Goal: Task Accomplishment & Management: Manage account settings

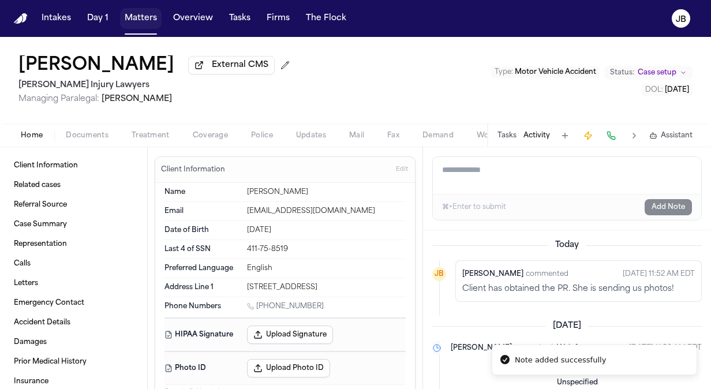
click at [123, 10] on button "Matters" at bounding box center [141, 18] width 42 height 21
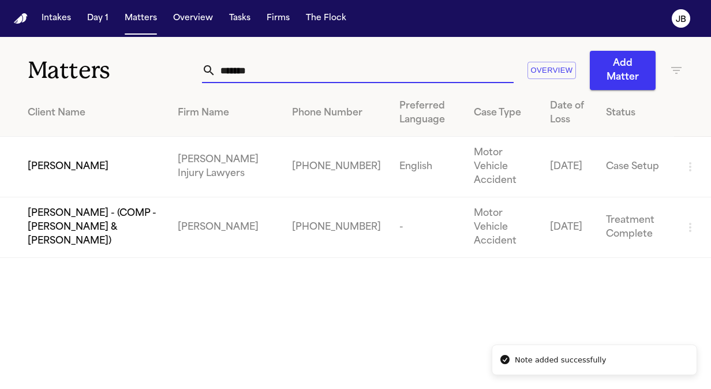
drag, startPoint x: 125, startPoint y: 70, endPoint x: 73, endPoint y: 81, distance: 53.1
click at [73, 81] on div "Matters ******* Overview Add Matter" at bounding box center [355, 63] width 711 height 53
type input "*"
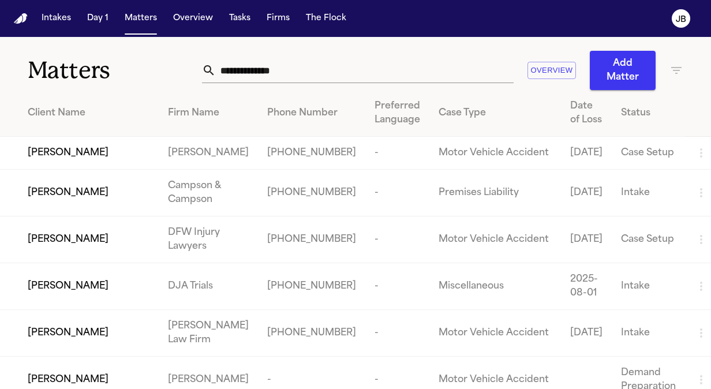
click at [268, 72] on input "text" at bounding box center [365, 70] width 298 height 25
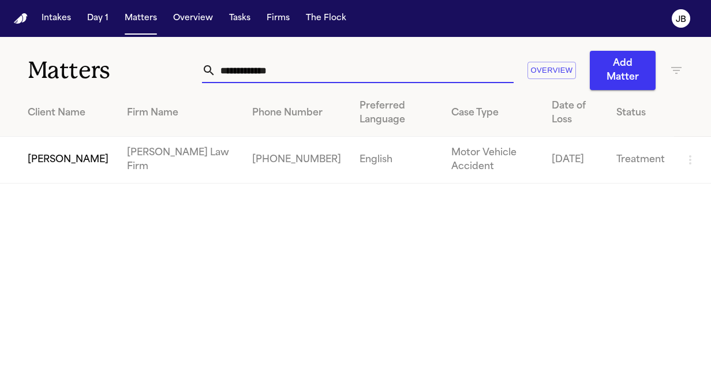
type input "**********"
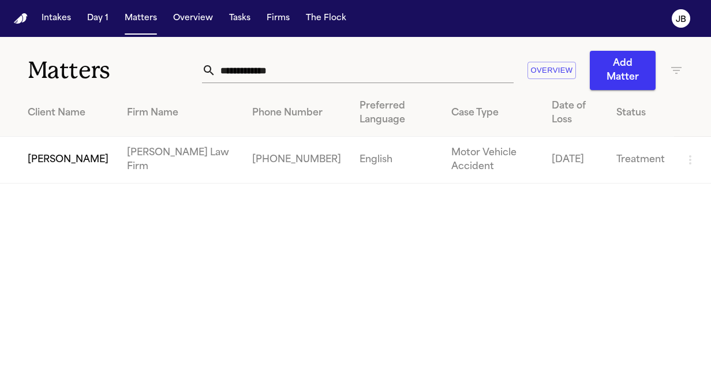
click at [21, 182] on td "[PERSON_NAME]" at bounding box center [59, 160] width 118 height 47
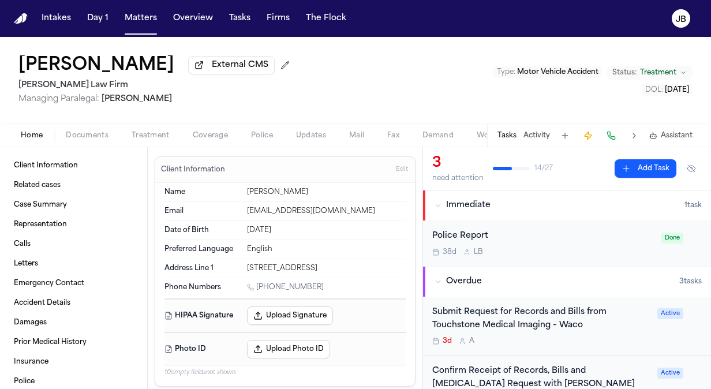
click at [93, 127] on div "Home Documents Treatment Coverage Police Updates Mail Fax Demand Workspaces Art…" at bounding box center [355, 134] width 711 height 23
click at [94, 142] on span "button" at bounding box center [87, 141] width 57 height 1
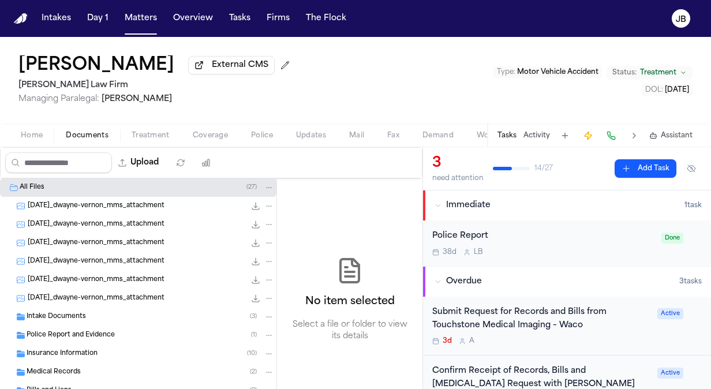
scroll to position [74, 0]
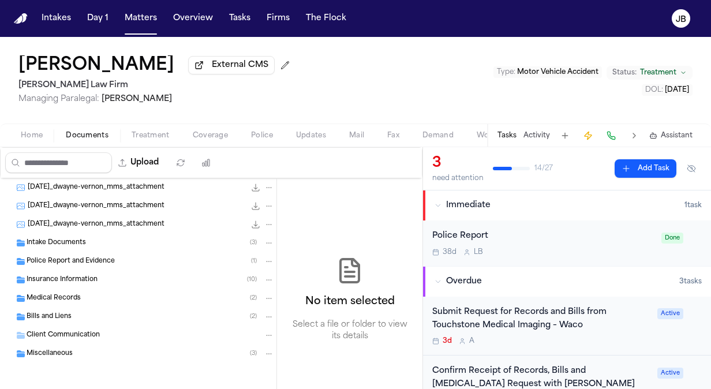
click at [54, 307] on div "Bills and Liens ( 2 )" at bounding box center [138, 316] width 276 height 18
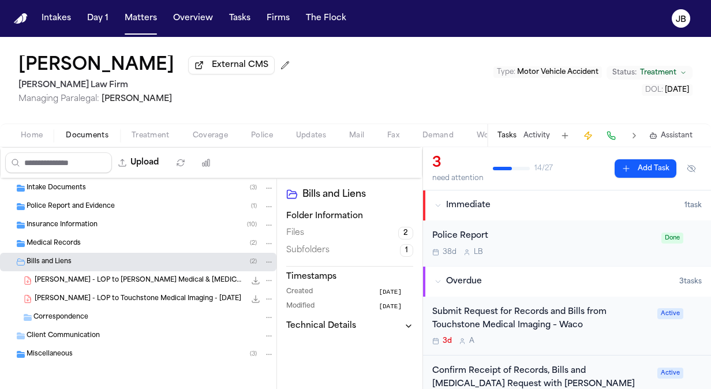
scroll to position [129, 0]
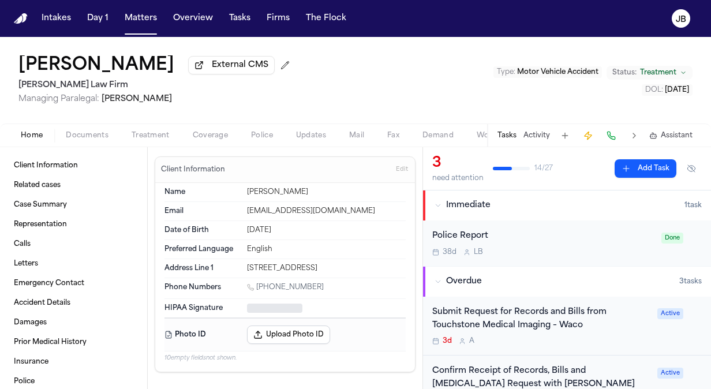
click at [24, 136] on span "Home" at bounding box center [32, 135] width 22 height 9
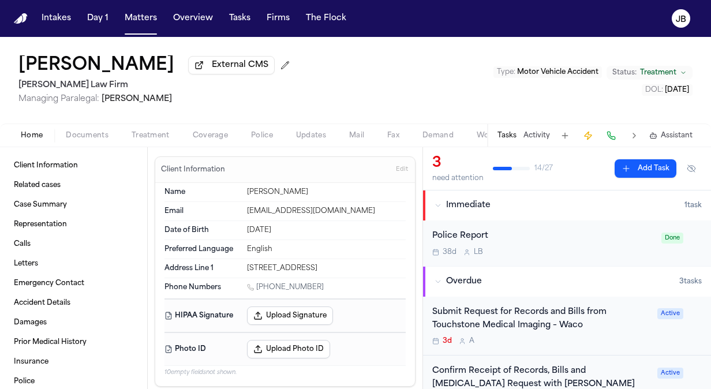
click at [84, 135] on span "Documents" at bounding box center [87, 135] width 43 height 9
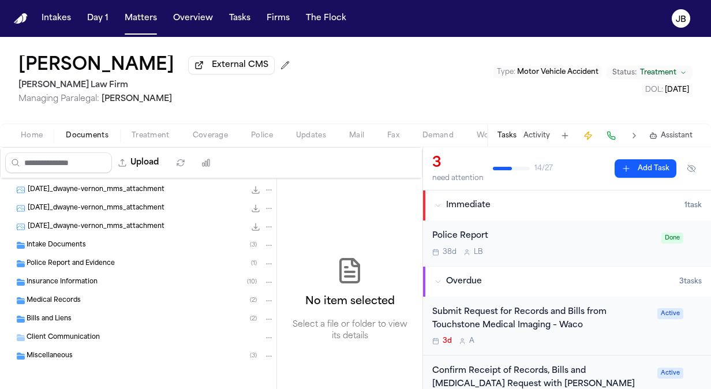
scroll to position [68, 0]
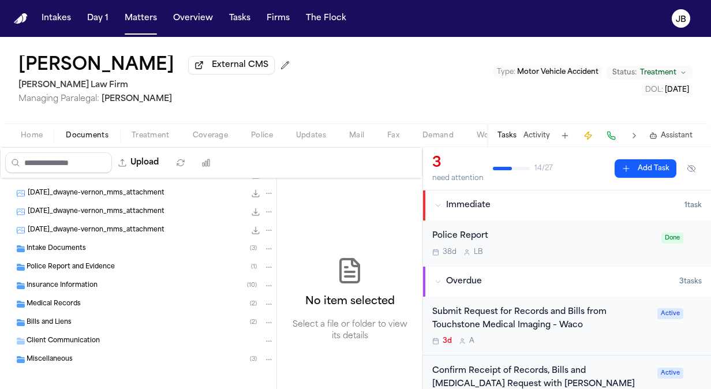
click at [58, 248] on span "Intake Documents" at bounding box center [56, 249] width 59 height 10
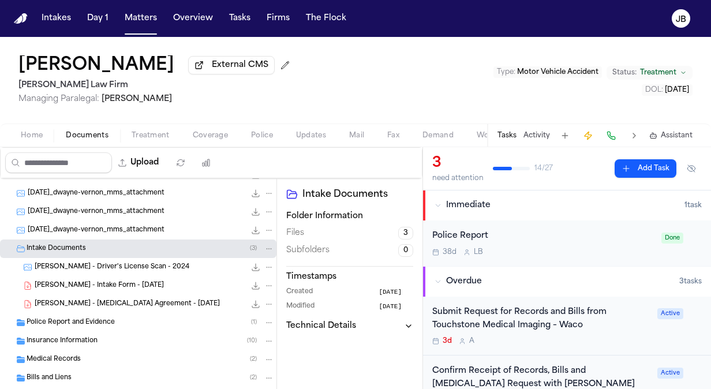
click at [96, 283] on span "C. Vernon - Intake Form - 8.1.25" at bounding box center [99, 286] width 129 height 10
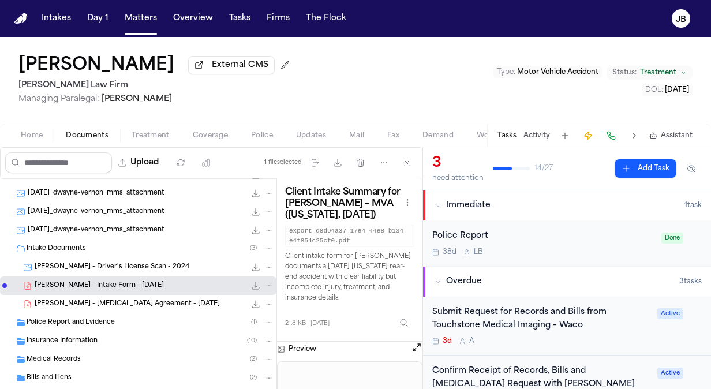
click at [414, 341] on button "Open preview" at bounding box center [417, 347] width 12 height 12
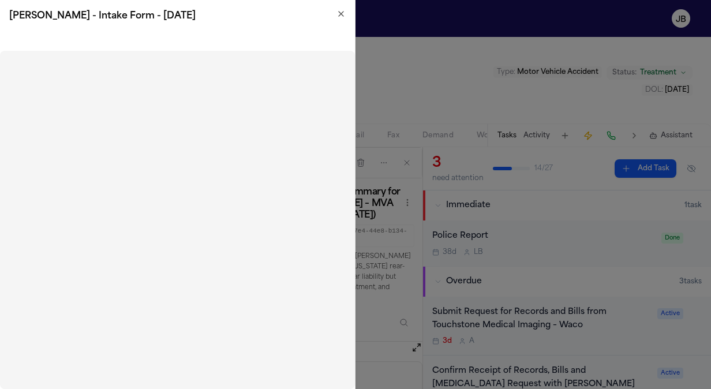
click at [340, 16] on icon "button" at bounding box center [340, 13] width 9 height 9
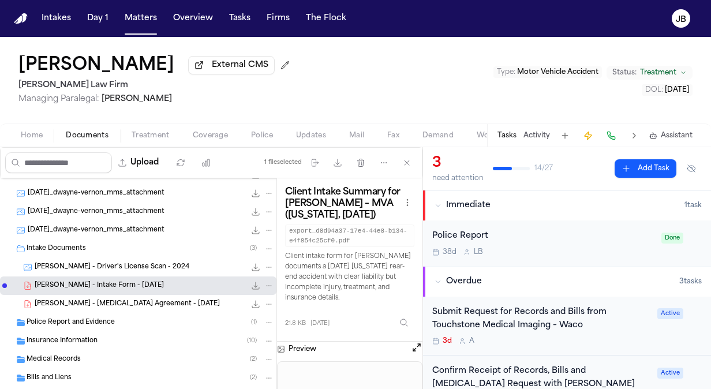
click at [534, 132] on button "Activity" at bounding box center [536, 135] width 27 height 9
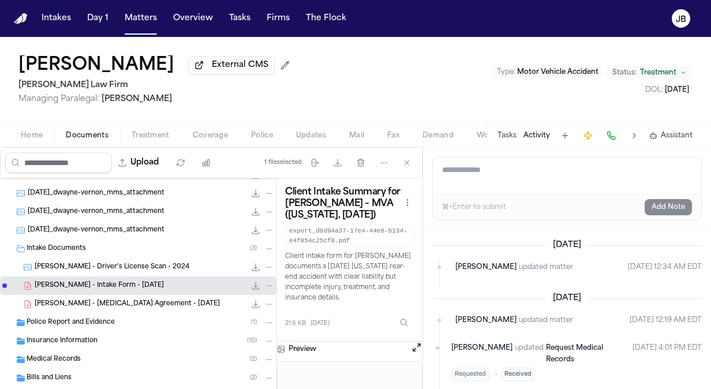
click at [480, 178] on textarea "Add a note to this matter" at bounding box center [567, 175] width 268 height 37
paste textarea "**********"
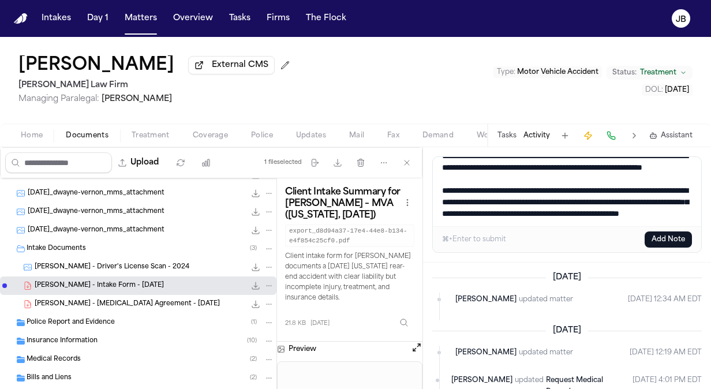
scroll to position [0, 0]
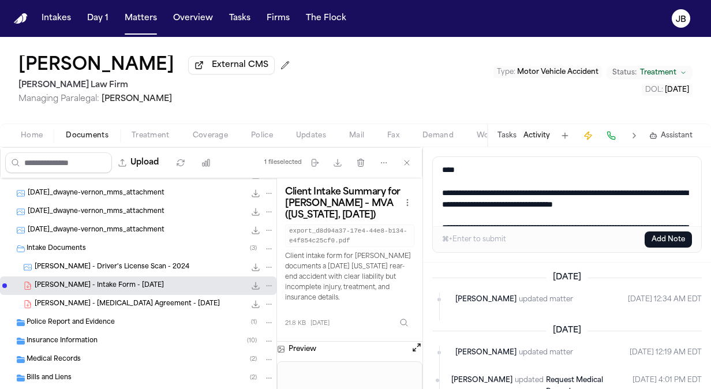
click at [442, 193] on textarea "**********" at bounding box center [567, 191] width 269 height 69
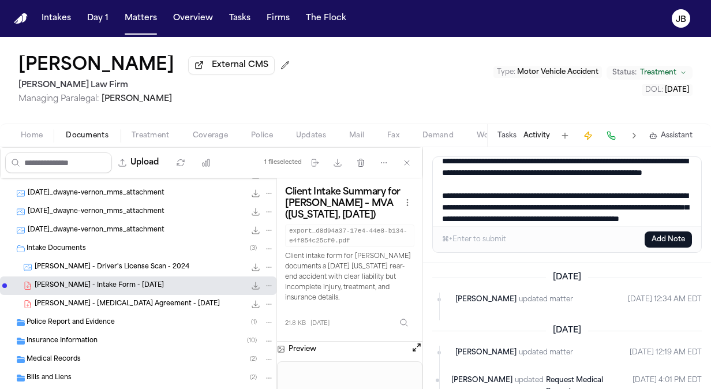
scroll to position [72, 0]
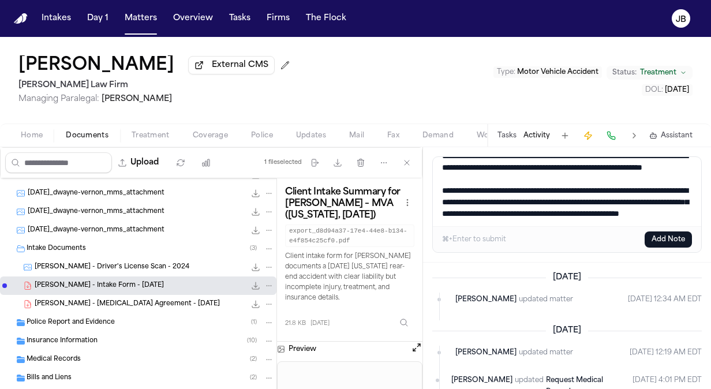
drag, startPoint x: 442, startPoint y: 188, endPoint x: 735, endPoint y: 308, distance: 316.6
click at [710, 308] on html "Intakes Day 1 Matters Overview Tasks Firms The Flock JB Calvin Vernon External …" at bounding box center [355, 194] width 711 height 389
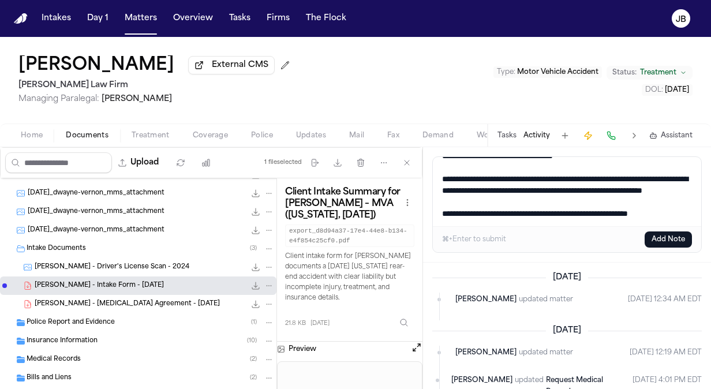
scroll to position [39, 0]
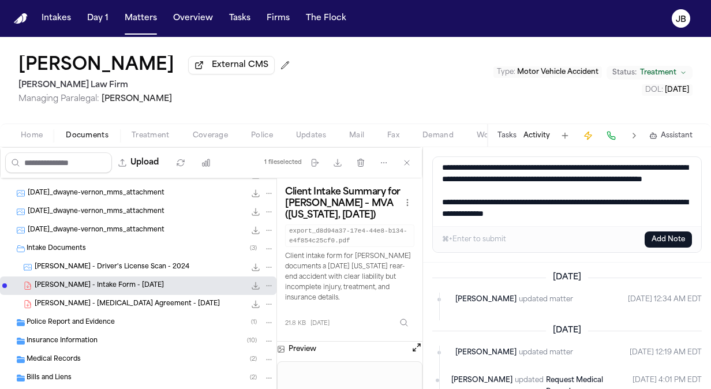
type textarea "**********"
click at [671, 243] on button "Add Note" at bounding box center [667, 239] width 47 height 16
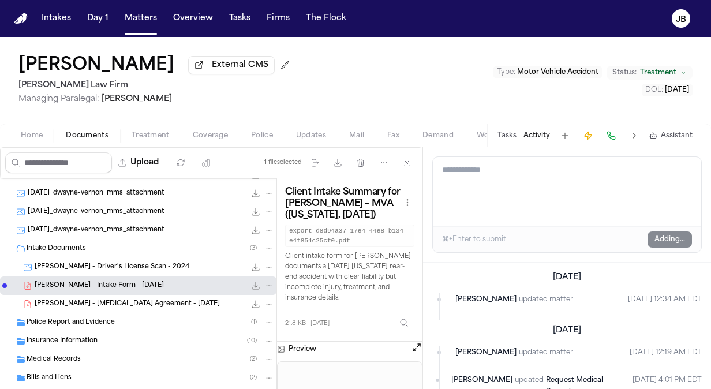
scroll to position [0, 0]
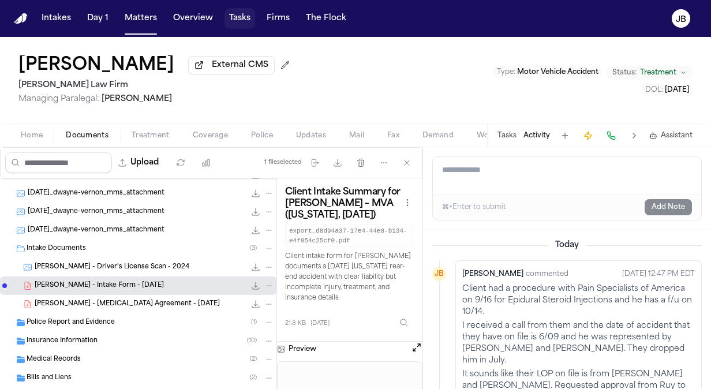
click at [236, 11] on button "Tasks" at bounding box center [239, 18] width 31 height 21
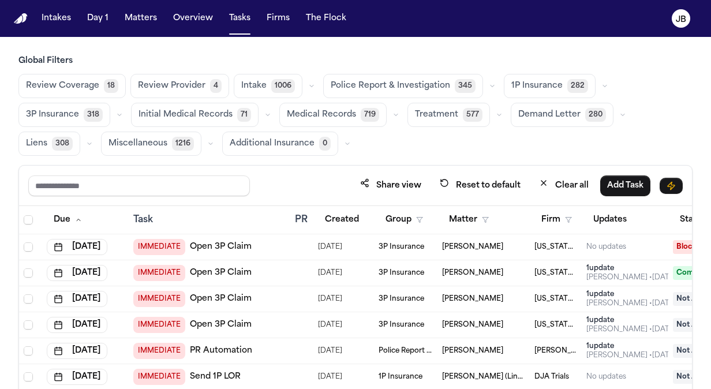
click at [435, 114] on span "Treatment" at bounding box center [436, 115] width 43 height 12
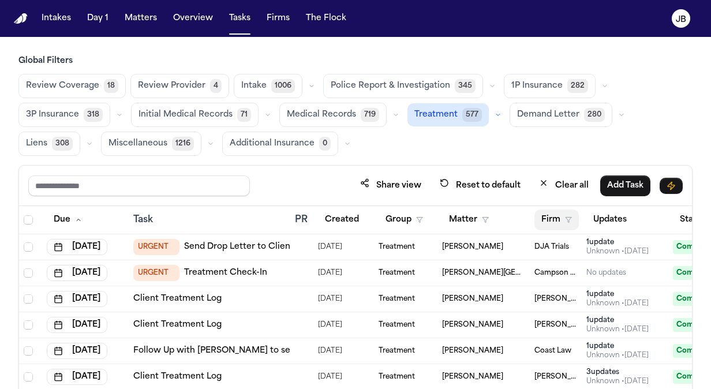
click at [569, 217] on icon "button" at bounding box center [568, 219] width 7 height 7
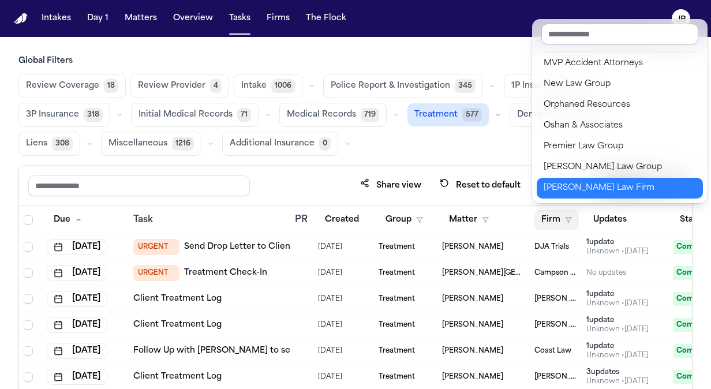
scroll to position [1226, 0]
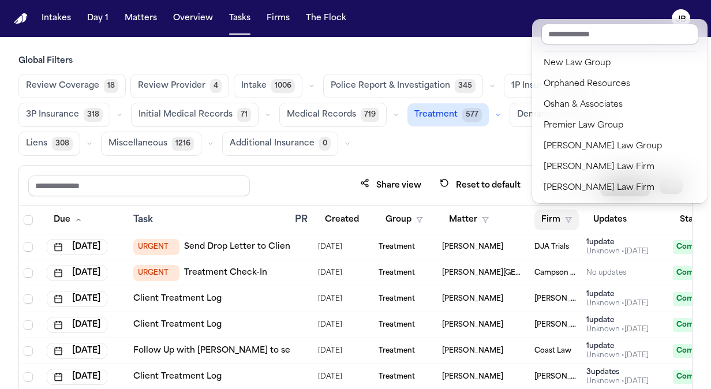
click at [397, 147] on div "Global Filters Review Coverage 18 Review Provider 4 Intake 1006 Police Report &…" at bounding box center [355, 261] width 674 height 413
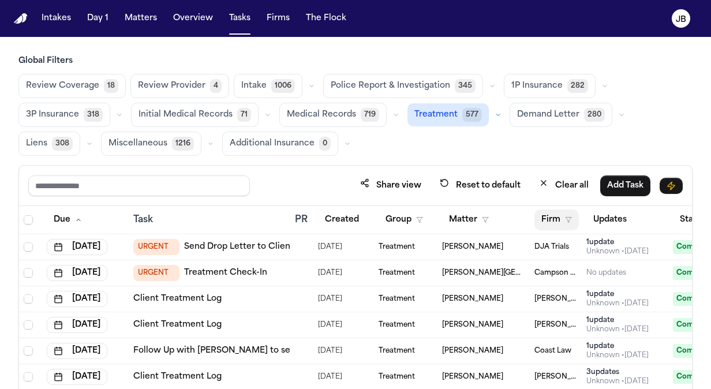
click at [565, 219] on icon "button" at bounding box center [568, 219] width 7 height 7
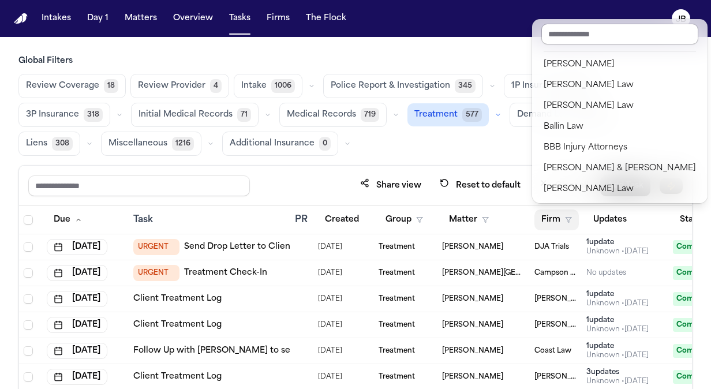
click at [613, 32] on input "text" at bounding box center [619, 34] width 157 height 21
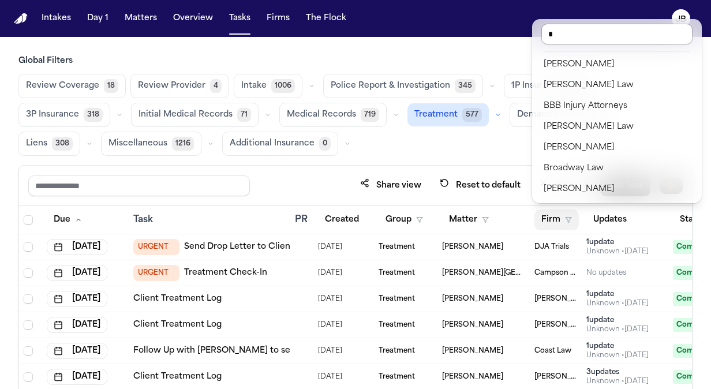
scroll to position [0, 0]
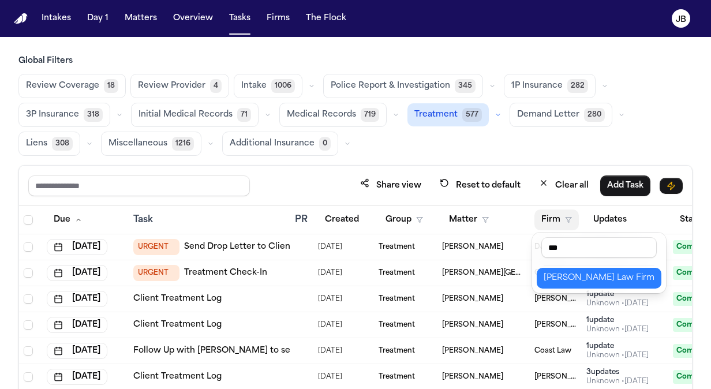
type input "***"
click at [593, 273] on div "Ruy Mireles Law Firm" at bounding box center [598, 278] width 111 height 14
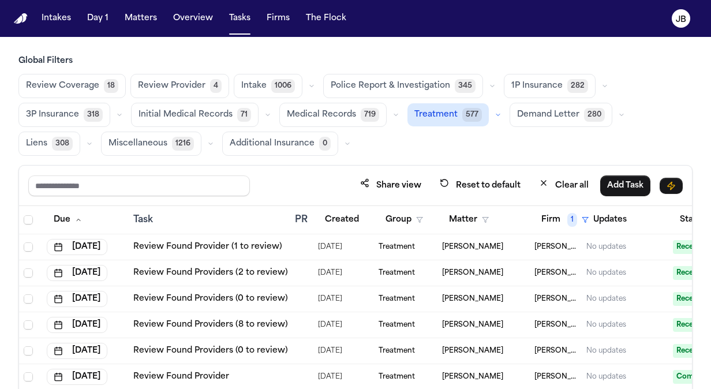
click at [495, 111] on button "button" at bounding box center [498, 115] width 14 height 14
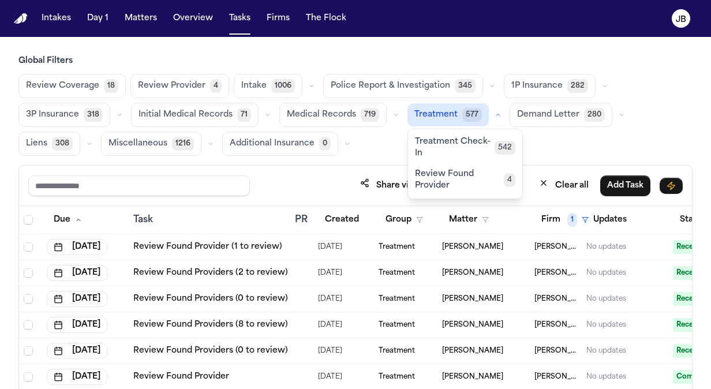
click at [449, 146] on span "Treatment Check-In" at bounding box center [455, 147] width 80 height 23
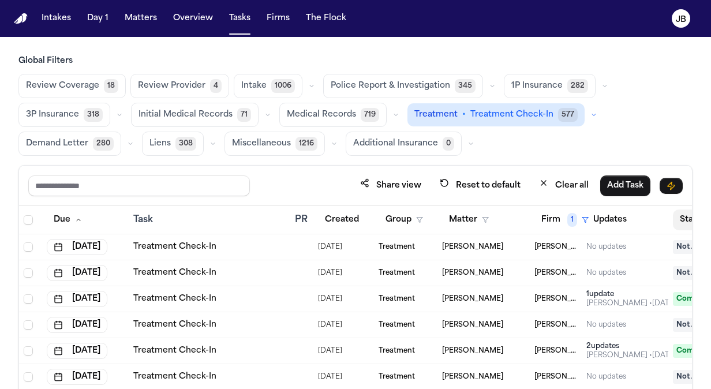
click at [675, 213] on button "Status" at bounding box center [698, 219] width 51 height 21
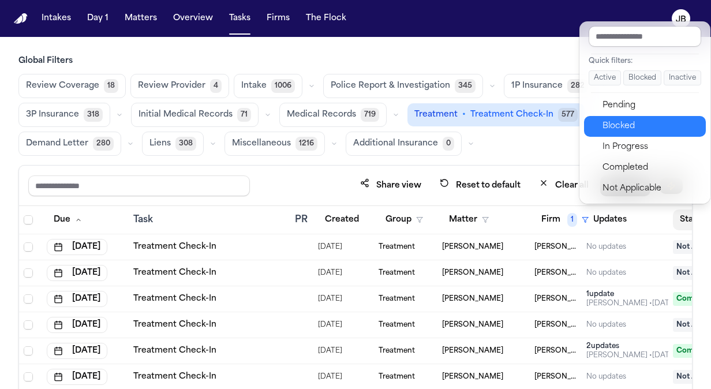
click at [617, 120] on div "Blocked" at bounding box center [650, 126] width 96 height 14
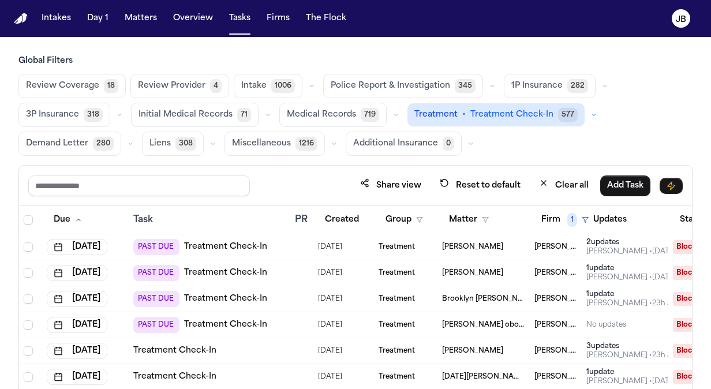
click at [294, 247] on td at bounding box center [301, 247] width 23 height 26
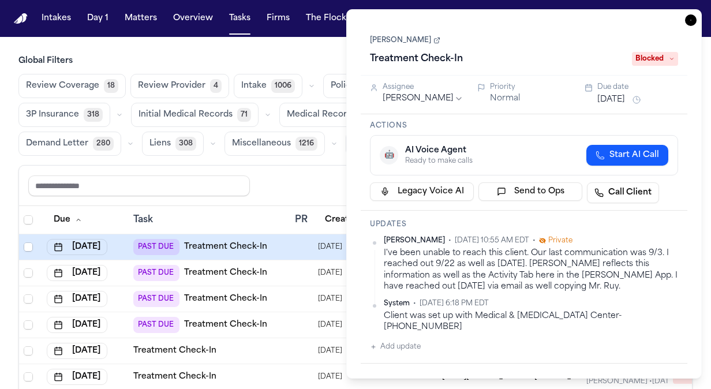
click at [625, 97] on button "Aug 5, 2025" at bounding box center [611, 100] width 28 height 12
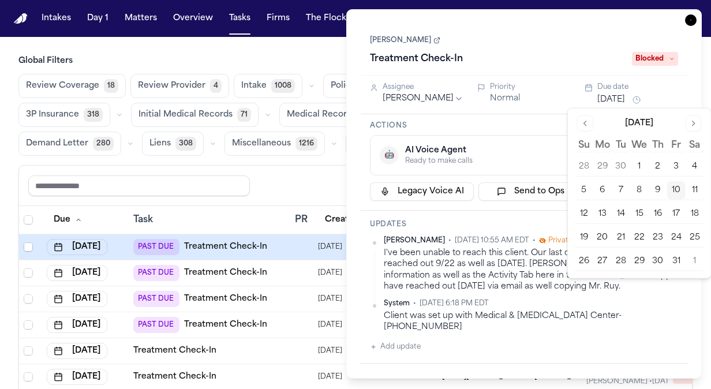
click at [621, 211] on button "14" at bounding box center [620, 214] width 18 height 18
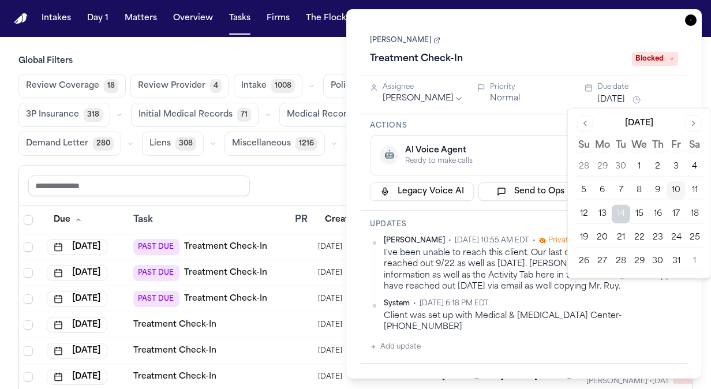
click at [286, 181] on div "Share view Reset to default Clear all Add Task" at bounding box center [355, 185] width 654 height 21
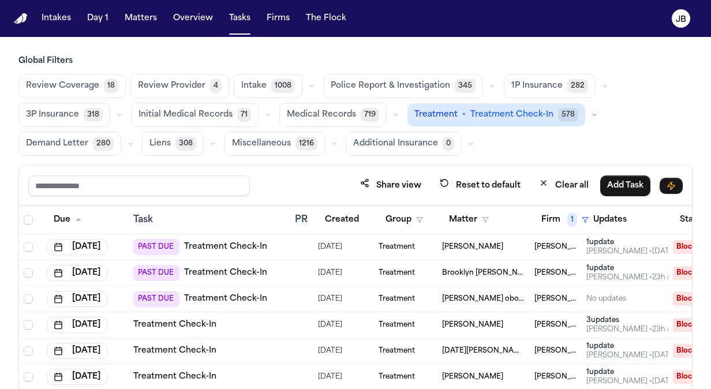
click at [513, 249] on div "Zoe Mckay" at bounding box center [483, 246] width 83 height 9
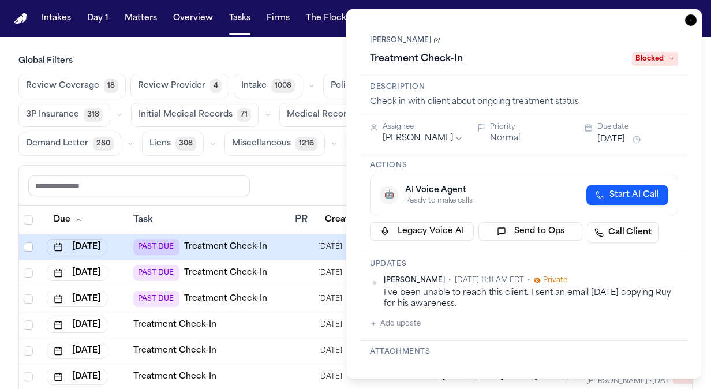
click at [613, 138] on button "Sep 24, 2025" at bounding box center [611, 140] width 28 height 12
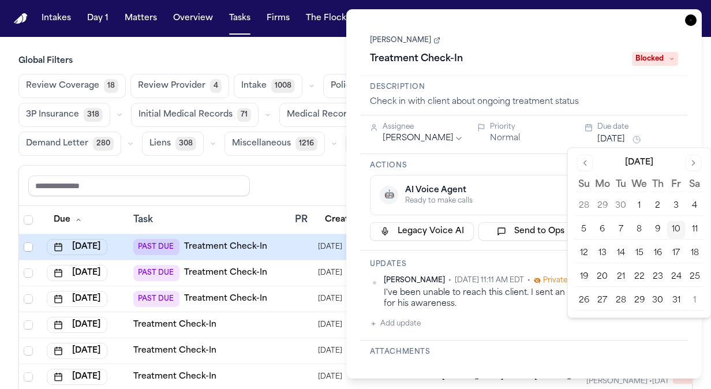
click at [618, 249] on button "14" at bounding box center [620, 253] width 18 height 18
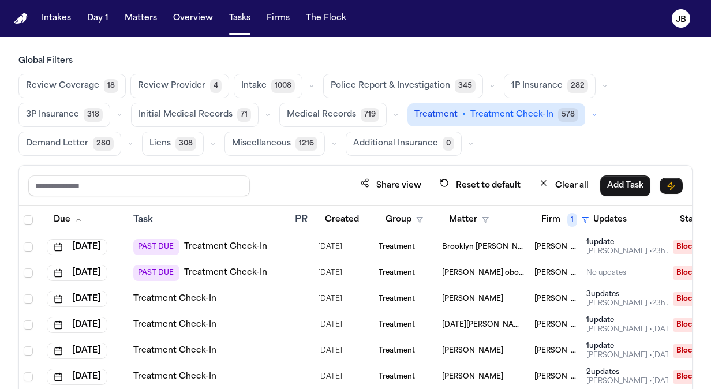
click at [294, 182] on div "Share view Reset to default Clear all Add Task" at bounding box center [355, 185] width 654 height 21
click at [577, 247] on td "Ruy Mireles Law Firm" at bounding box center [556, 247] width 52 height 26
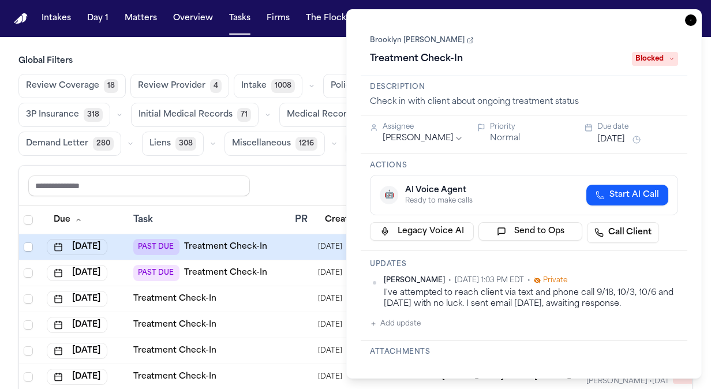
click at [637, 131] on div "Due date Sep 24, 2025" at bounding box center [637, 134] width 81 height 24
click at [625, 136] on button "Sep 24, 2025" at bounding box center [611, 140] width 28 height 12
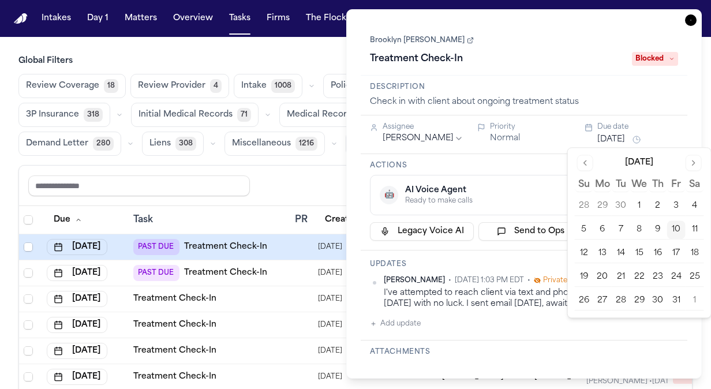
click at [625, 250] on button "14" at bounding box center [620, 253] width 18 height 18
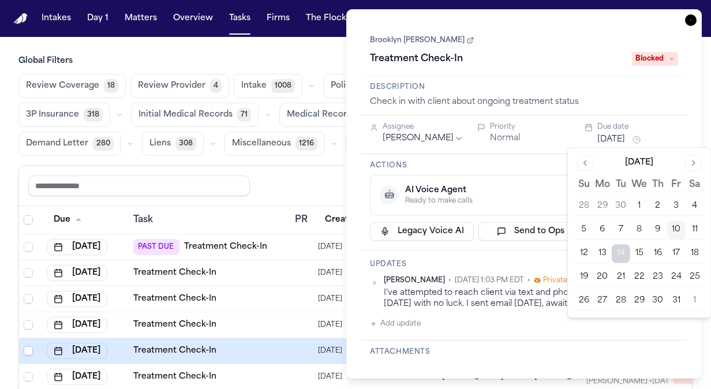
click at [267, 181] on div "Share view Reset to default Clear all Add Task" at bounding box center [355, 185] width 654 height 21
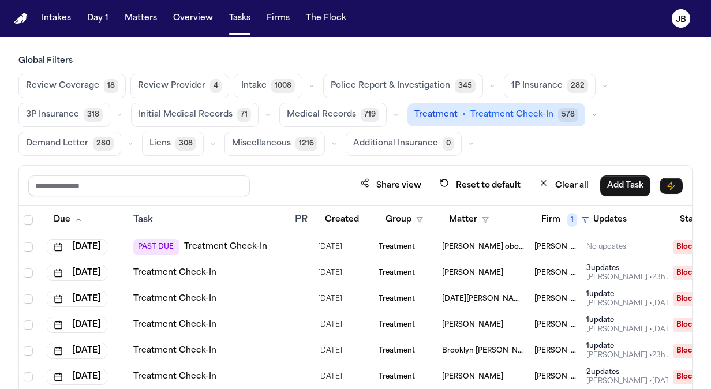
click at [292, 242] on td at bounding box center [301, 247] width 23 height 26
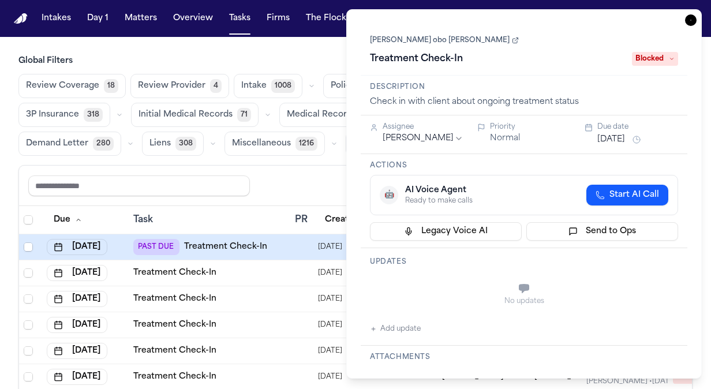
click at [604, 133] on div "Oct 8, 2025" at bounding box center [637, 140] width 81 height 14
click at [608, 140] on button "Oct 8, 2025" at bounding box center [611, 140] width 28 height 12
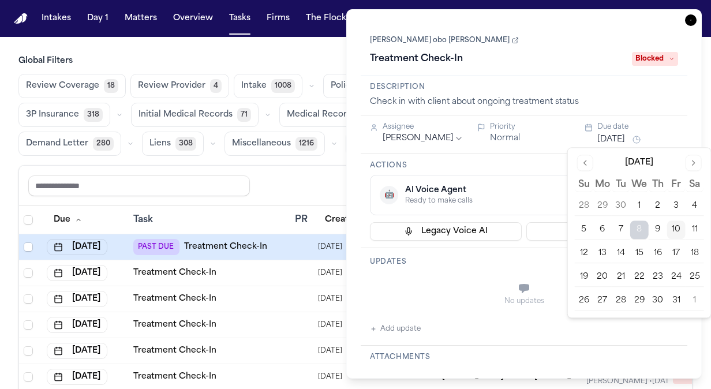
click at [619, 255] on button "14" at bounding box center [620, 253] width 18 height 18
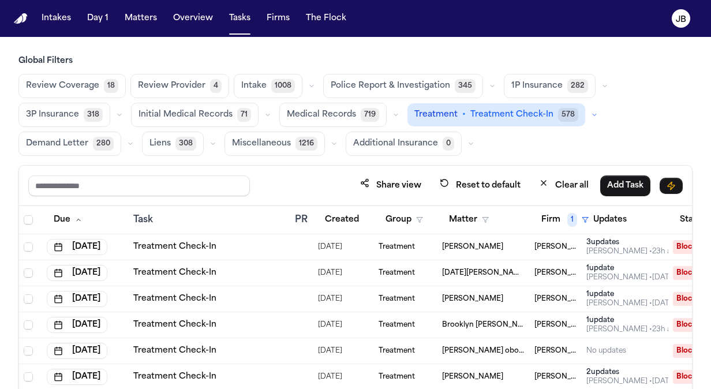
click at [330, 179] on div "Share view Reset to default Clear all Add Task" at bounding box center [355, 185] width 654 height 21
click at [294, 196] on div "Share view Reset to default Clear all Add Task" at bounding box center [355, 186] width 673 height 40
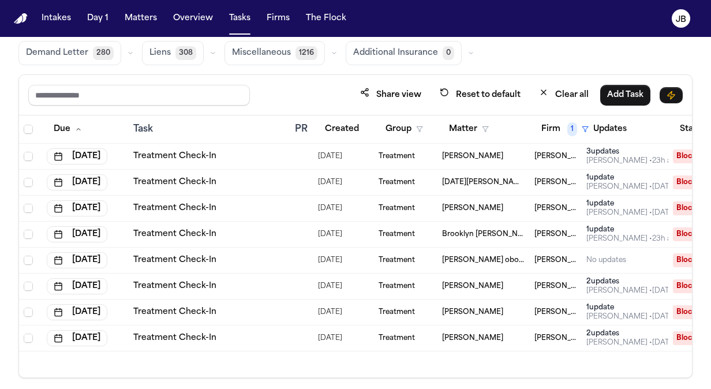
scroll to position [96, 0]
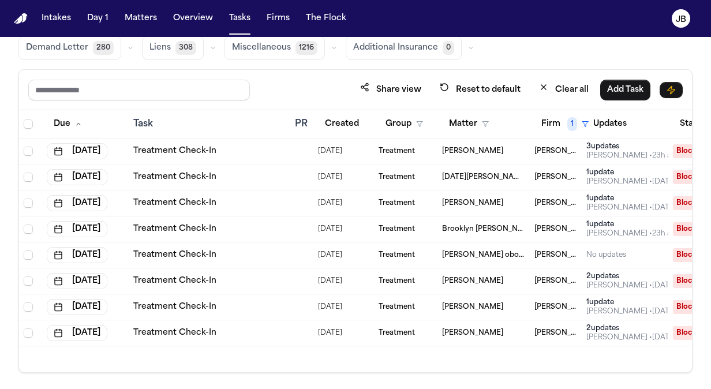
click at [298, 324] on td at bounding box center [301, 333] width 23 height 26
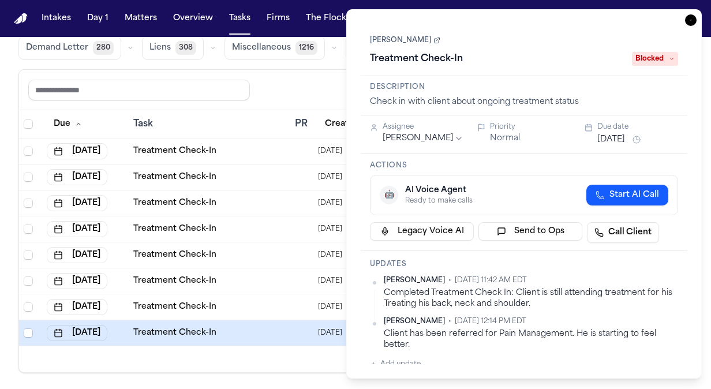
click at [303, 79] on div "Share view Reset to default Clear all Add Task" at bounding box center [355, 89] width 654 height 21
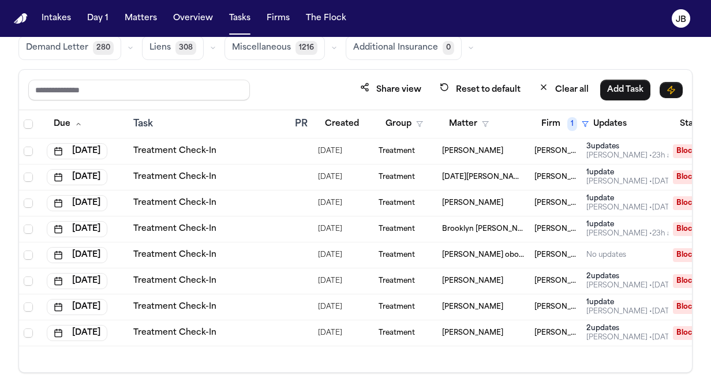
click at [296, 73] on div "Share view Reset to default Clear all Add Task" at bounding box center [355, 90] width 673 height 40
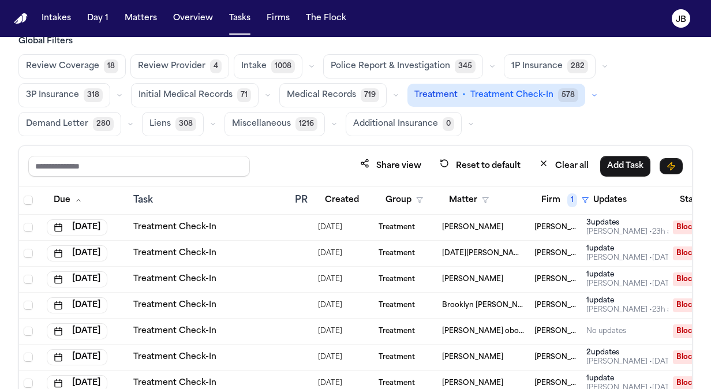
scroll to position [3, 0]
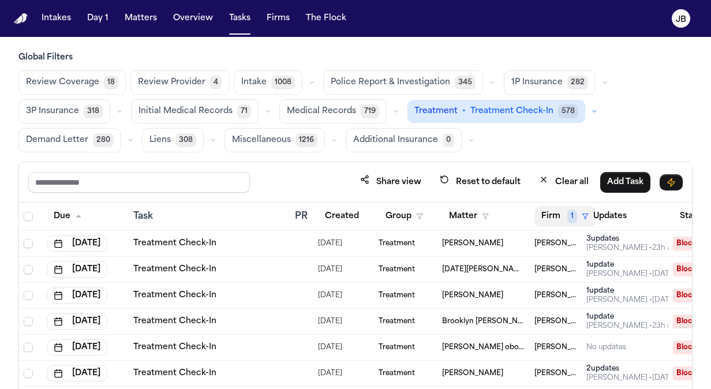
click at [575, 209] on span "1" at bounding box center [572, 216] width 10 height 14
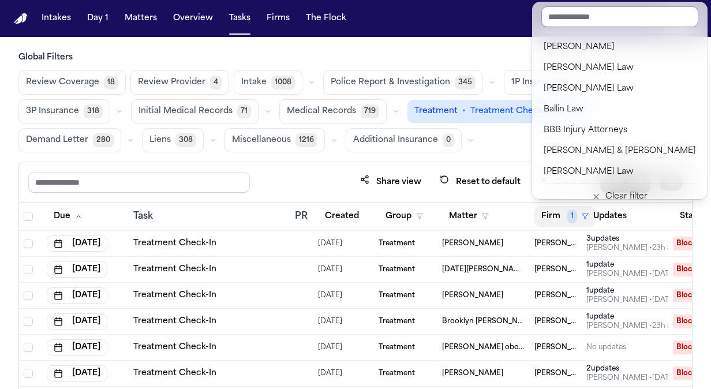
click at [583, 17] on input "text" at bounding box center [619, 16] width 157 height 21
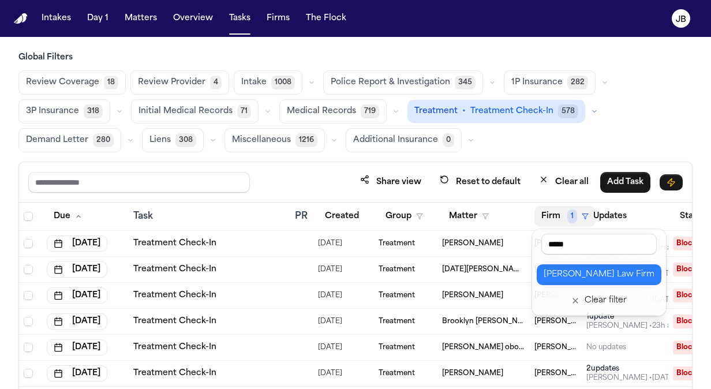
type input "*****"
click at [570, 271] on div "[PERSON_NAME] Law Firm" at bounding box center [598, 275] width 111 height 14
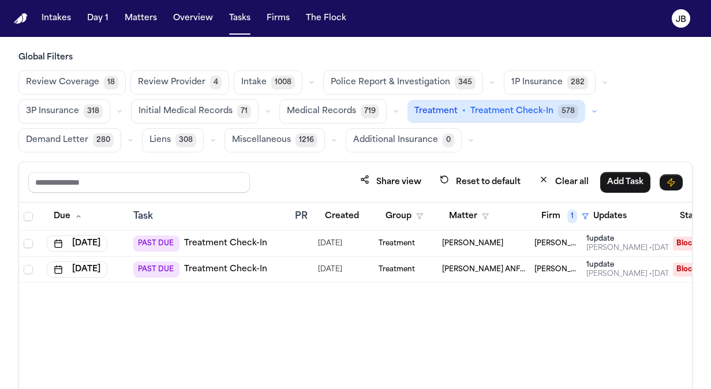
click at [295, 239] on div at bounding box center [299, 243] width 9 height 9
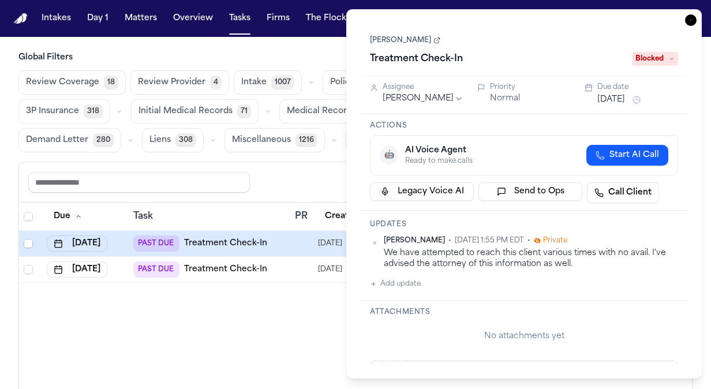
click at [406, 41] on link "Alejandra Aguero" at bounding box center [405, 40] width 70 height 9
click at [690, 20] on icon "button" at bounding box center [690, 20] width 1 height 1
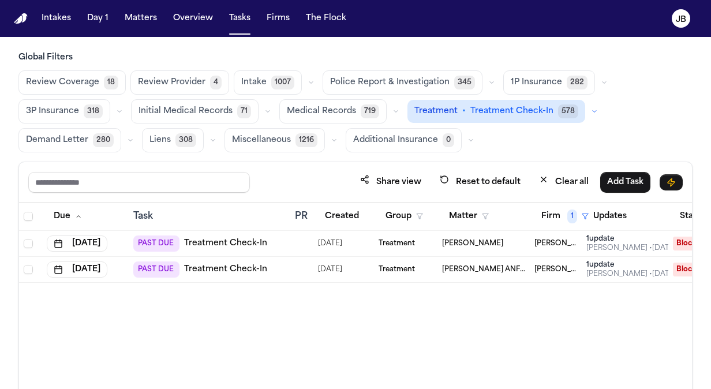
click at [298, 240] on div at bounding box center [299, 243] width 9 height 9
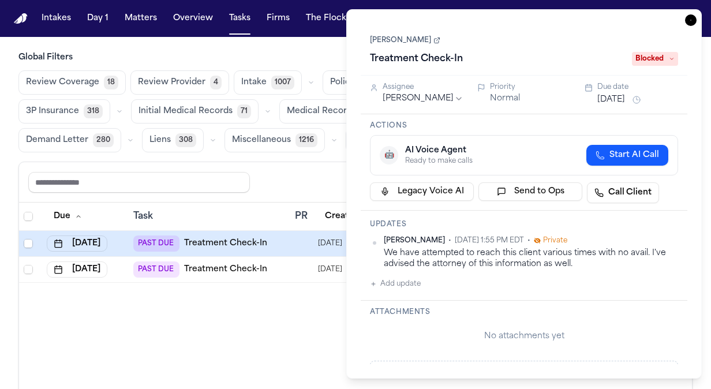
click at [619, 96] on button "Sep 26, 2025" at bounding box center [611, 100] width 28 height 12
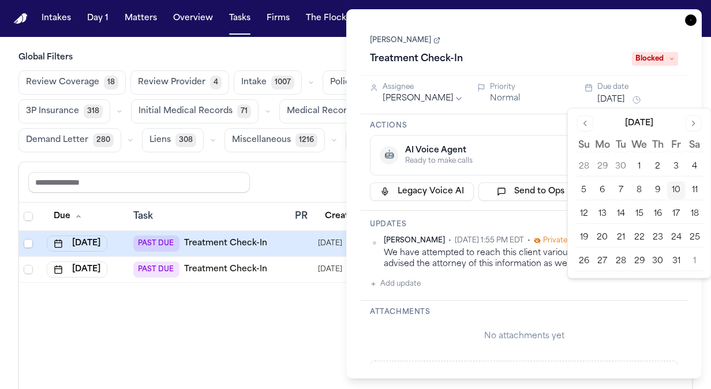
click at [620, 214] on button "14" at bounding box center [620, 214] width 18 height 18
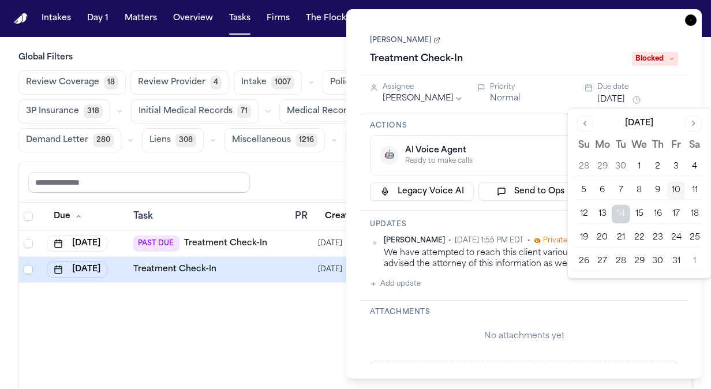
click at [296, 190] on div "Share view Reset to default Clear all Add Task" at bounding box center [355, 181] width 654 height 21
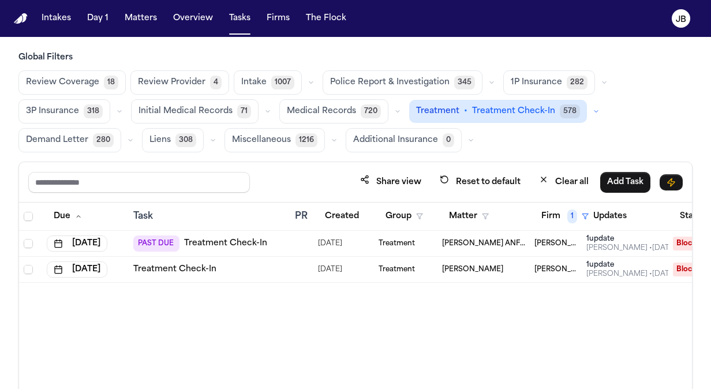
click at [289, 251] on td "PAST DUE Treatment Check-In" at bounding box center [210, 244] width 162 height 26
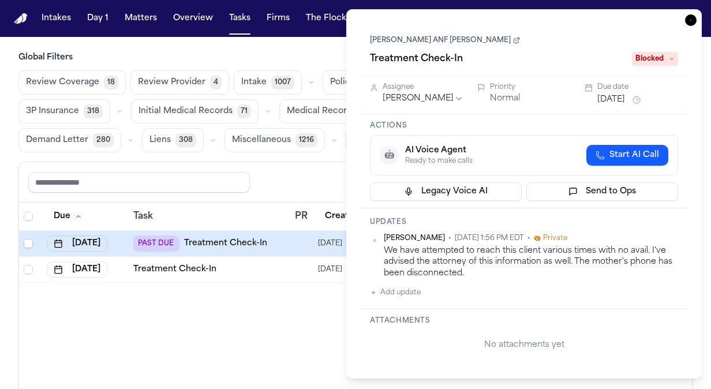
click at [615, 94] on button "Sep 26, 2025" at bounding box center [611, 100] width 28 height 12
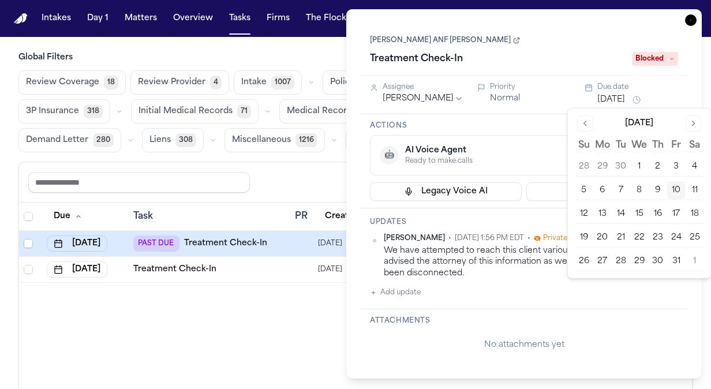
click at [619, 209] on button "14" at bounding box center [620, 214] width 18 height 18
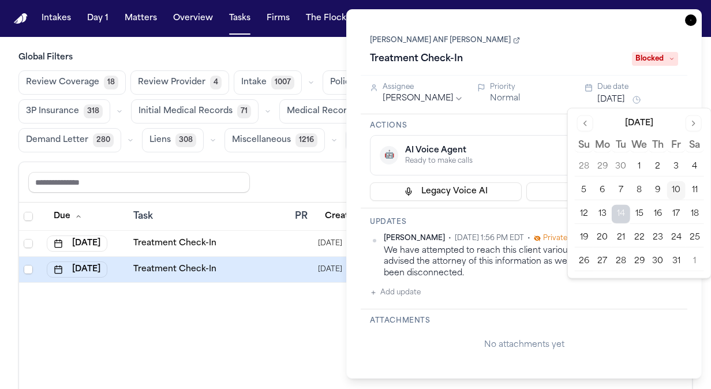
click at [296, 180] on div "Share view Reset to default Clear all Add Task" at bounding box center [355, 181] width 654 height 21
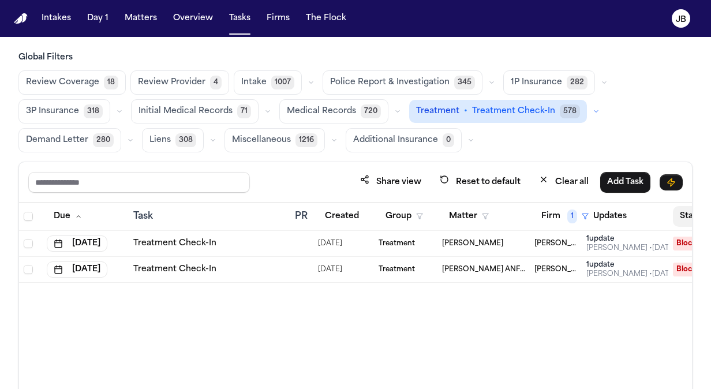
click at [680, 213] on button "Status 1" at bounding box center [707, 216] width 68 height 21
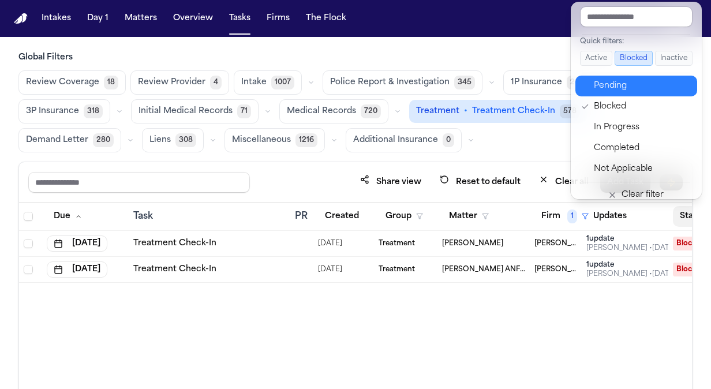
click at [600, 83] on div "Pending" at bounding box center [642, 86] width 96 height 14
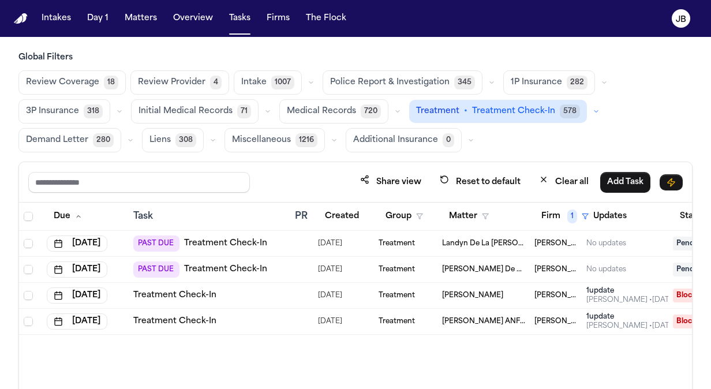
click at [0, 121] on div "Global Filters Review Coverage 18 Review Provider 4 Intake 1007 Police Report &…" at bounding box center [355, 258] width 711 height 413
click at [298, 239] on div at bounding box center [299, 243] width 9 height 9
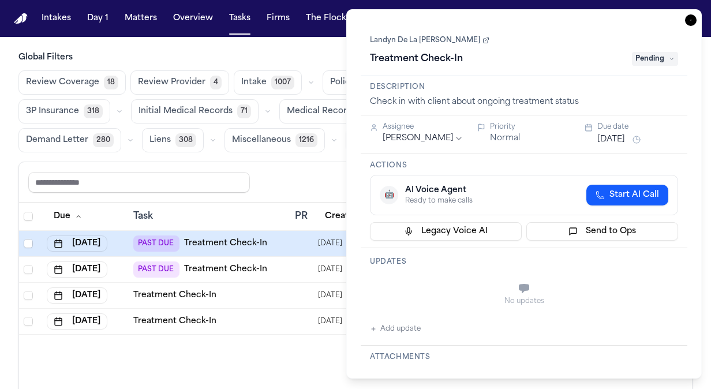
click at [620, 140] on button "Aug 27, 2025" at bounding box center [611, 140] width 28 height 12
click at [518, 156] on div "Actions 🤖 AI Voice Agent Ready to make calls Start AI Call Legacy Voice AI Send…" at bounding box center [524, 201] width 326 height 94
click at [403, 329] on button "Add update" at bounding box center [395, 329] width 51 height 14
click at [408, 276] on div "Private Cancel Add" at bounding box center [531, 300] width 294 height 55
click at [406, 288] on textarea "Add your update" at bounding box center [530, 289] width 285 height 23
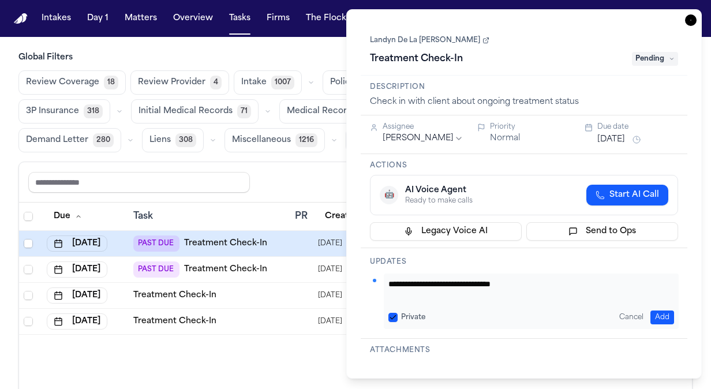
type textarea "**********"
click at [660, 315] on button "Add" at bounding box center [662, 317] width 24 height 14
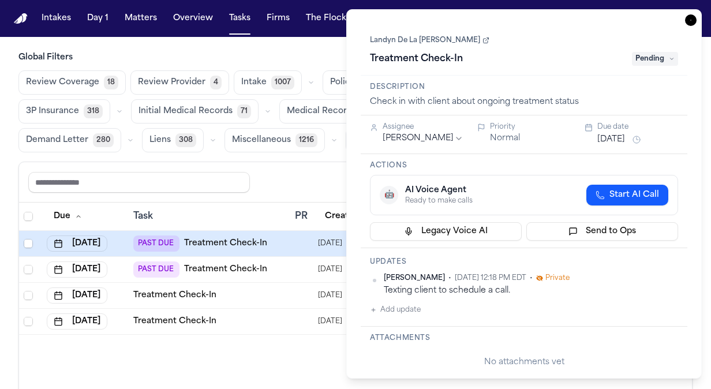
click at [615, 134] on button "Aug 27, 2025" at bounding box center [611, 140] width 28 height 12
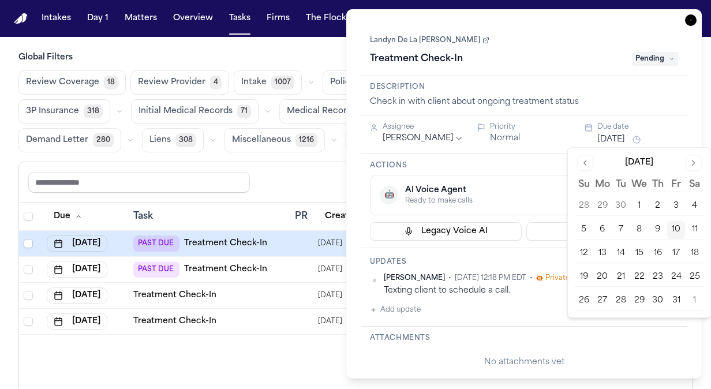
click at [618, 251] on button "14" at bounding box center [620, 253] width 18 height 18
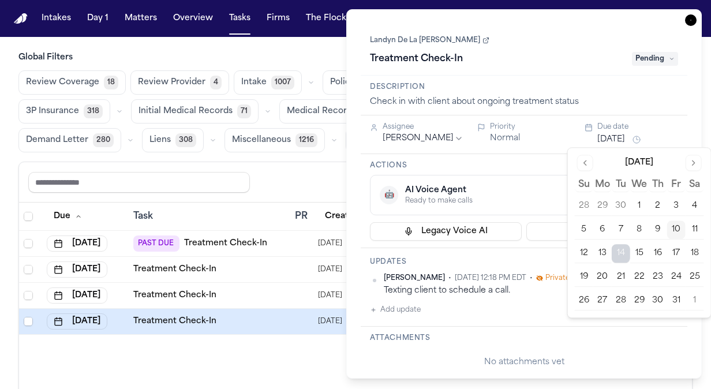
click at [282, 182] on div "Share view Reset to default Clear all Add Task" at bounding box center [355, 181] width 654 height 21
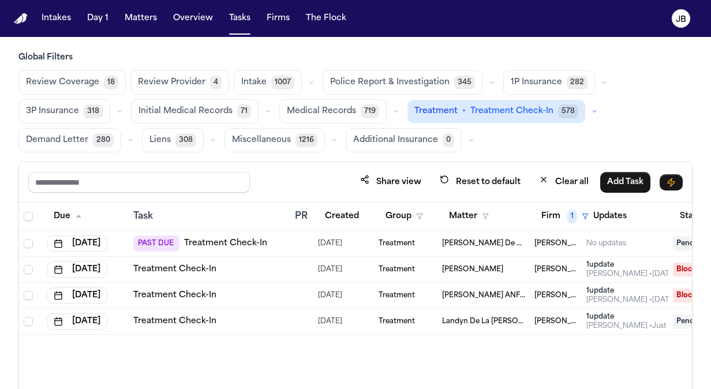
click at [242, 242] on link "Treatment Check-In" at bounding box center [225, 244] width 83 height 12
click at [280, 235] on div "PAST DUE Treatment Check-In" at bounding box center [209, 243] width 152 height 16
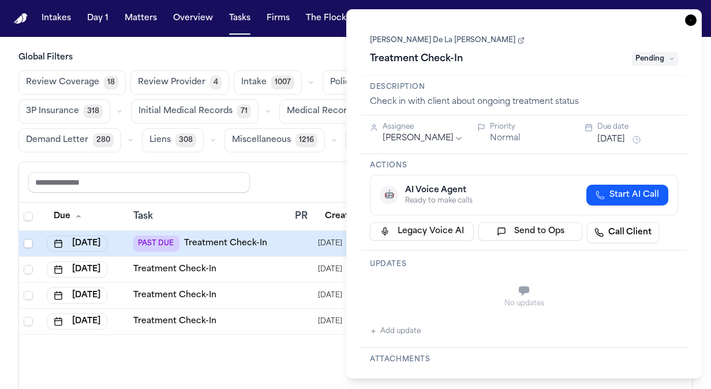
click at [397, 325] on button "Add update" at bounding box center [395, 331] width 51 height 14
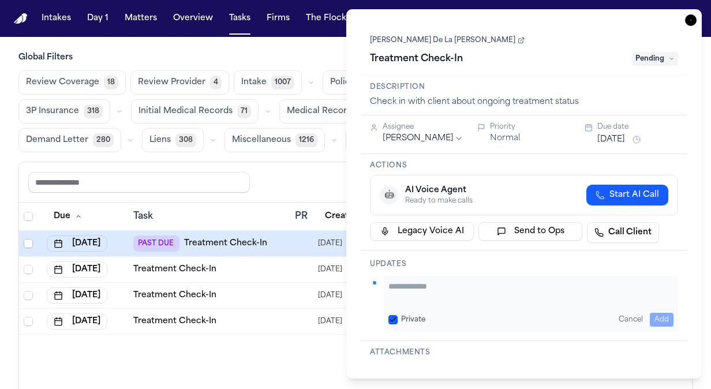
click at [413, 291] on textarea "Add your update" at bounding box center [530, 291] width 285 height 23
paste textarea "**********"
type textarea "**********"
click at [618, 136] on button "Aug 27, 2025" at bounding box center [611, 140] width 28 height 12
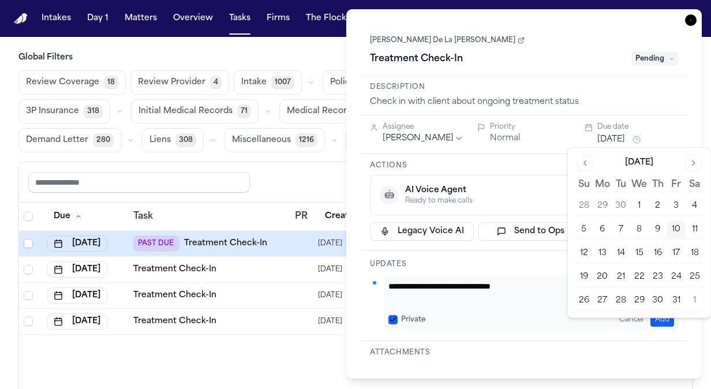
click at [625, 251] on button "14" at bounding box center [620, 253] width 18 height 18
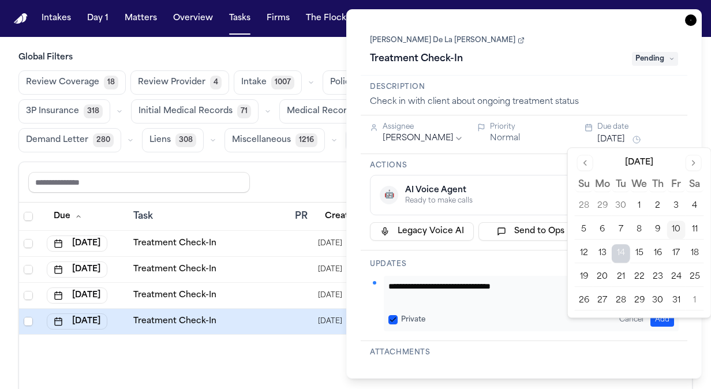
click at [300, 174] on div "Share view Reset to default Clear all Add Task" at bounding box center [355, 181] width 654 height 21
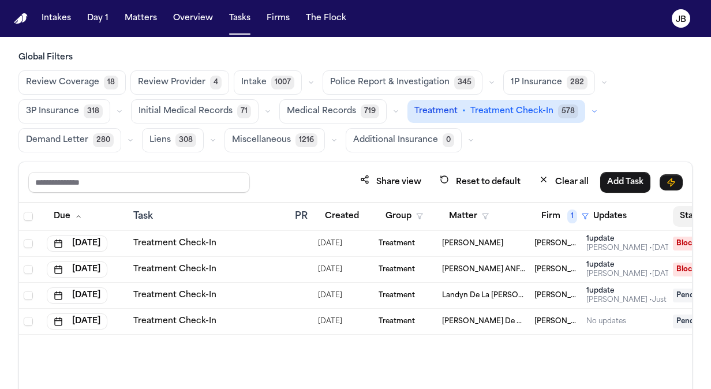
click at [682, 211] on button "Status 2" at bounding box center [708, 216] width 70 height 21
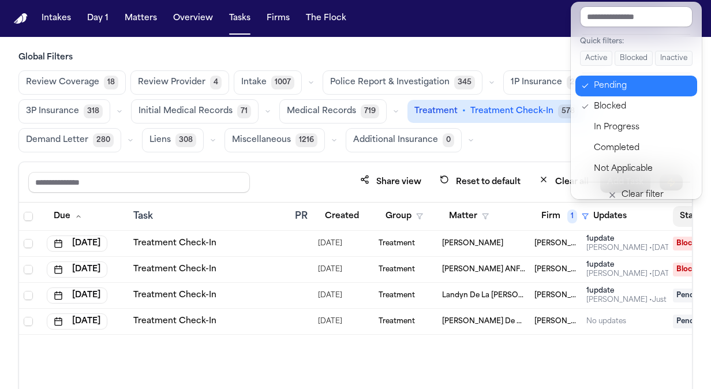
click at [603, 88] on div "Pending" at bounding box center [642, 86] width 96 height 14
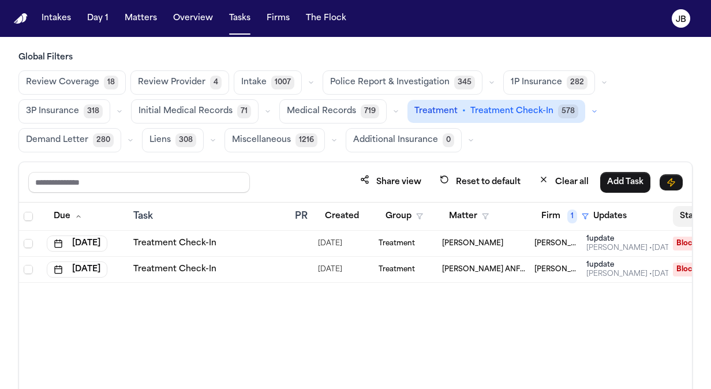
click at [685, 213] on button "Status 1" at bounding box center [707, 216] width 68 height 21
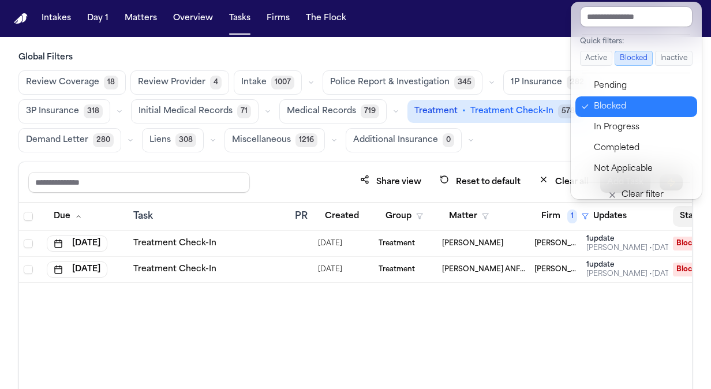
drag, startPoint x: 604, startPoint y: 92, endPoint x: 598, endPoint y: 107, distance: 17.0
click at [598, 107] on div "Pending Blocked In Progress Completed Not Applicable" at bounding box center [636, 128] width 122 height 104
click at [598, 107] on div "Blocked" at bounding box center [642, 107] width 96 height 14
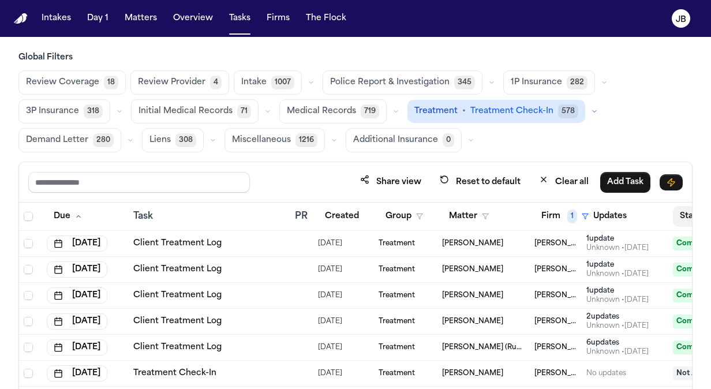
click at [680, 212] on button "Status" at bounding box center [698, 216] width 51 height 21
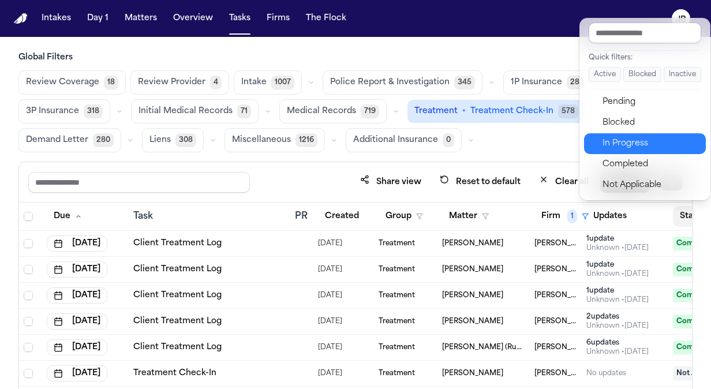
click at [653, 141] on div "In Progress" at bounding box center [650, 144] width 96 height 14
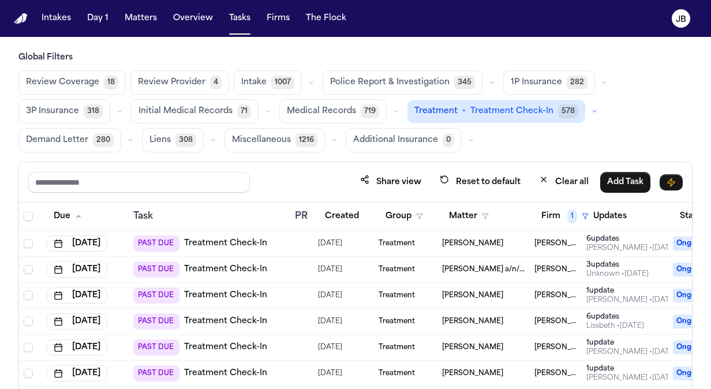
click at [303, 239] on div at bounding box center [299, 243] width 9 height 9
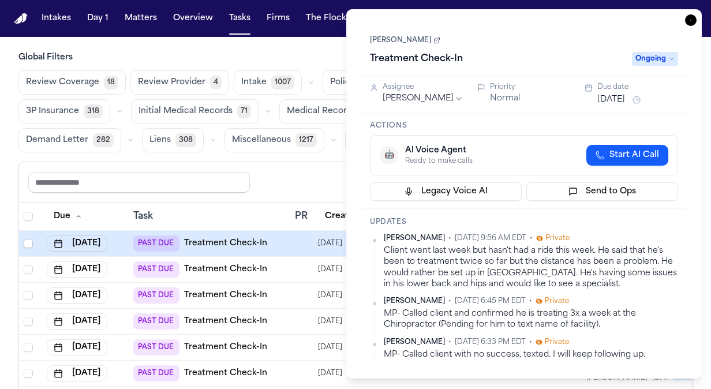
click at [386, 38] on link "Juan Alegria" at bounding box center [405, 40] width 70 height 9
click at [609, 100] on button "Aug 27, 2025" at bounding box center [611, 100] width 28 height 12
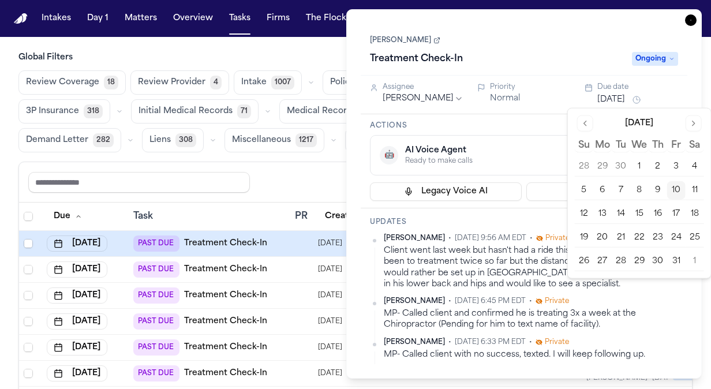
click at [622, 215] on button "14" at bounding box center [620, 214] width 18 height 18
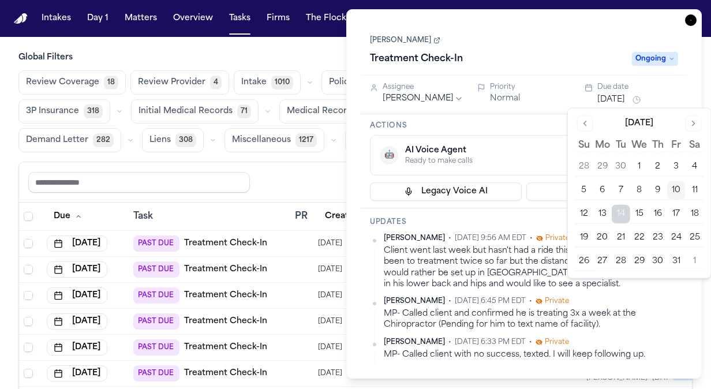
click at [306, 189] on div "Share view Reset to default Clear all Add Task" at bounding box center [355, 181] width 654 height 21
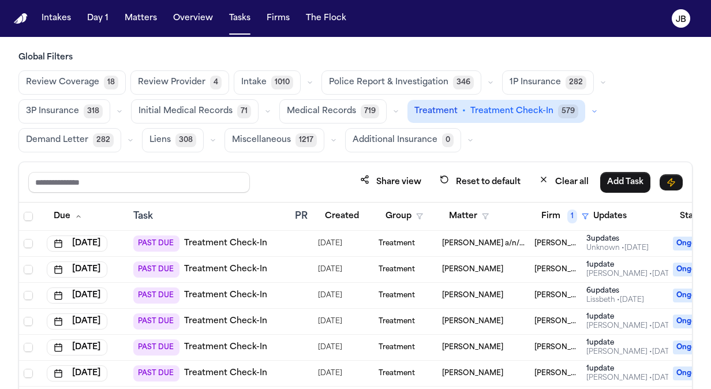
click at [278, 238] on div "PAST DUE Treatment Check-In" at bounding box center [209, 243] width 152 height 16
click at [246, 209] on div "Task" at bounding box center [209, 216] width 152 height 14
click at [289, 266] on td "PAST DUE Treatment Check-In" at bounding box center [210, 270] width 162 height 26
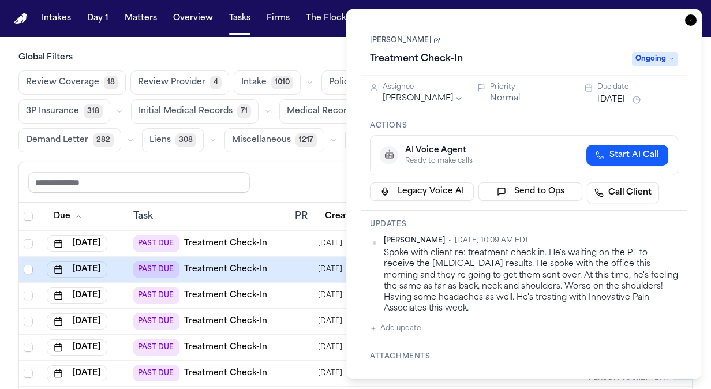
click at [393, 321] on button "Add update" at bounding box center [395, 328] width 51 height 14
click at [422, 326] on textarea "Add your update" at bounding box center [530, 337] width 285 height 23
type textarea "*"
type textarea "**********"
click at [659, 358] on button "Add" at bounding box center [662, 365] width 24 height 14
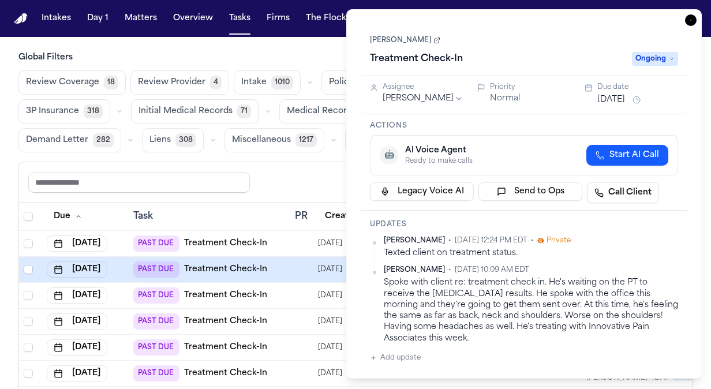
click at [617, 103] on button "Sep 5, 2025" at bounding box center [611, 100] width 28 height 12
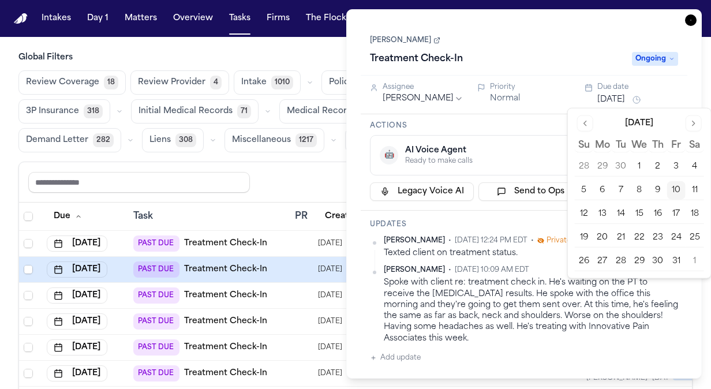
click at [620, 216] on button "14" at bounding box center [620, 214] width 18 height 18
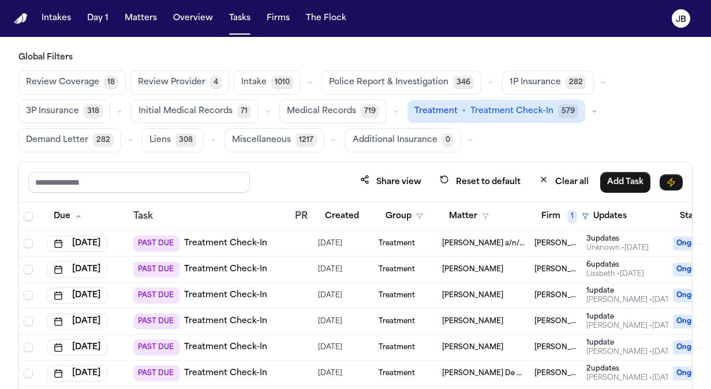
click at [295, 168] on div "Share view Reset to default Clear all Add Task" at bounding box center [355, 182] width 673 height 40
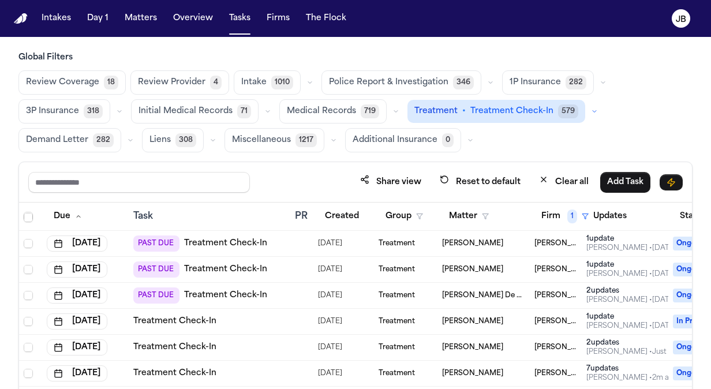
scroll to position [86, 0]
click at [286, 286] on td "PAST DUE Treatment Check-In" at bounding box center [210, 296] width 162 height 26
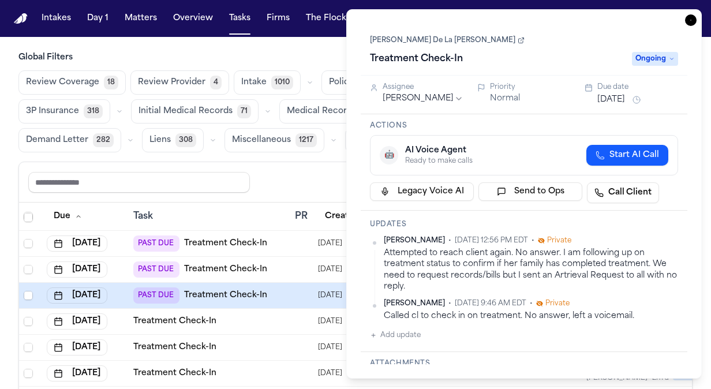
click at [622, 103] on button "Oct 9, 2025" at bounding box center [611, 100] width 28 height 12
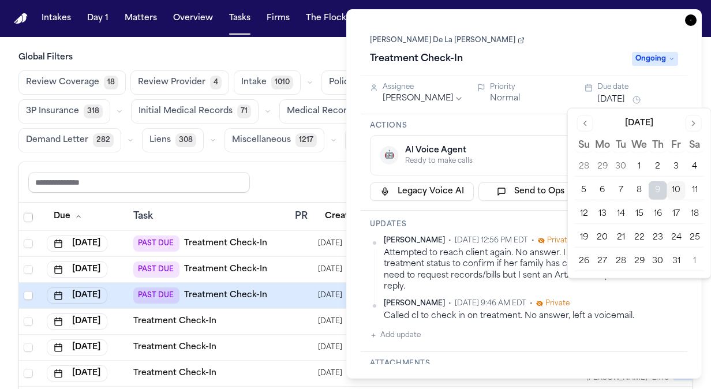
click at [619, 214] on button "14" at bounding box center [620, 214] width 18 height 18
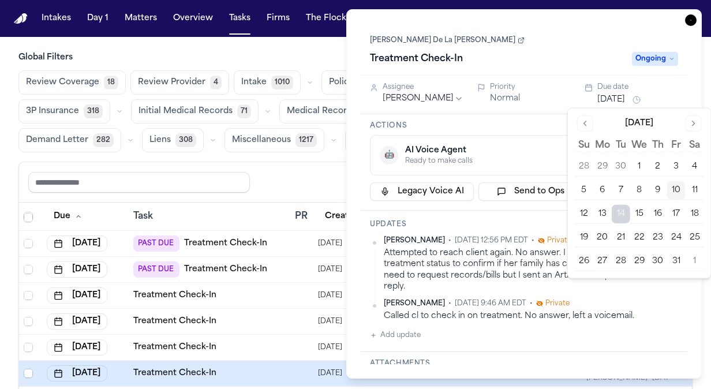
click at [304, 186] on div "Share view Reset to default Clear all Add Task" at bounding box center [355, 181] width 654 height 21
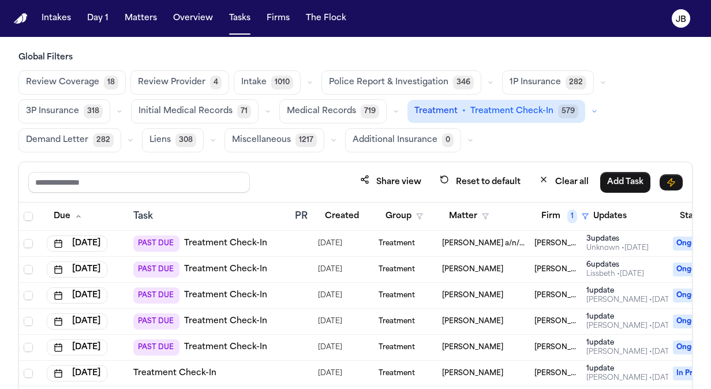
click at [278, 268] on div "PAST DUE Treatment Check-In" at bounding box center [209, 269] width 152 height 16
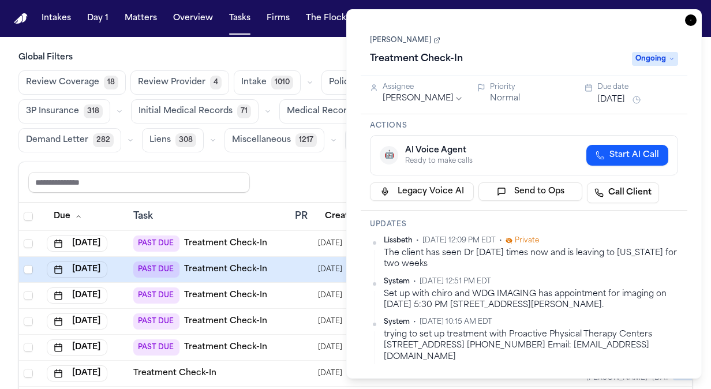
click at [617, 103] on button "Sep 29, 2025" at bounding box center [611, 100] width 28 height 12
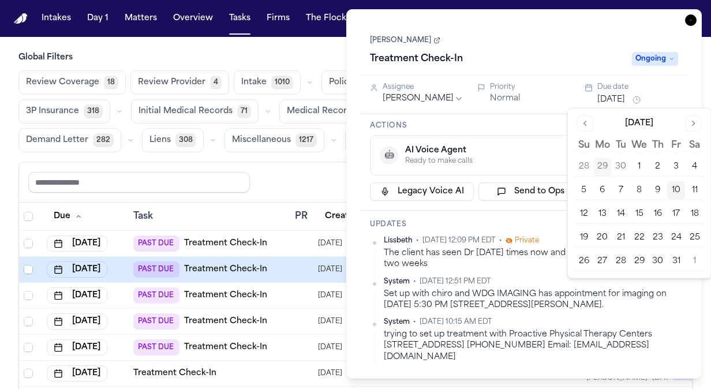
click at [655, 233] on button "23" at bounding box center [657, 237] width 18 height 18
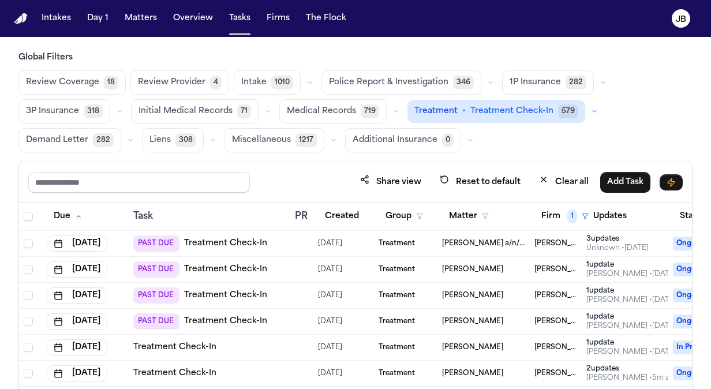
click at [268, 181] on div "Share view Reset to default Clear all Add Task" at bounding box center [355, 181] width 654 height 21
click at [307, 320] on div at bounding box center [302, 321] width 14 height 9
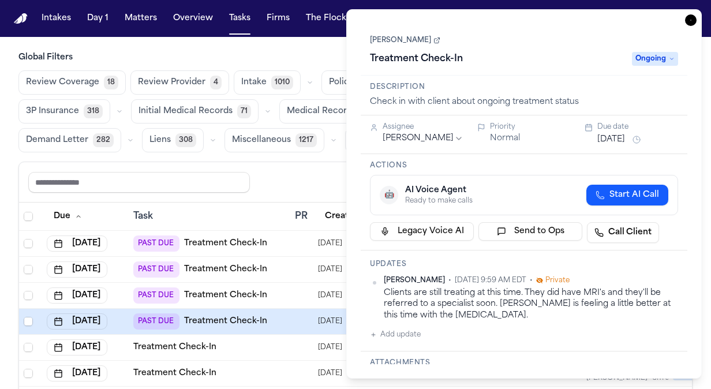
click at [401, 336] on button "Add update" at bounding box center [395, 335] width 51 height 14
click at [401, 336] on textarea "Add your update" at bounding box center [530, 343] width 285 height 23
type textarea "**********"
click at [661, 365] on button "Add" at bounding box center [662, 372] width 24 height 14
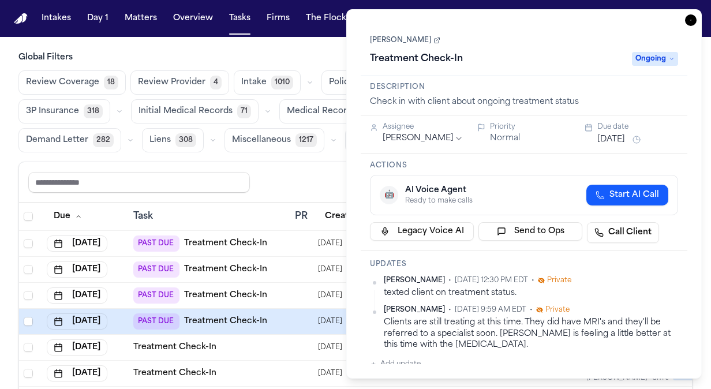
click at [614, 138] on button "Oct 8, 2025" at bounding box center [611, 140] width 28 height 12
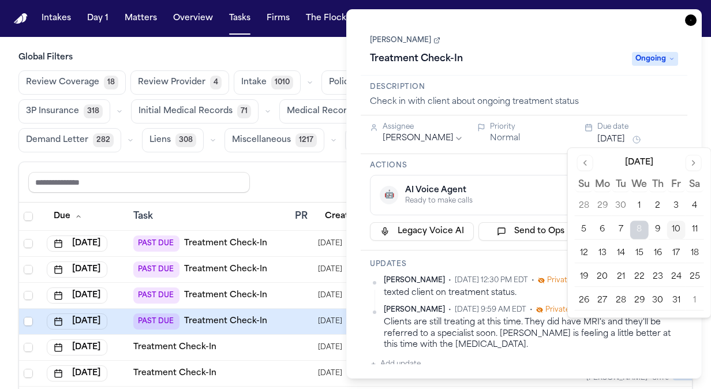
click at [617, 252] on button "14" at bounding box center [620, 253] width 18 height 18
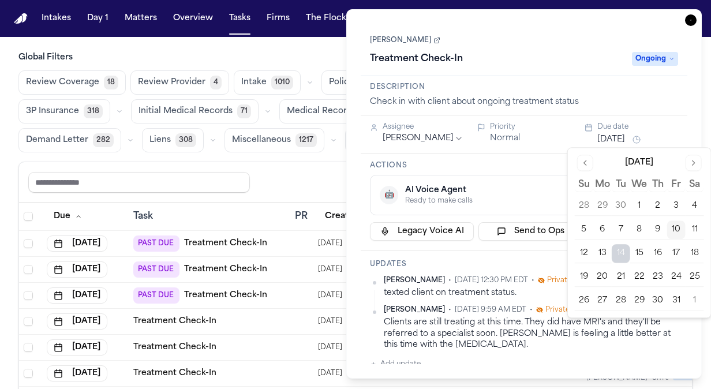
click at [320, 179] on div "Share view Reset to default Clear all Add Task" at bounding box center [355, 181] width 654 height 21
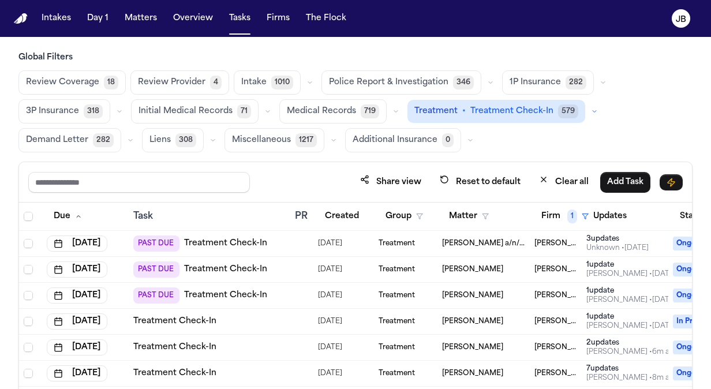
click at [675, 119] on div "Review Coverage 18 Review Provider 4 Intake 1010 Police Report & Investigation …" at bounding box center [355, 111] width 674 height 82
click at [136, 22] on button "Matters" at bounding box center [141, 18] width 42 height 21
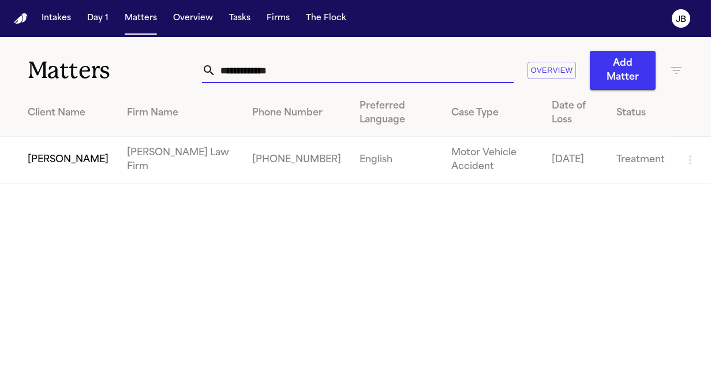
click at [344, 287] on main "**********" at bounding box center [355, 213] width 711 height 352
drag, startPoint x: 287, startPoint y: 67, endPoint x: 108, endPoint y: 58, distance: 179.6
click at [108, 58] on div "**********" at bounding box center [355, 63] width 711 height 53
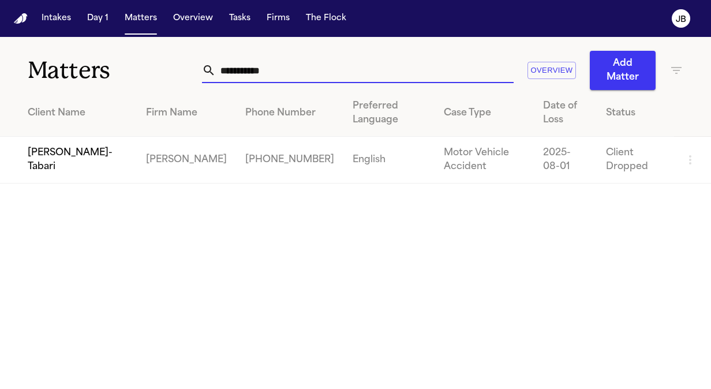
type input "**********"
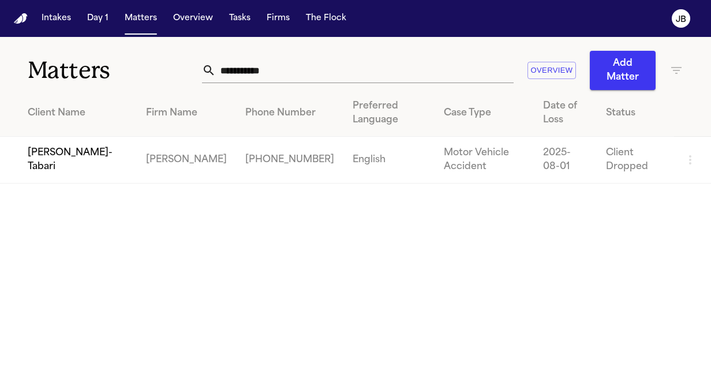
click at [106, 169] on span "Shashram Khazaii-Tabari" at bounding box center [78, 160] width 100 height 28
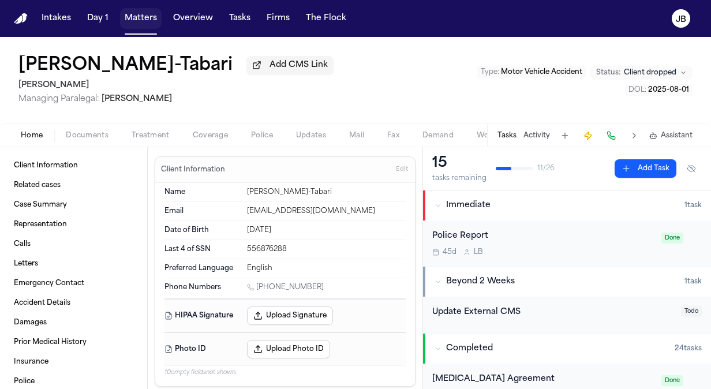
click at [147, 28] on button "Matters" at bounding box center [141, 18] width 42 height 21
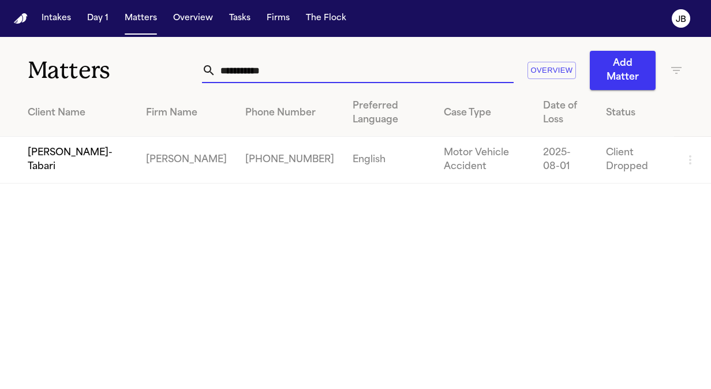
drag, startPoint x: 275, startPoint y: 68, endPoint x: 126, endPoint y: 53, distance: 149.6
click at [126, 53] on div "**********" at bounding box center [355, 63] width 711 height 53
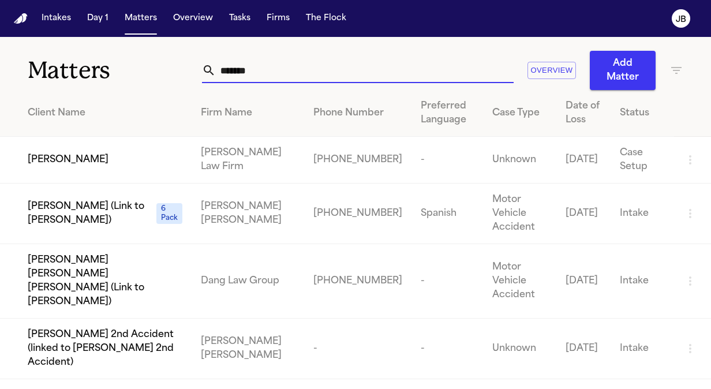
type input "*******"
click at [107, 147] on td "Nickolas Smyczynski" at bounding box center [96, 160] width 192 height 47
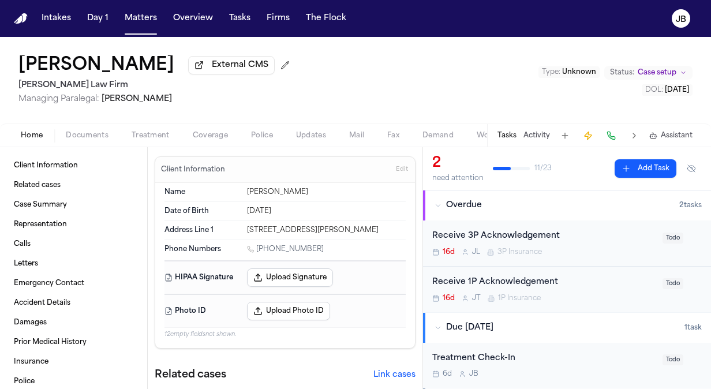
click at [661, 68] on span "Case setup" at bounding box center [656, 72] width 39 height 9
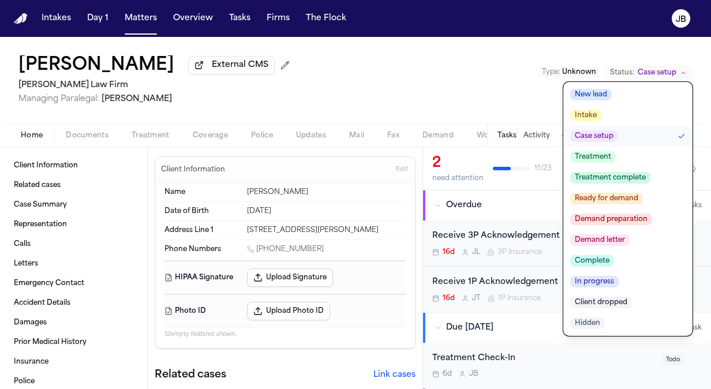
click at [600, 155] on span "Treatment" at bounding box center [593, 157] width 46 height 12
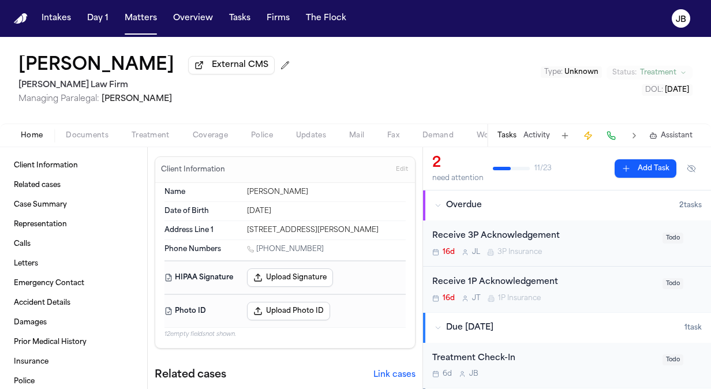
click at [268, 101] on span "Managing Paralegal: Jessica Barrett" at bounding box center [156, 99] width 276 height 12
click at [158, 132] on span "Treatment" at bounding box center [151, 135] width 38 height 9
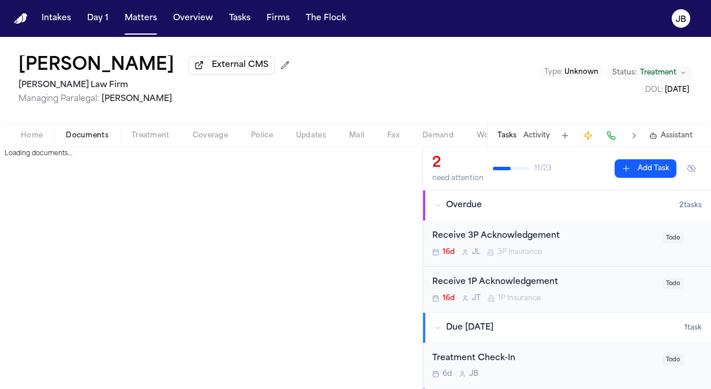
click at [100, 134] on span "Documents" at bounding box center [87, 135] width 43 height 9
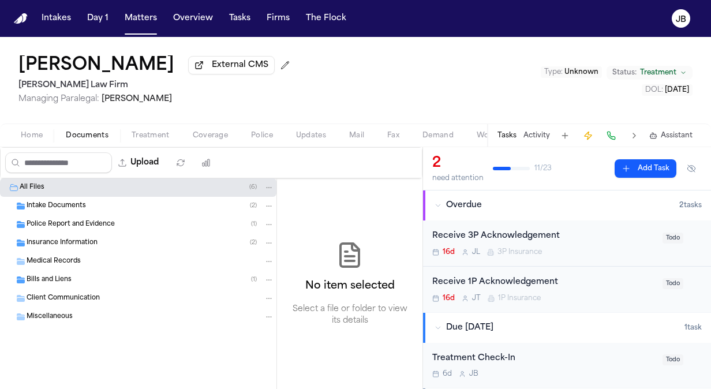
click at [54, 271] on div "Bills and Liens ( 1 )" at bounding box center [138, 280] width 276 height 18
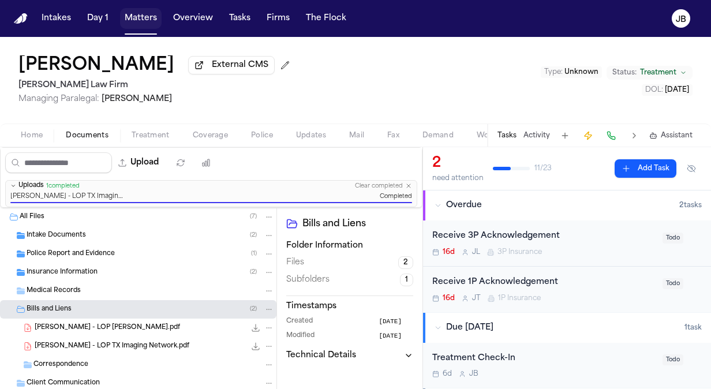
click at [136, 13] on button "Matters" at bounding box center [141, 18] width 42 height 21
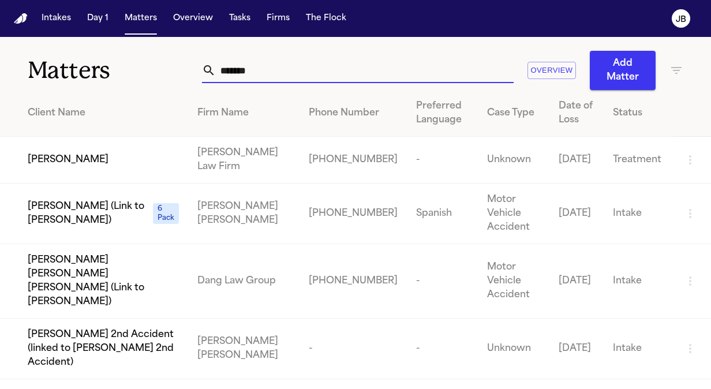
drag, startPoint x: 183, startPoint y: 67, endPoint x: -2, endPoint y: 72, distance: 185.2
click at [0, 72] on html "Intakes Day 1 Matters Overview Tasks Firms The Flock JB Matters ******* Overvie…" at bounding box center [355, 194] width 711 height 389
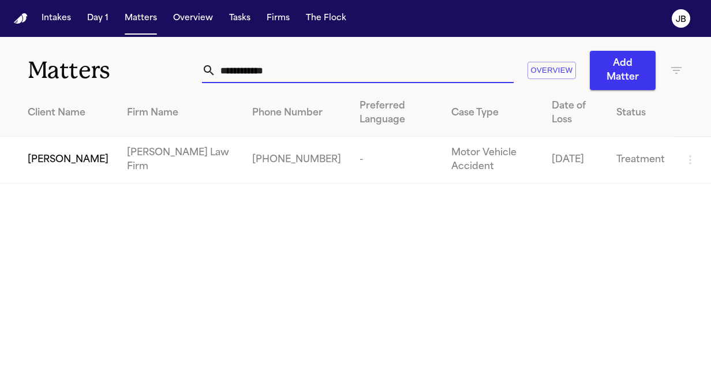
type input "**********"
click at [64, 152] on td "[PERSON_NAME]" at bounding box center [59, 160] width 118 height 47
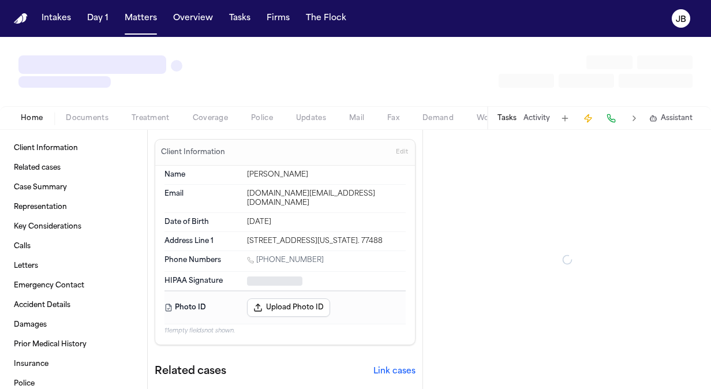
type textarea "*"
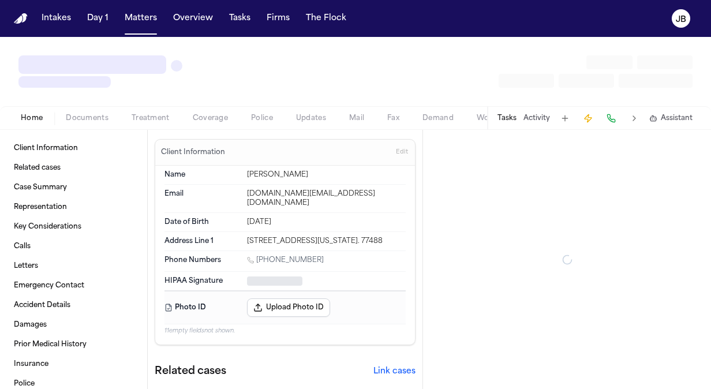
type textarea "*"
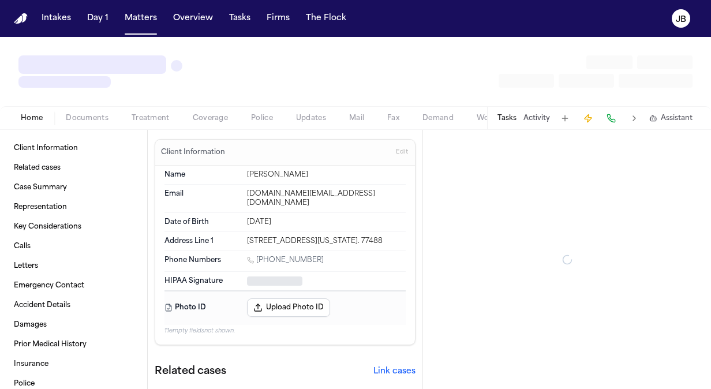
type textarea "*"
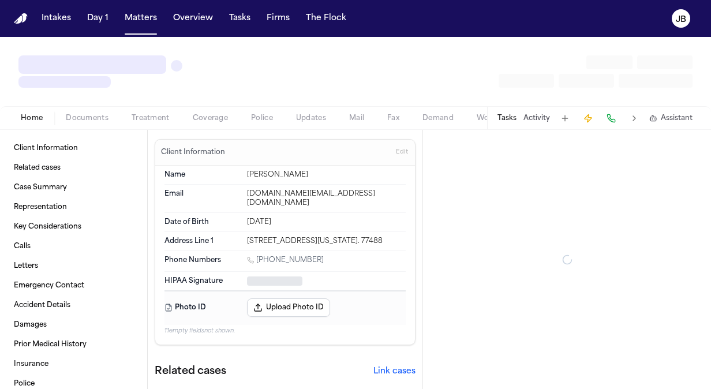
type textarea "*"
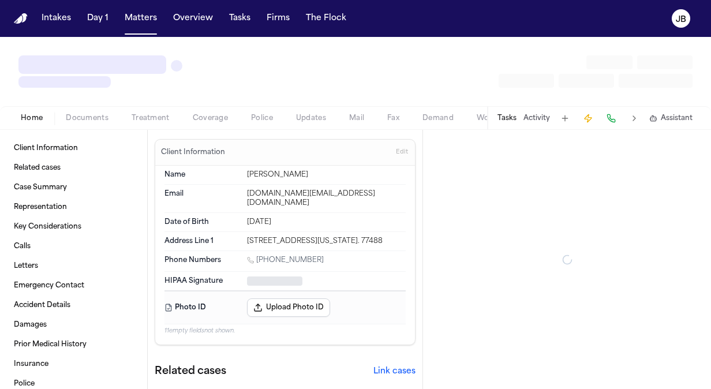
type textarea "*"
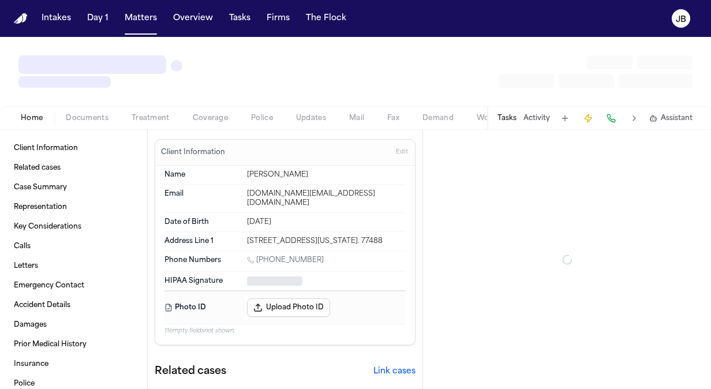
type textarea "*"
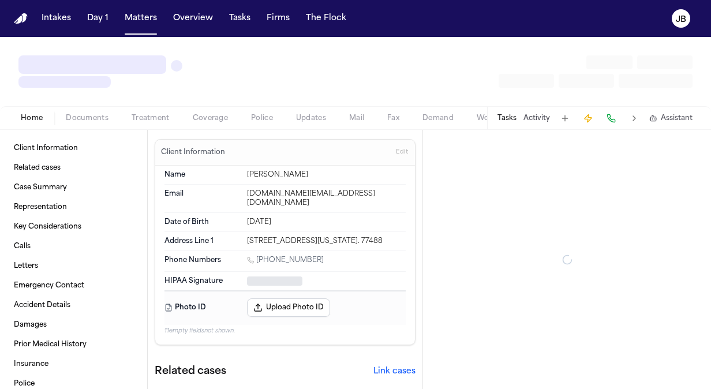
type textarea "*"
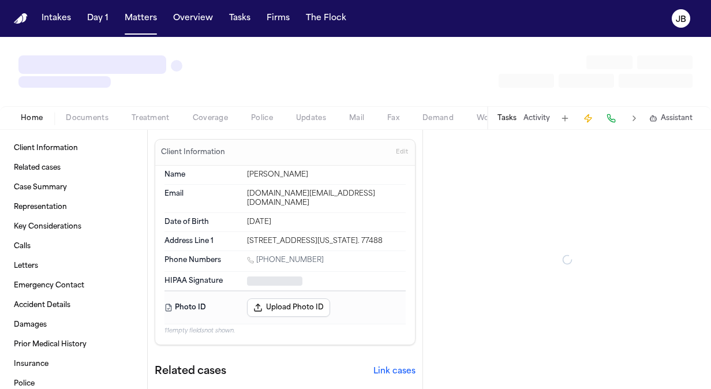
type textarea "*"
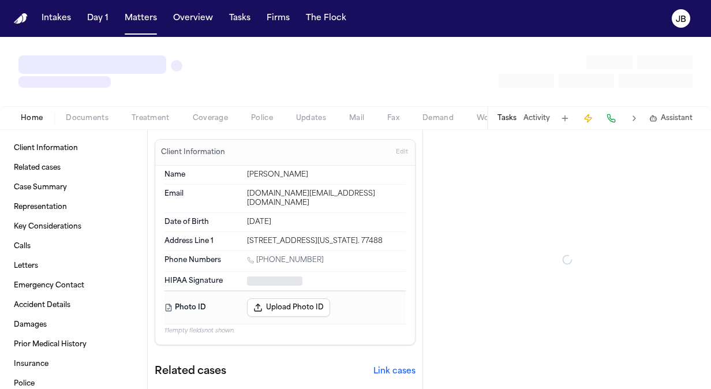
type textarea "*"
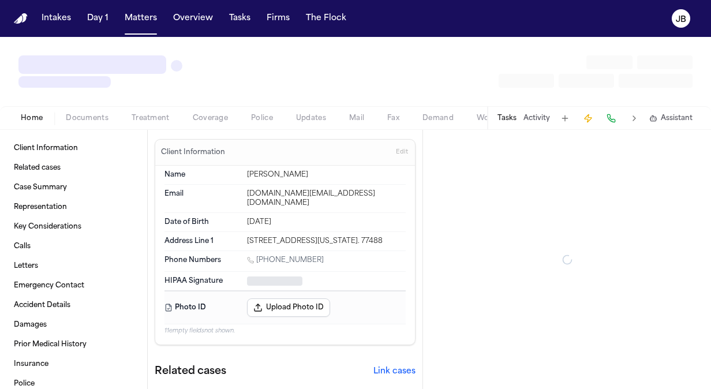
type textarea "*"
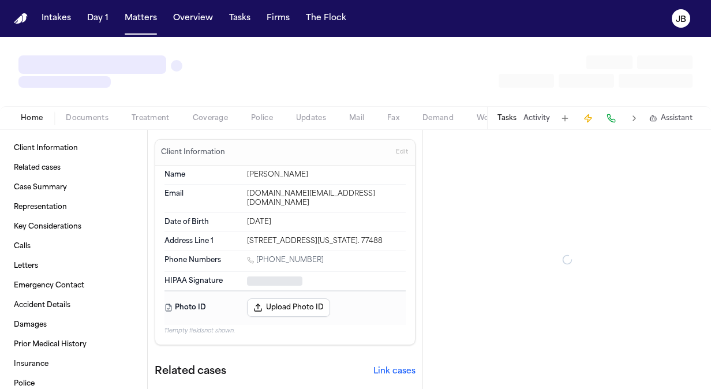
type textarea "*"
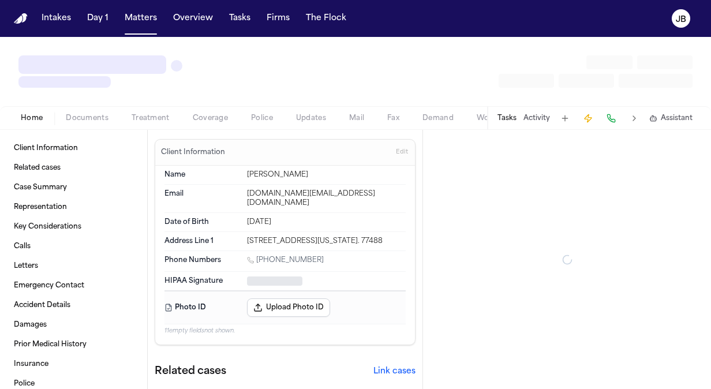
type textarea "*"
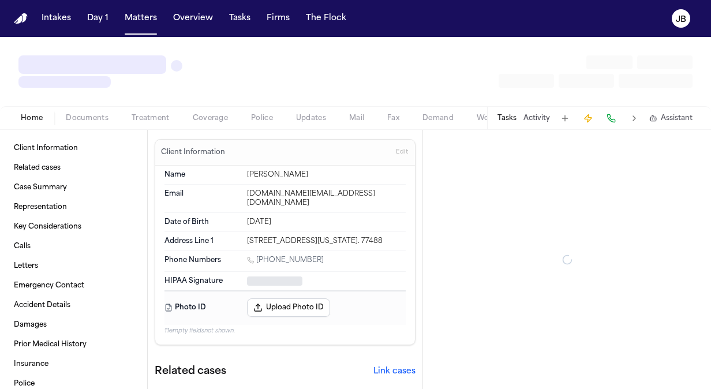
type textarea "*"
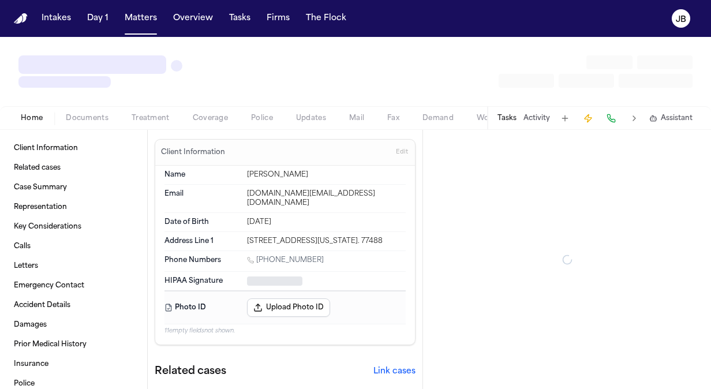
type textarea "*"
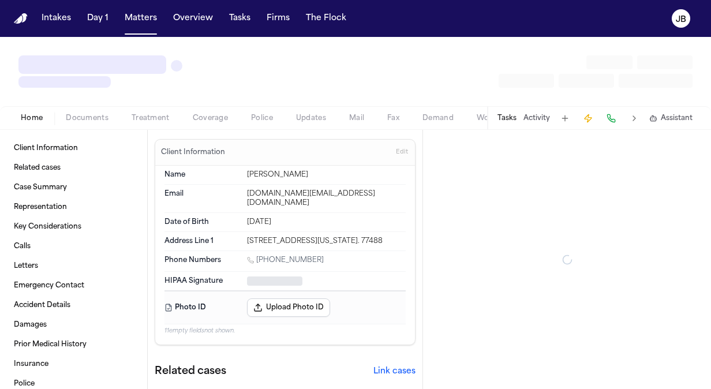
type textarea "*"
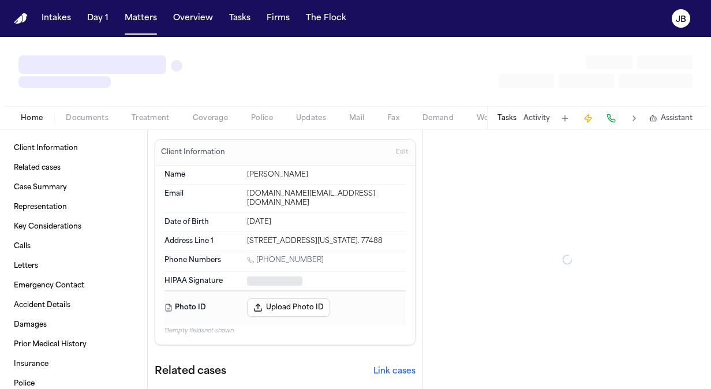
type textarea "*"
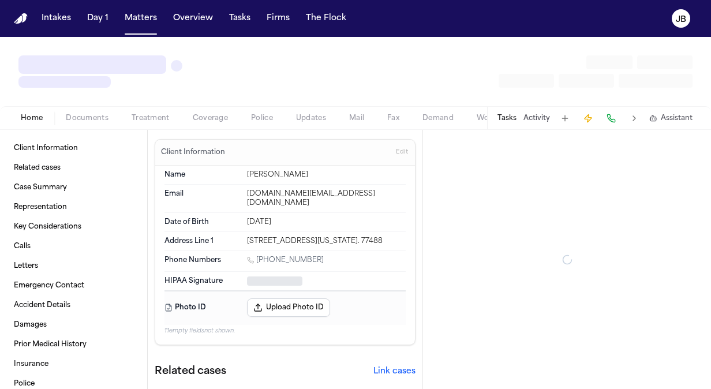
type textarea "*"
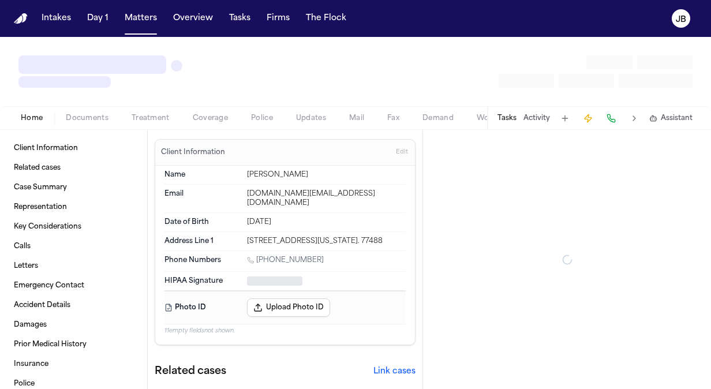
type textarea "*"
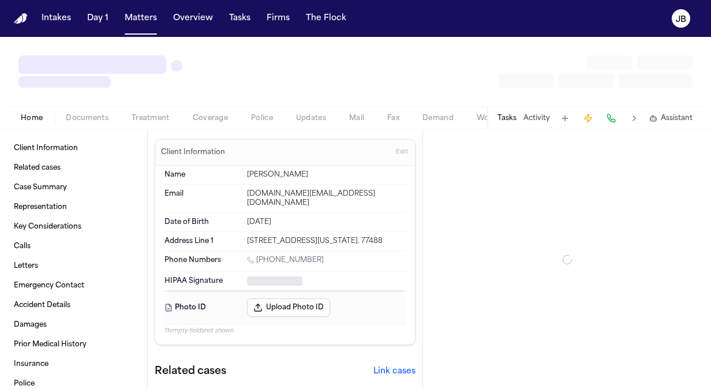
type textarea "*"
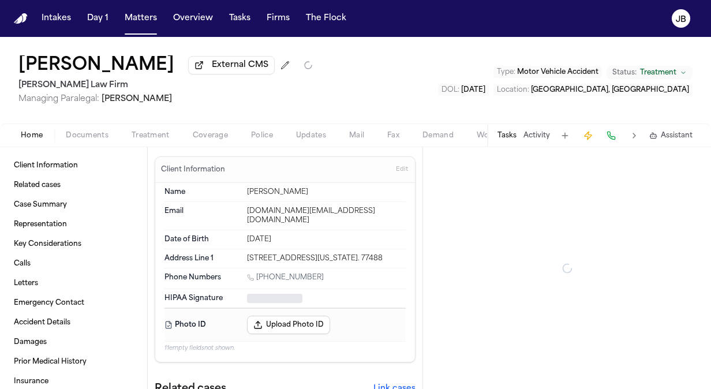
type textarea "*"
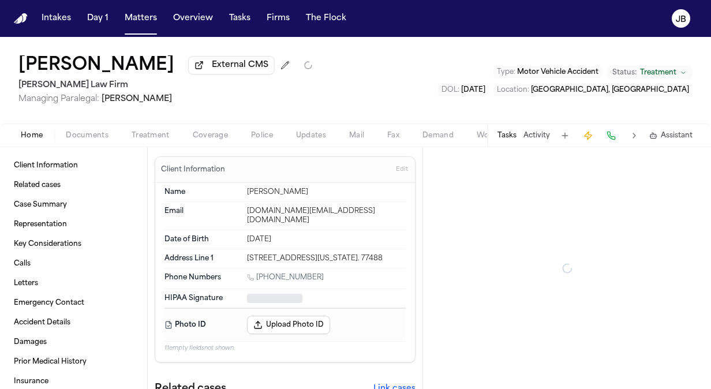
type textarea "*"
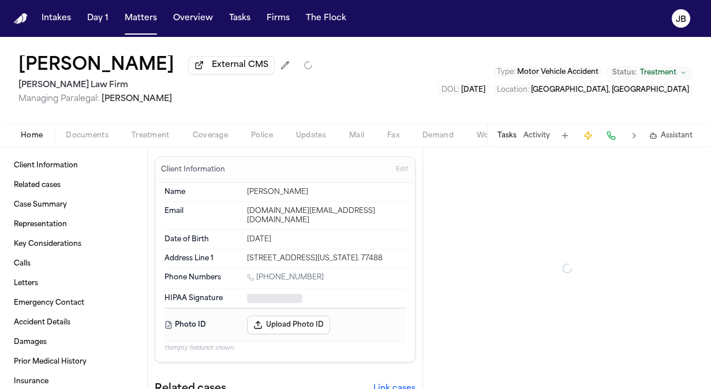
type textarea "*"
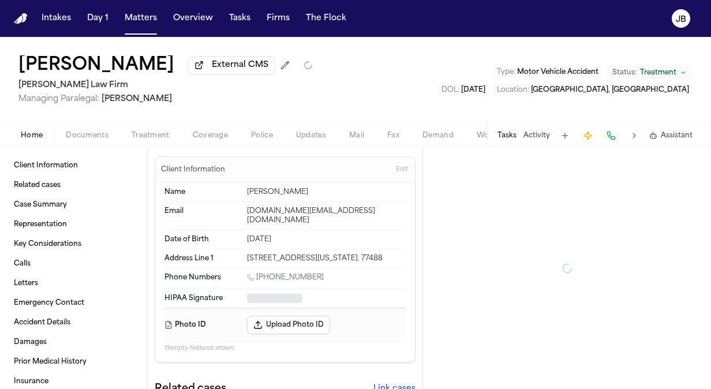
type textarea "*"
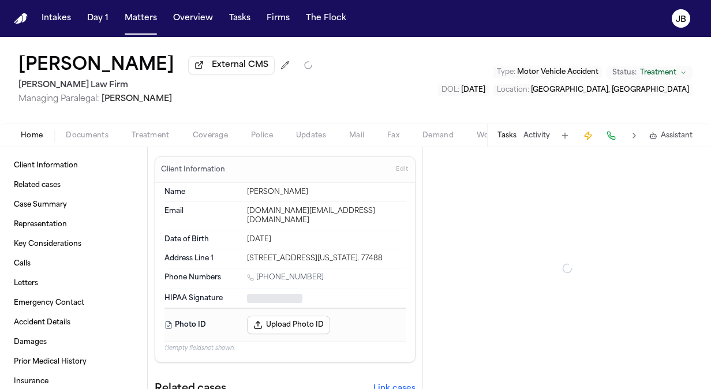
type textarea "*"
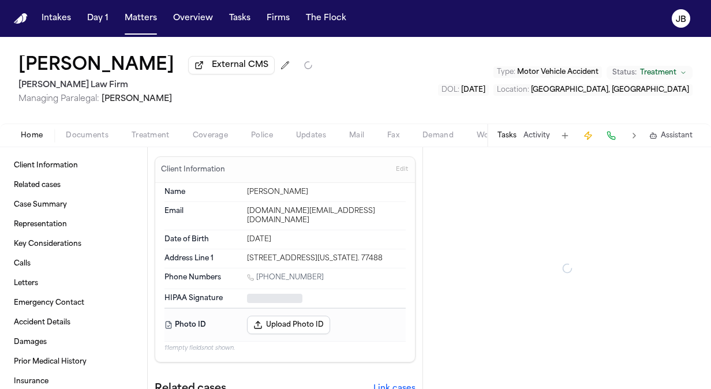
type textarea "*"
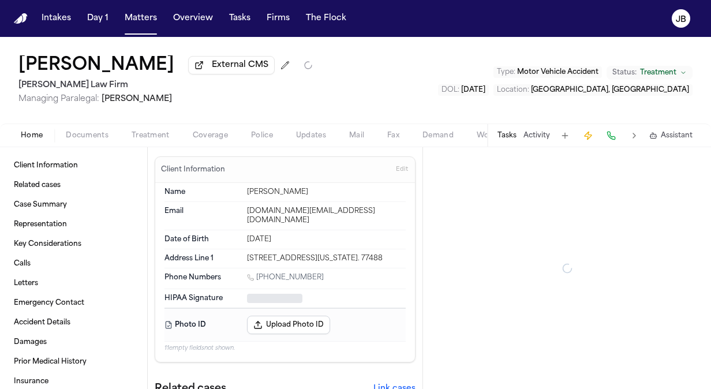
type textarea "*"
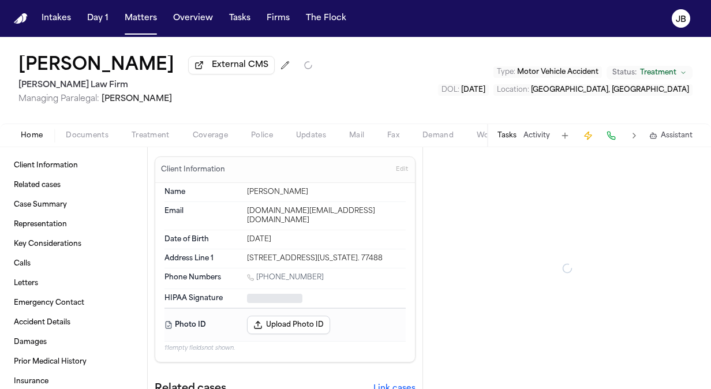
type textarea "*"
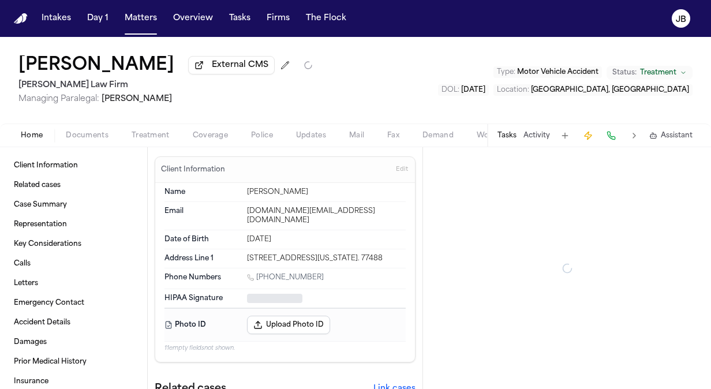
type textarea "*"
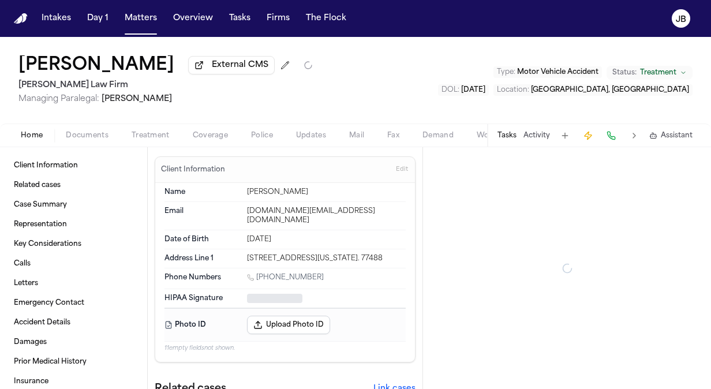
type textarea "*"
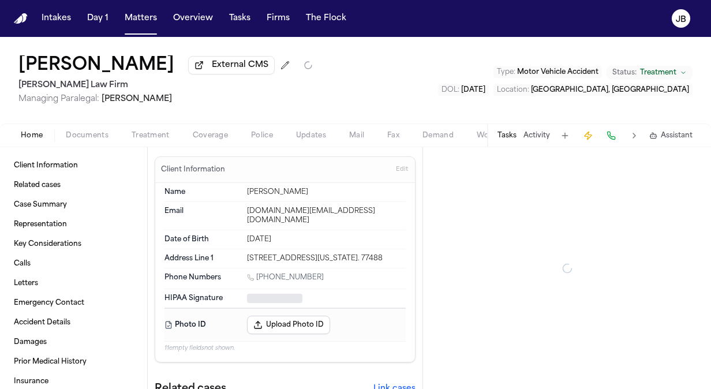
type textarea "*"
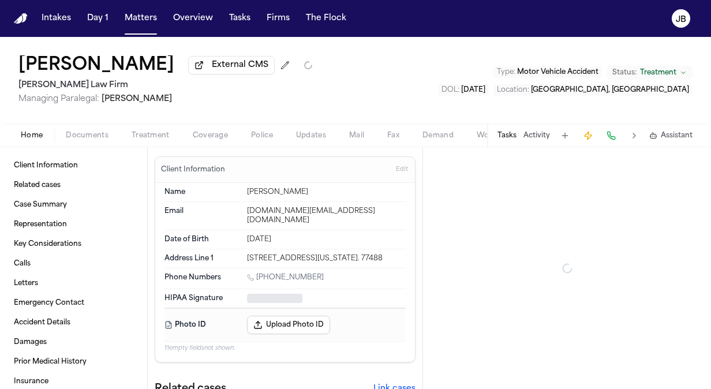
type textarea "*"
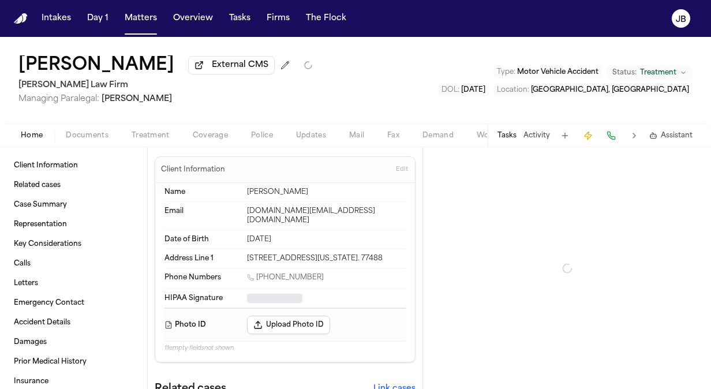
type textarea "*"
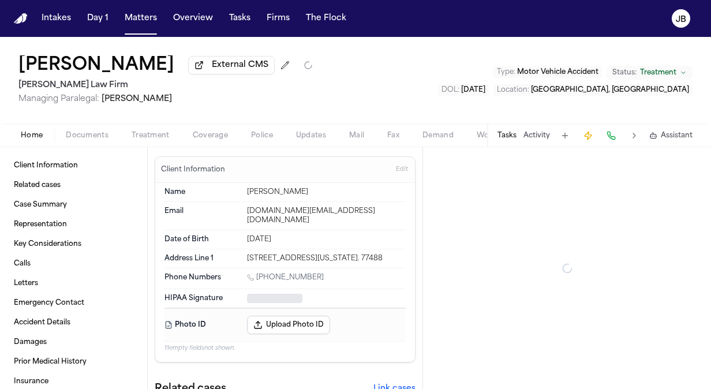
type textarea "*"
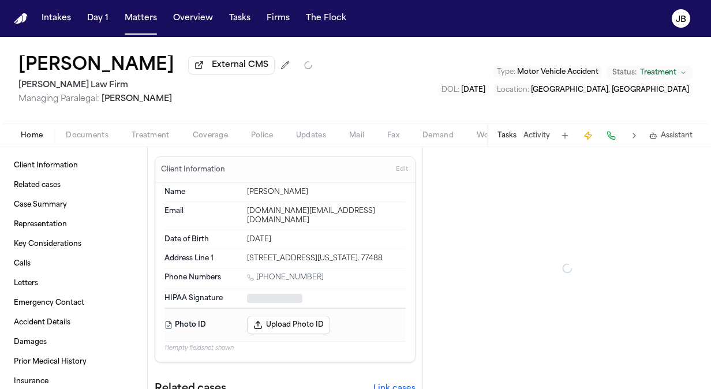
type textarea "*"
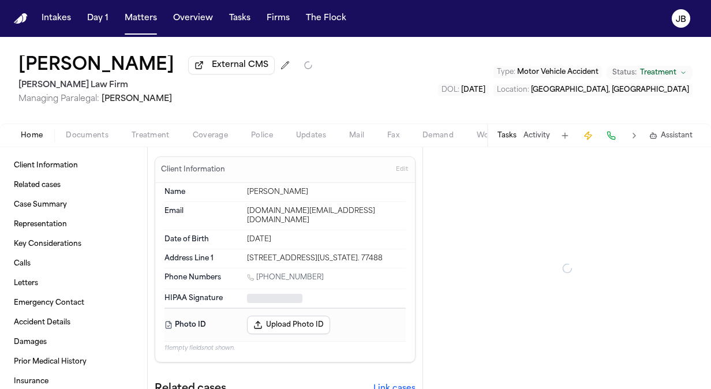
type textarea "*"
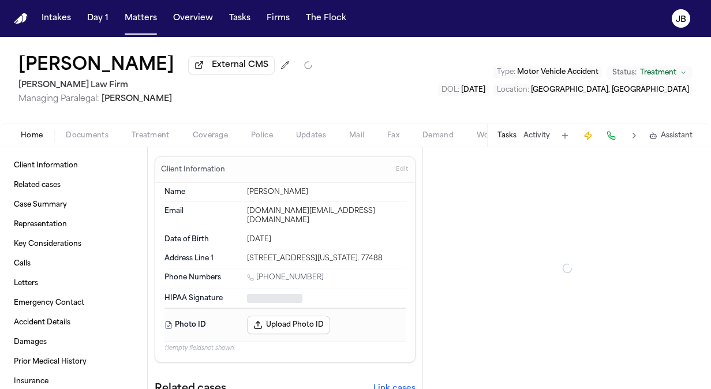
type textarea "*"
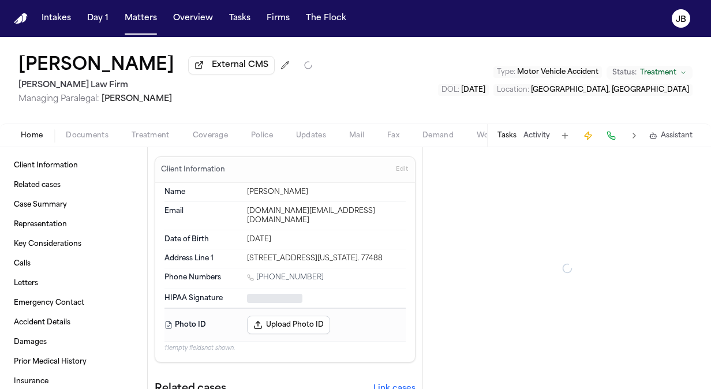
type textarea "*"
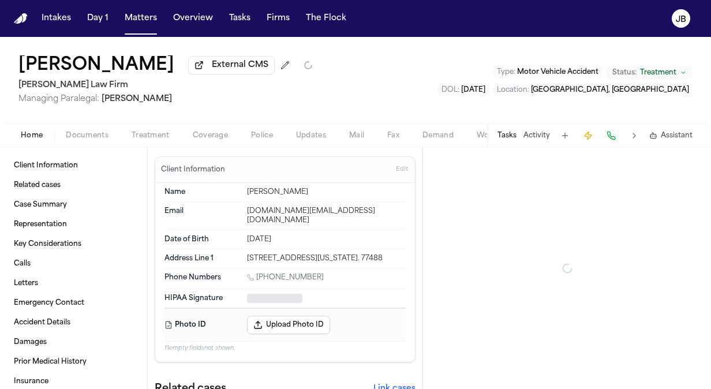
type textarea "*"
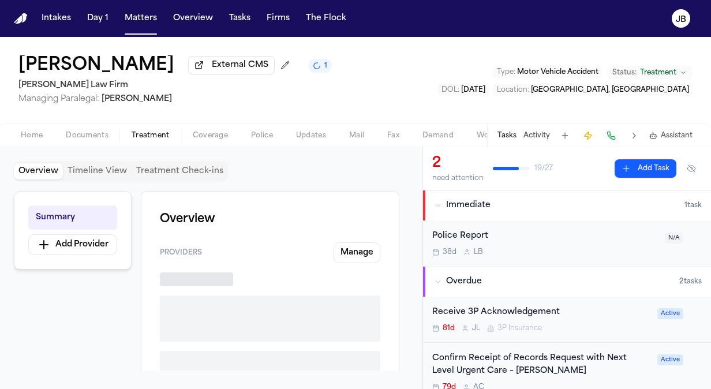
click at [150, 133] on span "Treatment" at bounding box center [151, 135] width 38 height 9
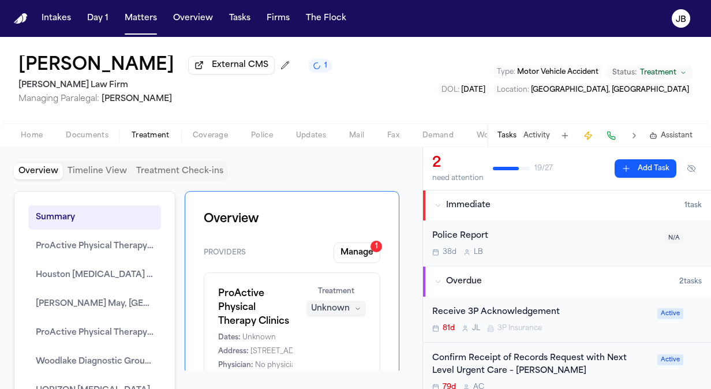
click at [87, 136] on span "Documents" at bounding box center [87, 135] width 43 height 9
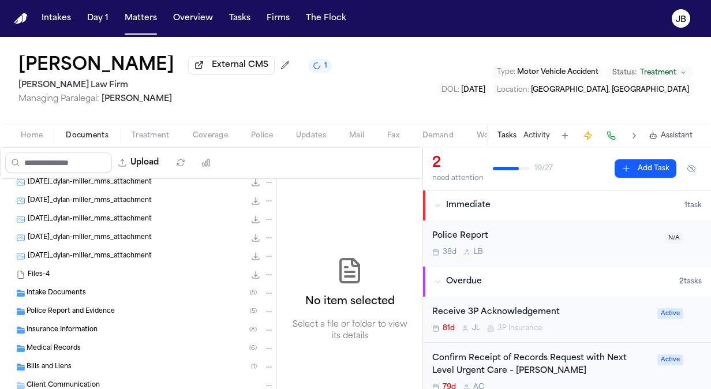
scroll to position [83, 0]
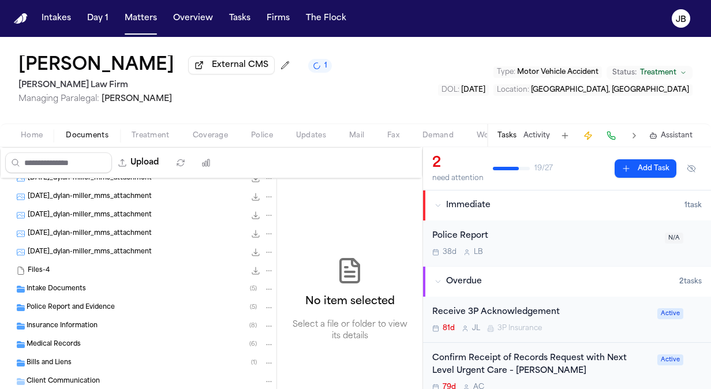
click at [50, 358] on span "Bills and Liens" at bounding box center [49, 363] width 45 height 10
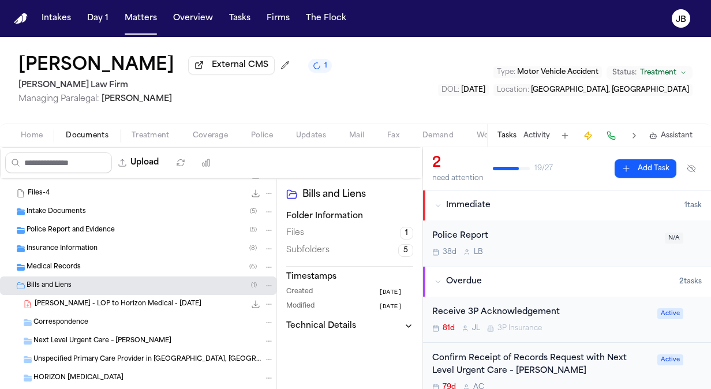
scroll to position [172, 0]
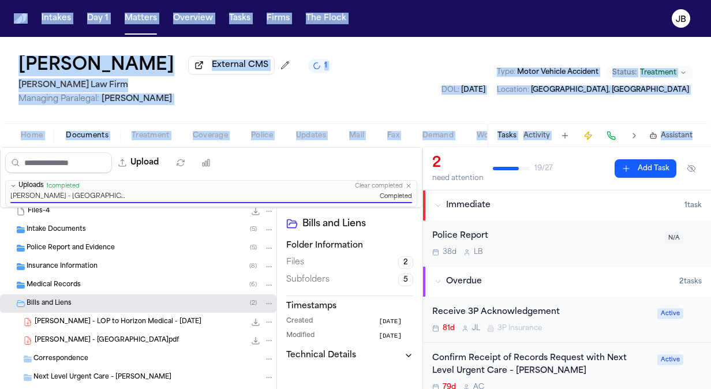
click at [0, 172] on html "Intakes Day 1 Matters Overview Tasks Firms The Flock JB Dylan Miller External C…" at bounding box center [355, 194] width 711 height 389
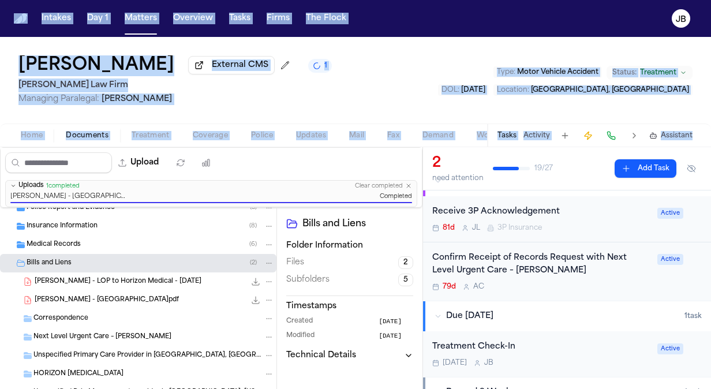
scroll to position [210, 0]
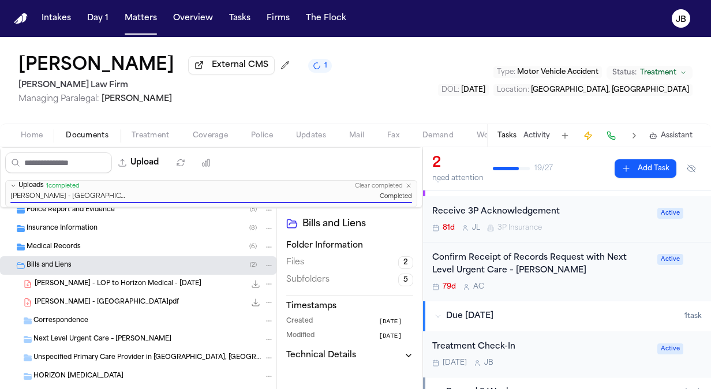
click at [114, 245] on div "Medical Records ( 6 )" at bounding box center [150, 247] width 247 height 10
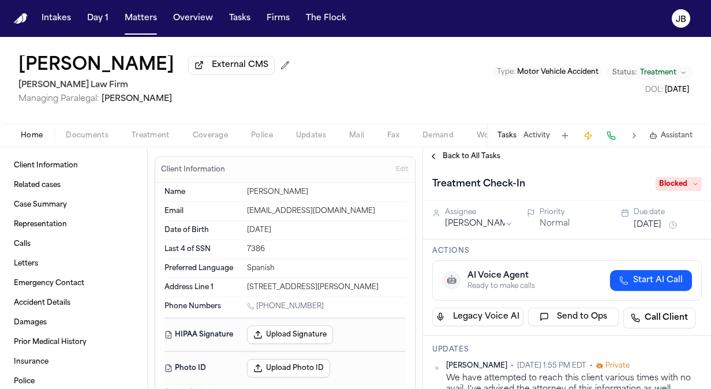
click at [455, 154] on span "Back to All Tasks" at bounding box center [471, 156] width 58 height 9
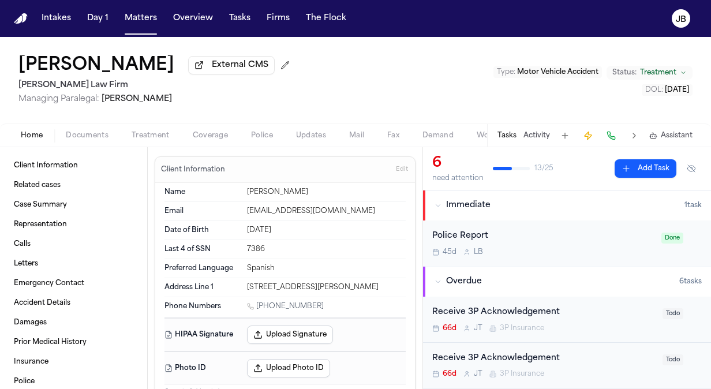
click at [535, 133] on button "Activity" at bounding box center [536, 135] width 27 height 9
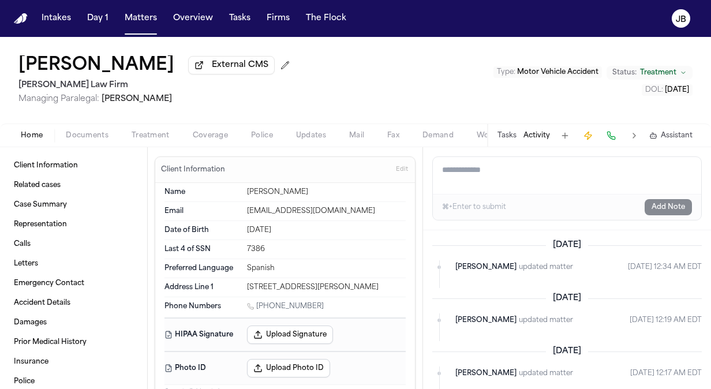
click at [536, 133] on button "Activity" at bounding box center [536, 135] width 27 height 9
click at [505, 133] on button "Tasks" at bounding box center [506, 135] width 19 height 9
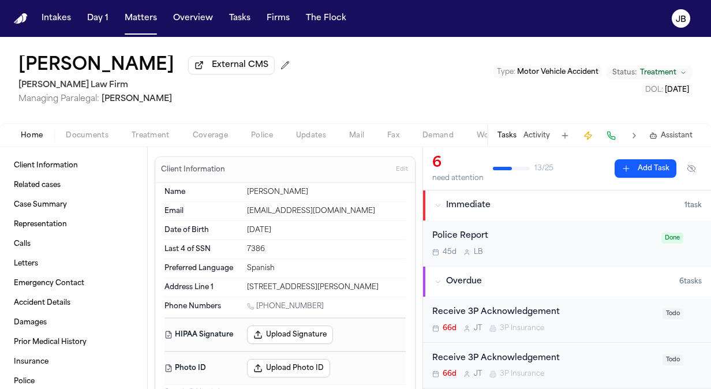
drag, startPoint x: 316, startPoint y: 305, endPoint x: 257, endPoint y: 306, distance: 59.4
click at [257, 306] on div "1 (915) 246-6764" at bounding box center [326, 307] width 159 height 11
copy link "(915) 246-6764"
click at [7, 118] on div "Alejandra Aguero External CMS Hecht Law Firm Managing Paralegal: Jessica Barret…" at bounding box center [355, 80] width 711 height 87
drag, startPoint x: 7, startPoint y: 58, endPoint x: 167, endPoint y: 71, distance: 160.9
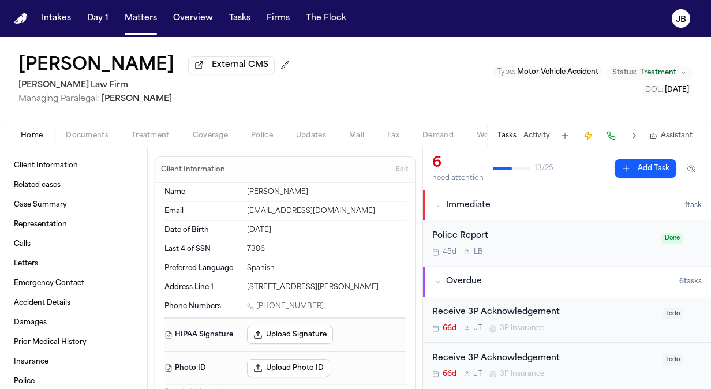
click at [167, 71] on div "Alejandra Aguero External CMS Hecht Law Firm Managing Paralegal: Jessica Barret…" at bounding box center [355, 80] width 711 height 87
copy h1 "[PERSON_NAME]"
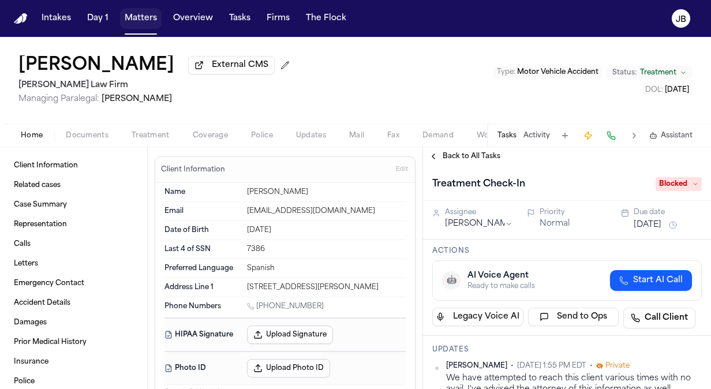
click at [129, 17] on button "Matters" at bounding box center [141, 18] width 42 height 21
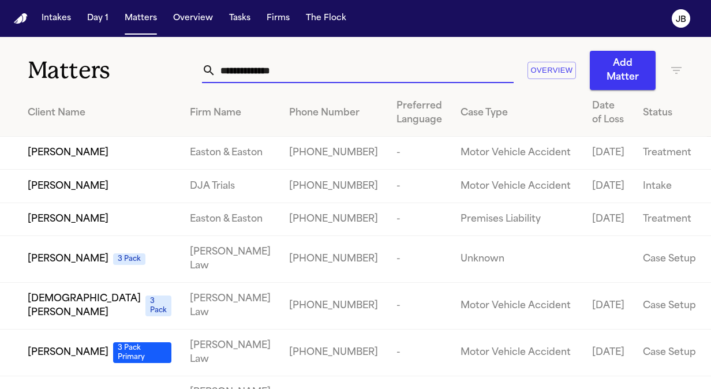
click at [70, 76] on div "Matters Overview Add Matter" at bounding box center [355, 63] width 711 height 53
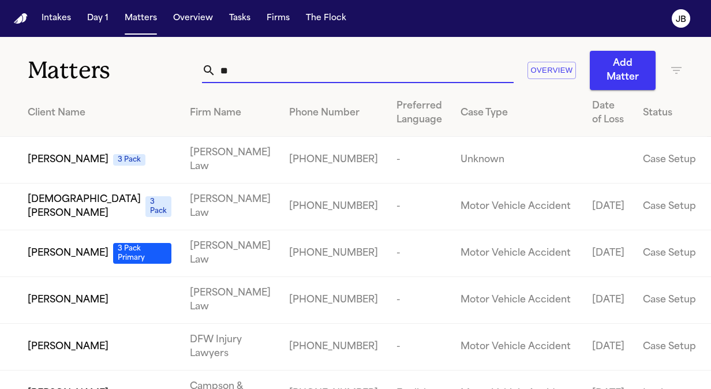
type input "*"
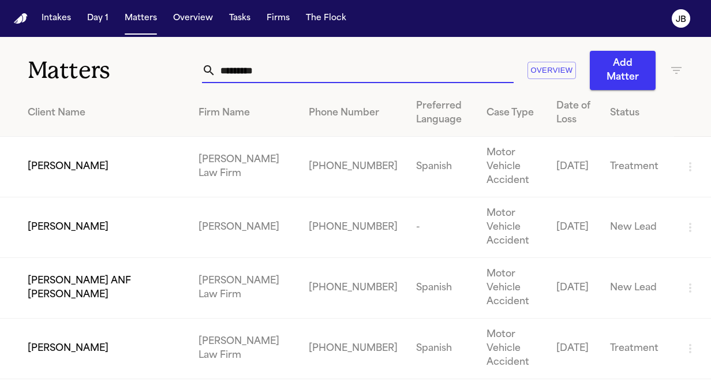
type input "*********"
click at [126, 340] on td "[PERSON_NAME]" at bounding box center [94, 348] width 189 height 61
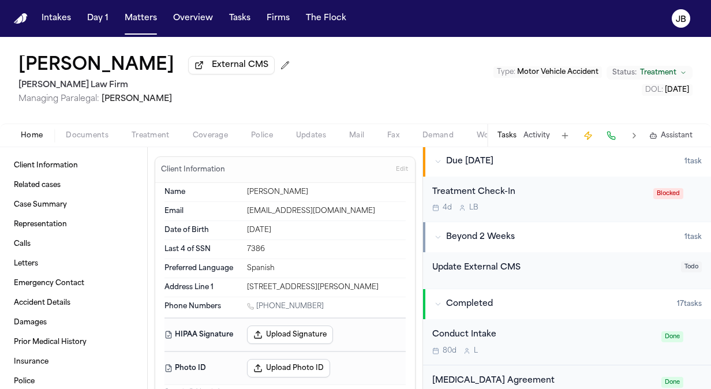
scroll to position [378, 0]
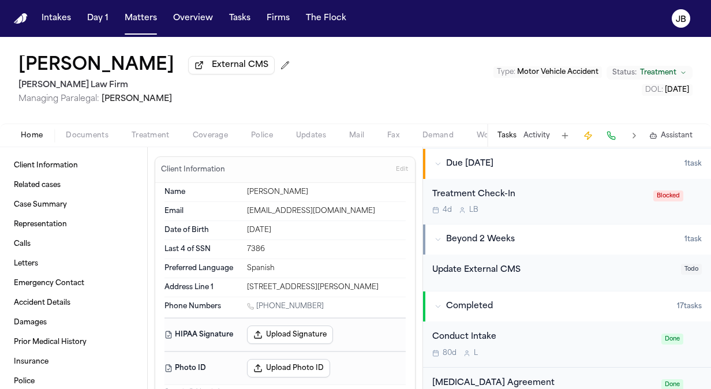
click at [561, 201] on div "Treatment Check-In 4d L B" at bounding box center [539, 201] width 214 height 27
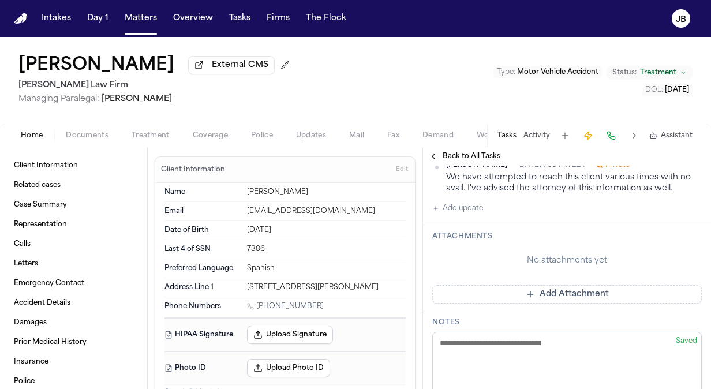
scroll to position [200, 0]
click at [464, 211] on button "Add update" at bounding box center [457, 209] width 51 height 14
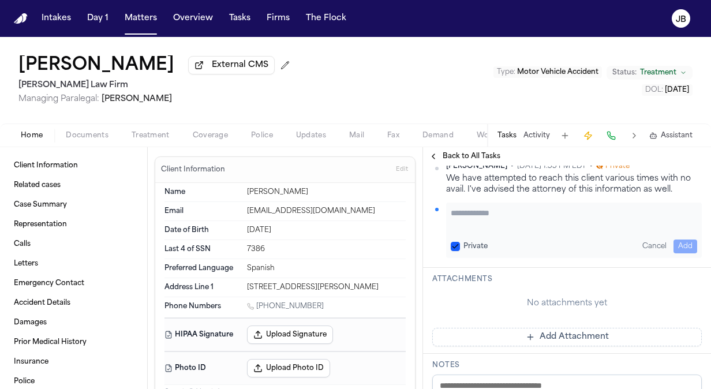
click at [489, 211] on textarea "Add your update" at bounding box center [573, 218] width 246 height 23
paste textarea "**********"
type textarea "**********"
click at [674, 243] on button "Add" at bounding box center [685, 246] width 24 height 14
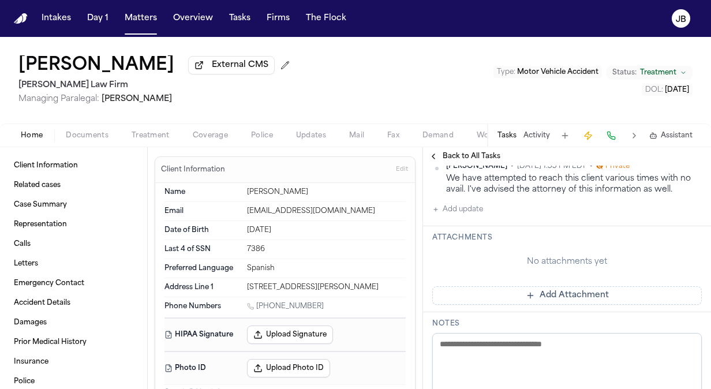
scroll to position [228, 0]
click at [136, 21] on button "Matters" at bounding box center [141, 18] width 42 height 21
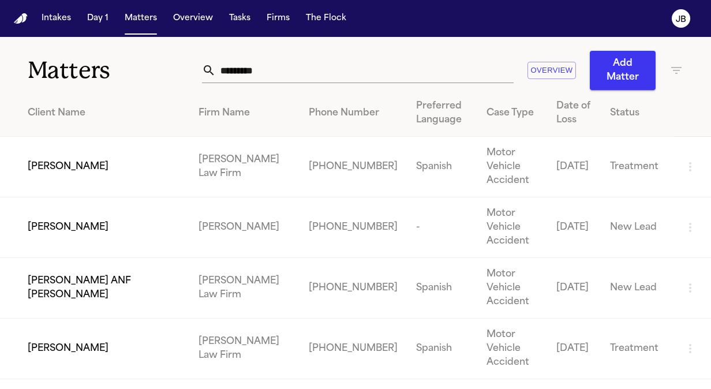
click at [185, 303] on td "[PERSON_NAME] ANF [PERSON_NAME]" at bounding box center [94, 288] width 189 height 61
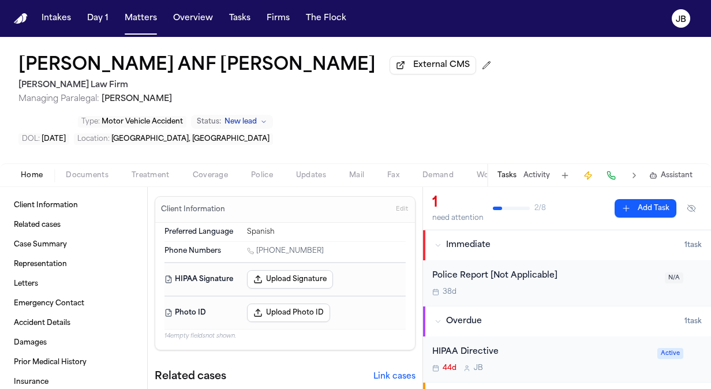
drag, startPoint x: 542, startPoint y: 133, endPoint x: 595, endPoint y: 235, distance: 115.1
click at [592, 218] on div "Alejandra Aguero ANF Zaid Aguero External CMS Hecht Law Firm Managing Paralegal…" at bounding box center [355, 213] width 711 height 352
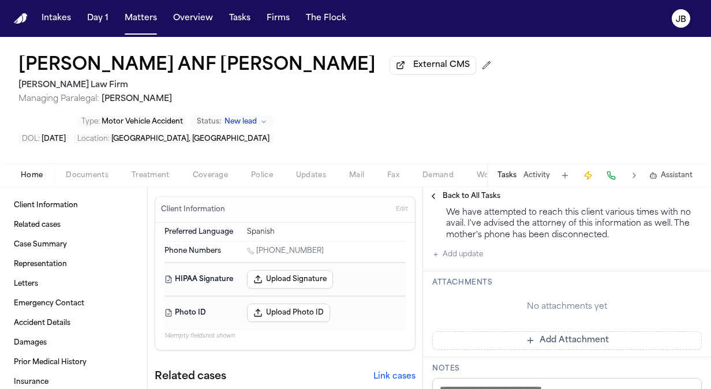
scroll to position [206, 0]
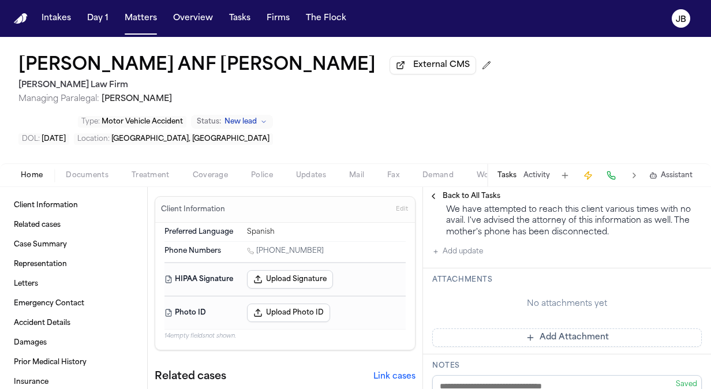
click at [460, 245] on button "Add update" at bounding box center [457, 252] width 51 height 14
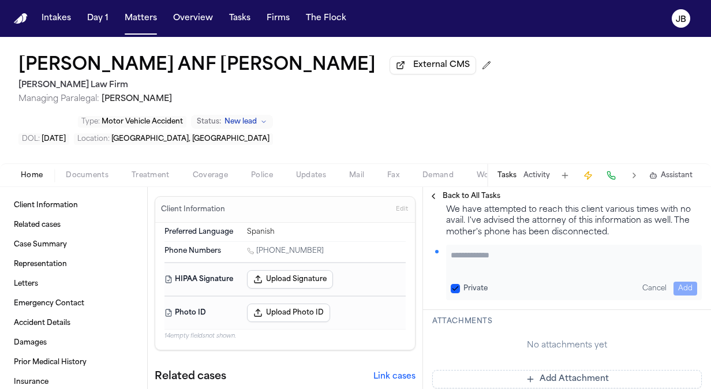
click at [476, 249] on textarea "Add your update" at bounding box center [573, 260] width 246 height 23
paste textarea "**********"
type textarea "**********"
click at [683, 281] on button "Add" at bounding box center [685, 288] width 24 height 14
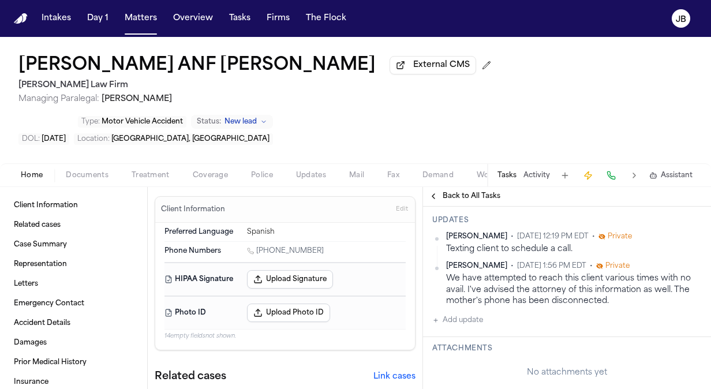
scroll to position [160, 0]
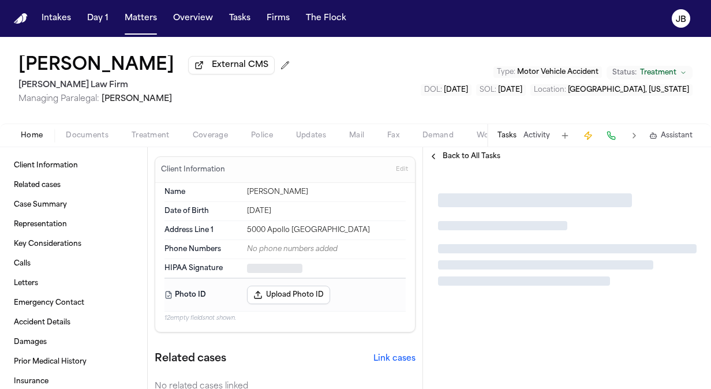
type textarea "*"
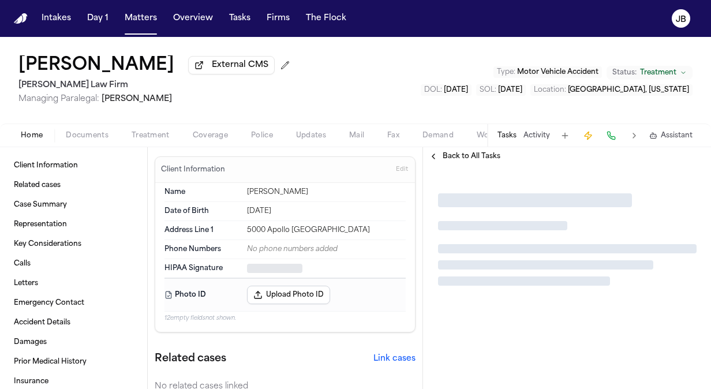
type textarea "*"
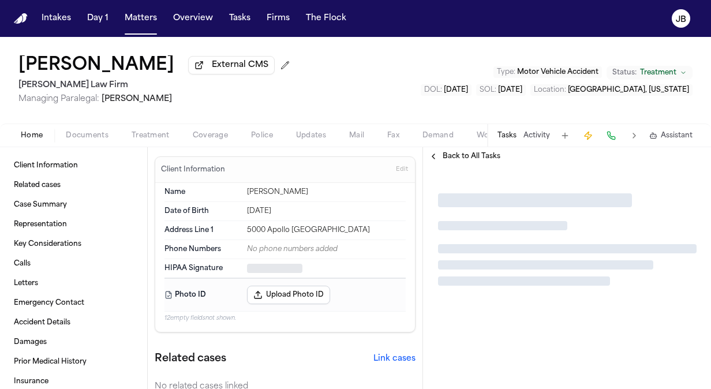
type textarea "*"
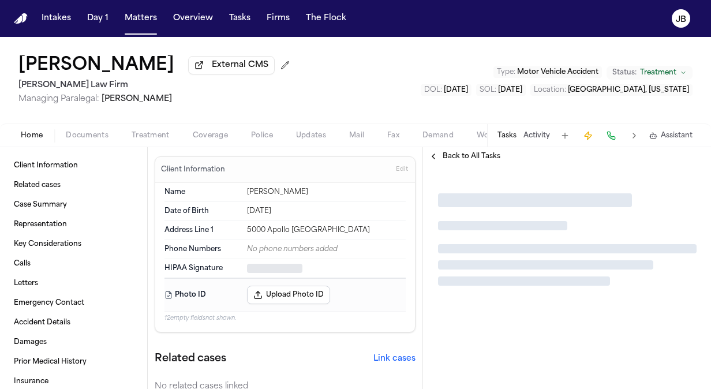
type textarea "*"
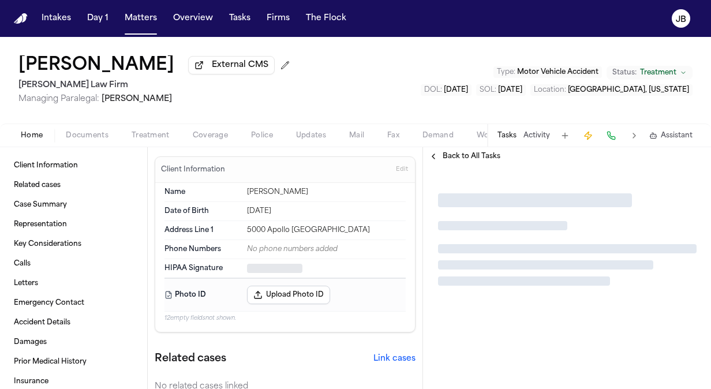
type textarea "*"
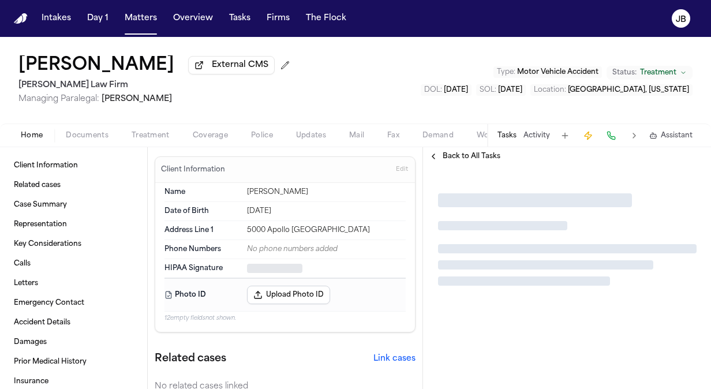
type textarea "*"
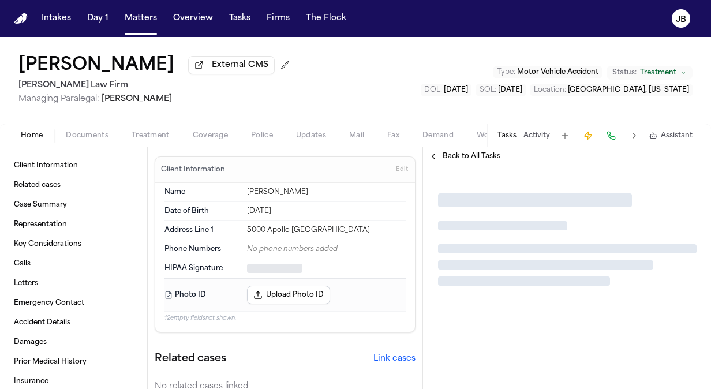
type textarea "*"
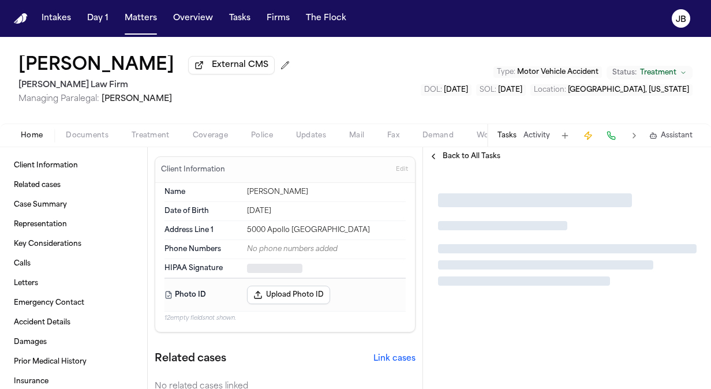
type textarea "*"
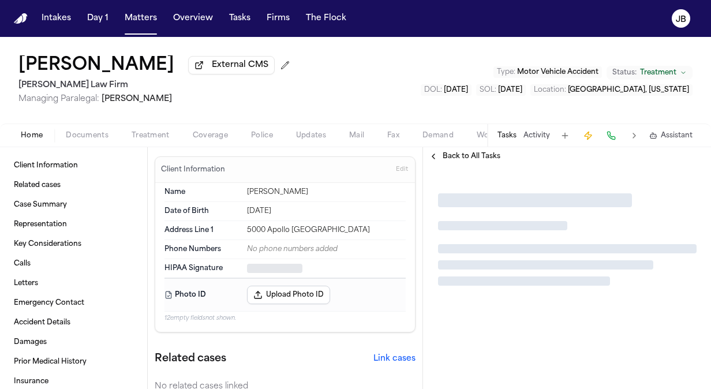
type textarea "*"
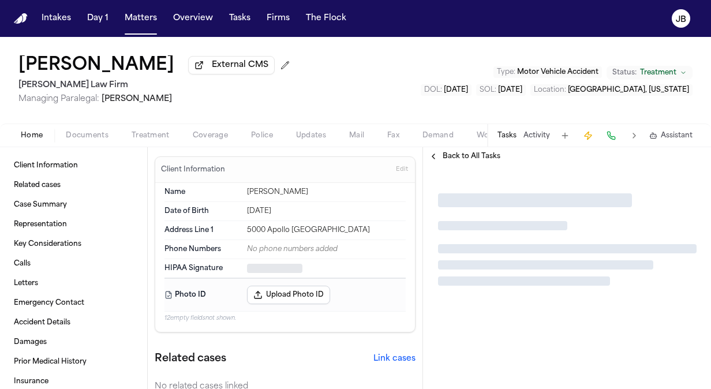
type textarea "*"
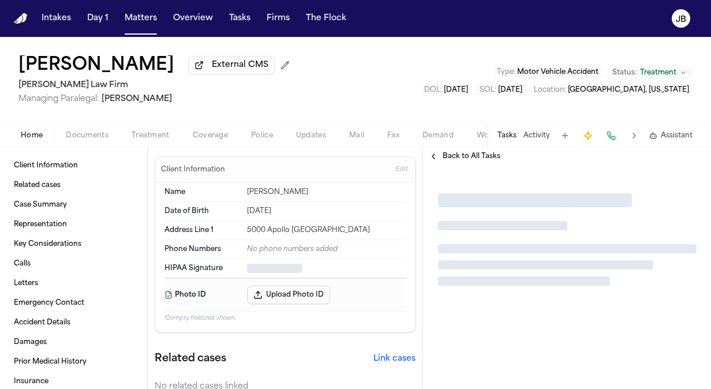
type textarea "*"
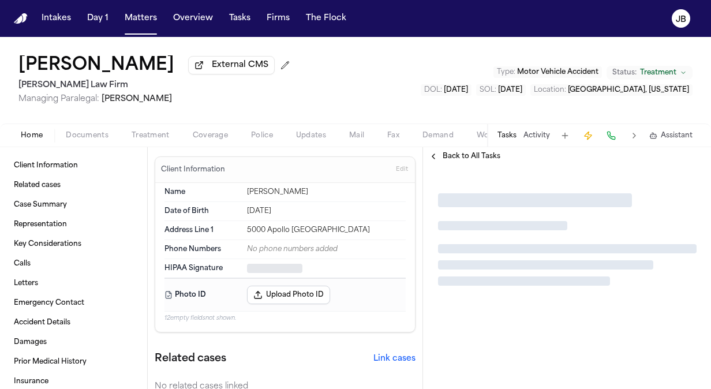
type textarea "*"
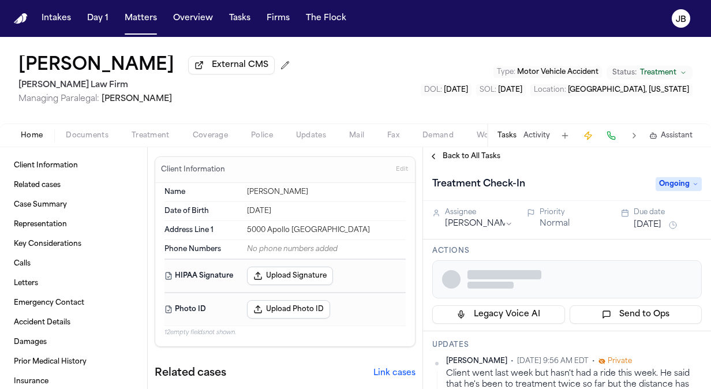
type textarea "*"
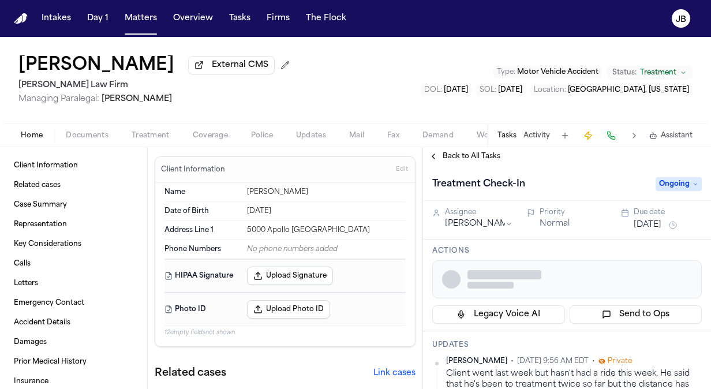
type textarea "*"
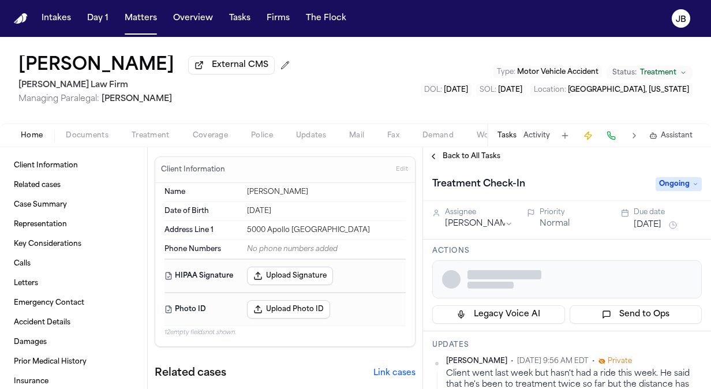
type textarea "*"
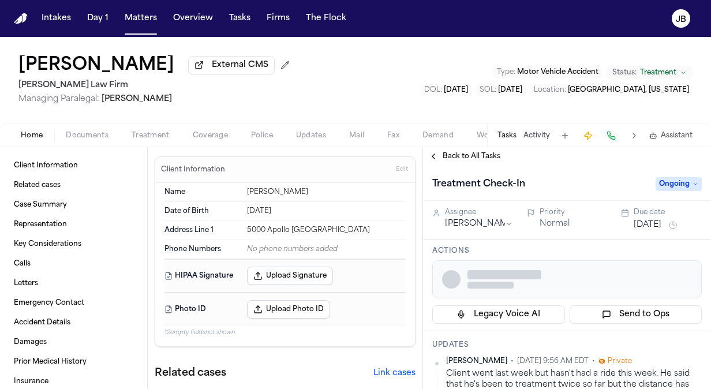
type textarea "*"
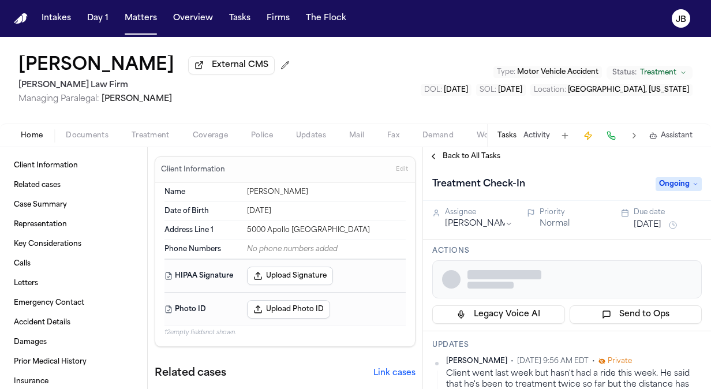
type textarea "*"
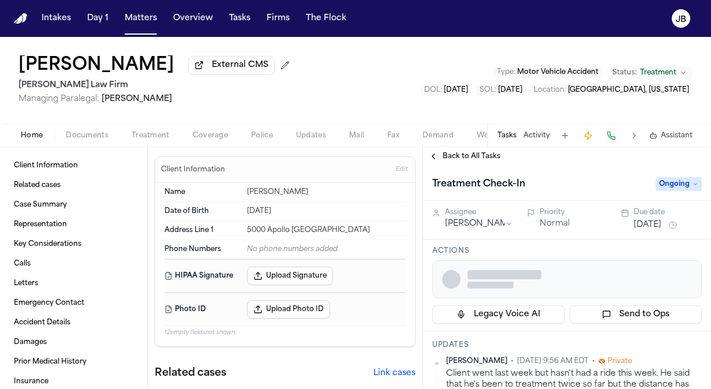
type textarea "*"
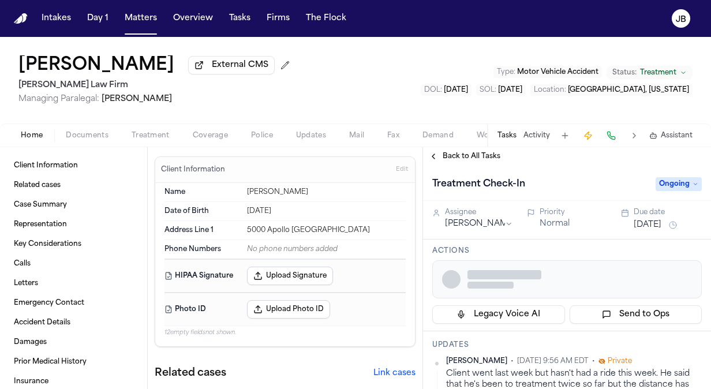
type textarea "*"
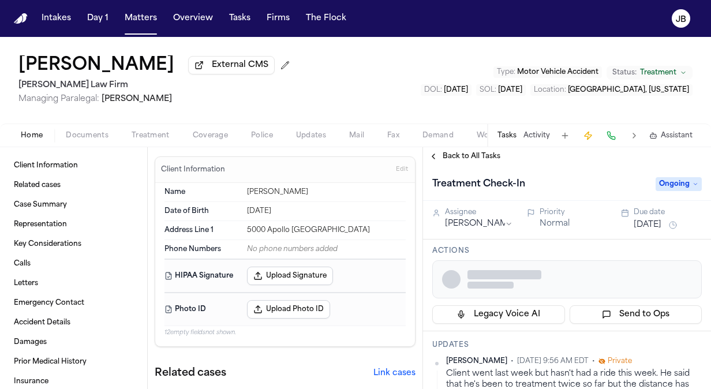
type textarea "*"
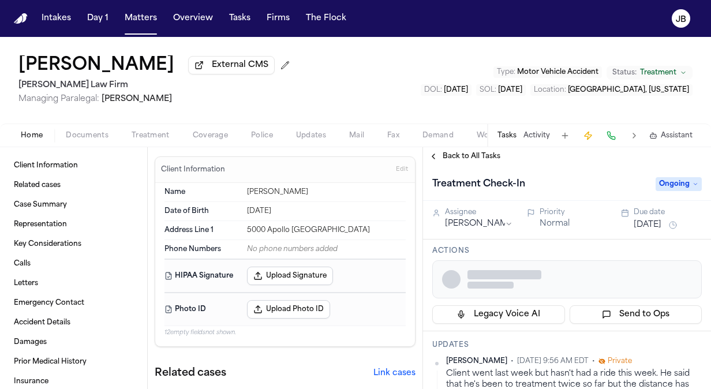
type textarea "*"
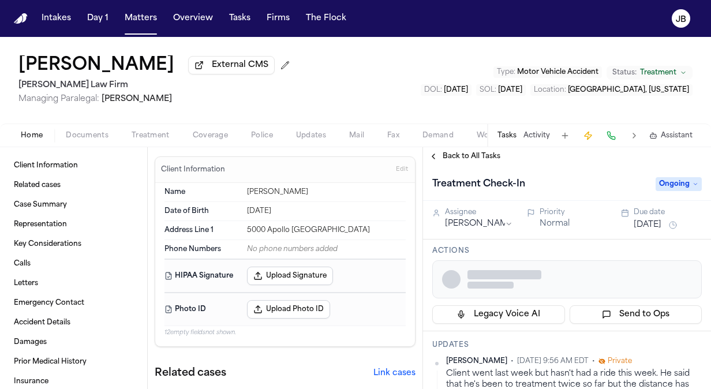
type textarea "*"
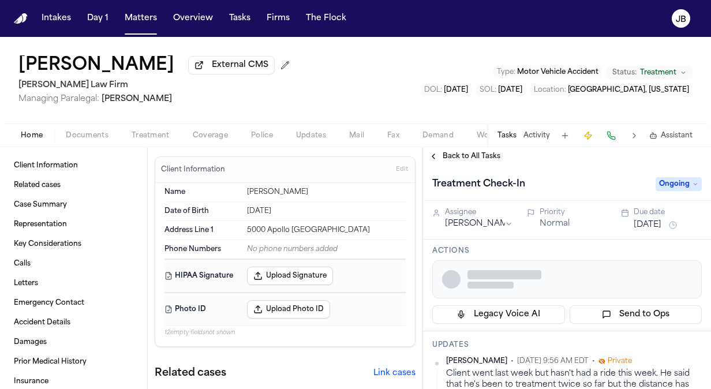
type textarea "*"
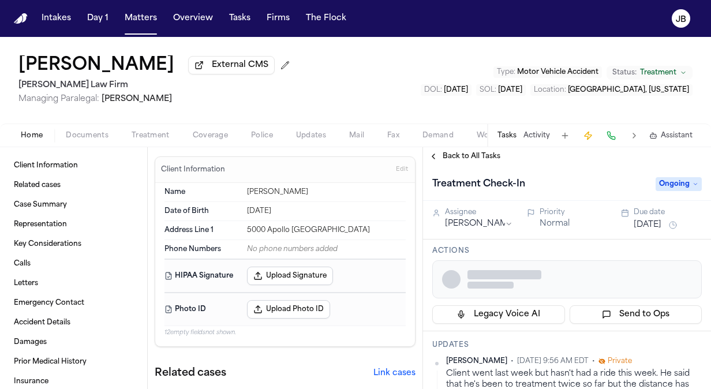
type textarea "*"
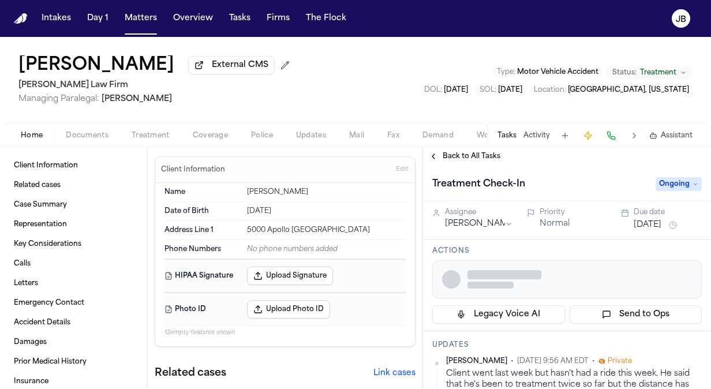
type textarea "*"
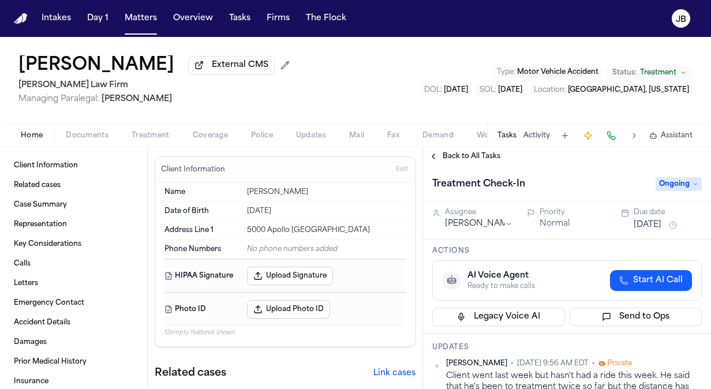
type textarea "*"
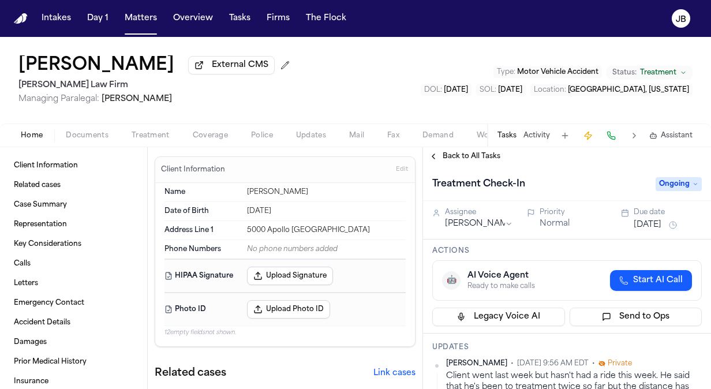
type textarea "*"
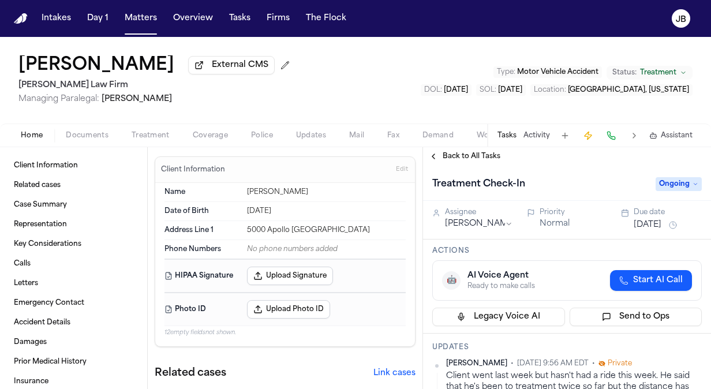
type textarea "*"
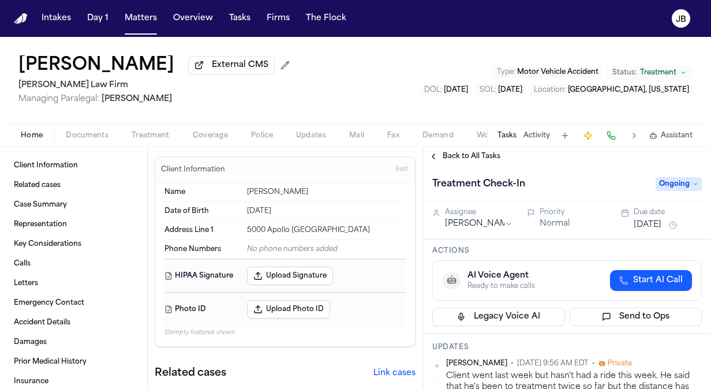
type textarea "*"
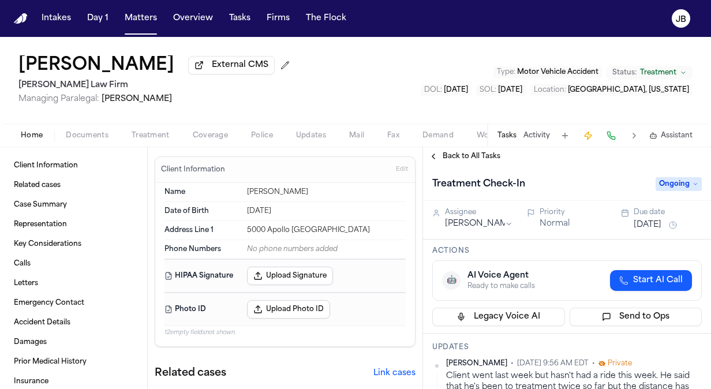
type textarea "*"
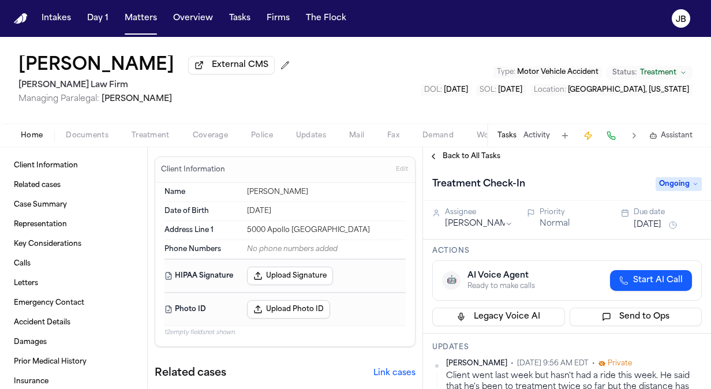
type textarea "*"
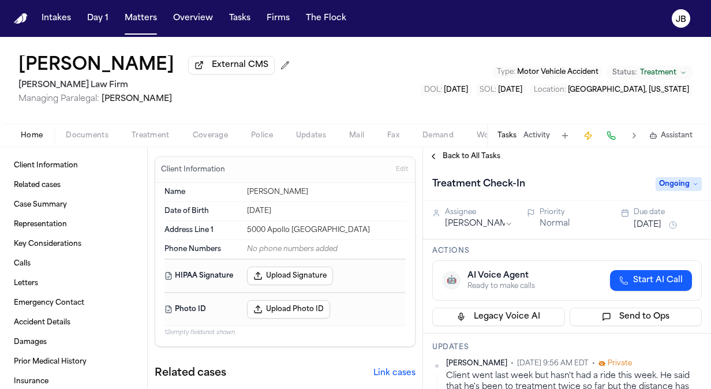
type textarea "*"
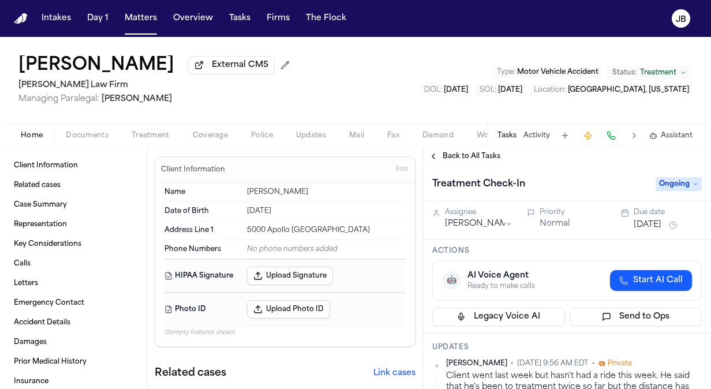
type textarea "*"
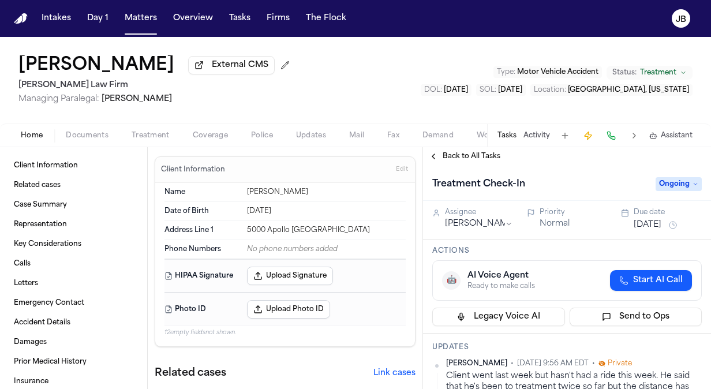
type textarea "*"
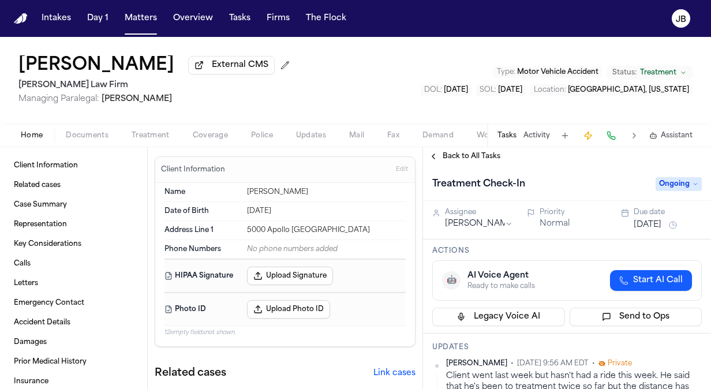
type textarea "*"
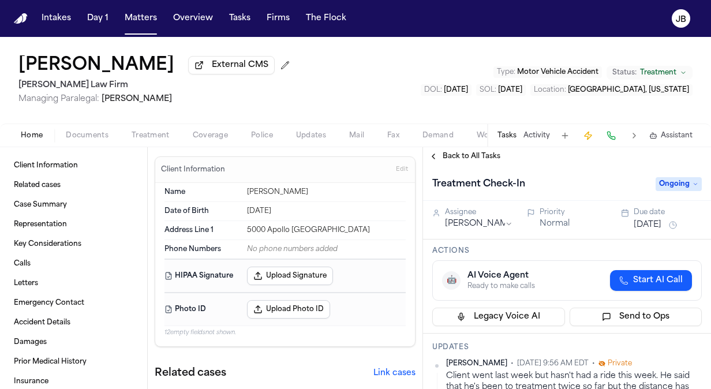
type textarea "*"
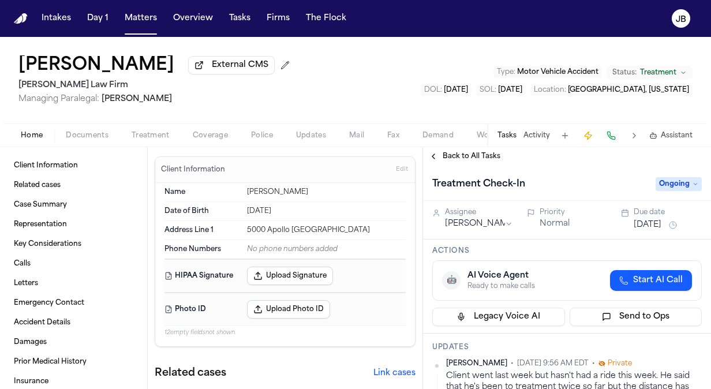
type textarea "*"
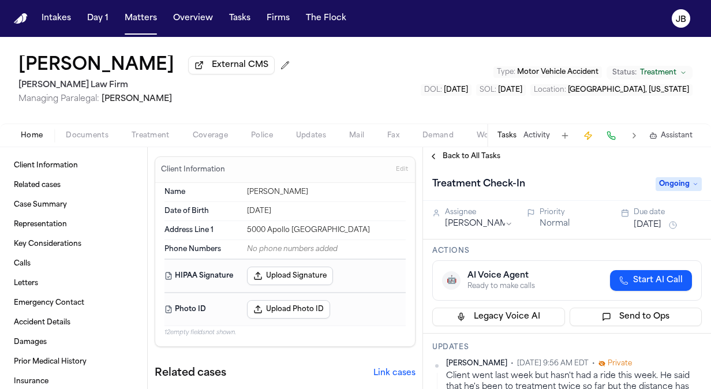
type textarea "*"
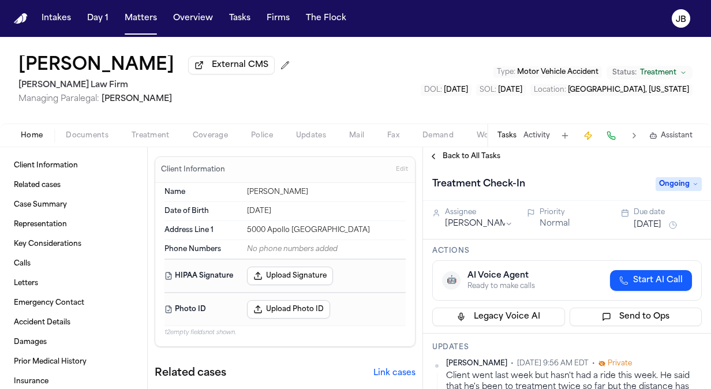
type textarea "*"
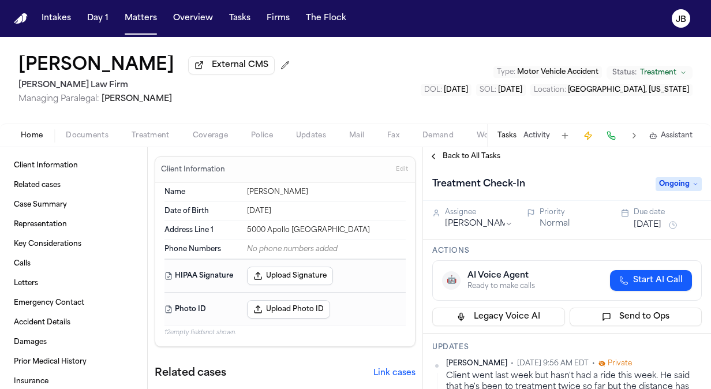
type textarea "*"
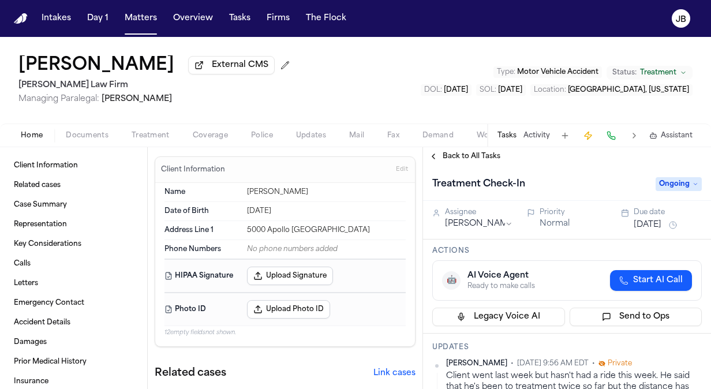
click at [652, 46] on div "Juan Alegria External CMS Hecht Law Firm Managing Paralegal: Jessica Barrett Ty…" at bounding box center [355, 80] width 711 height 87
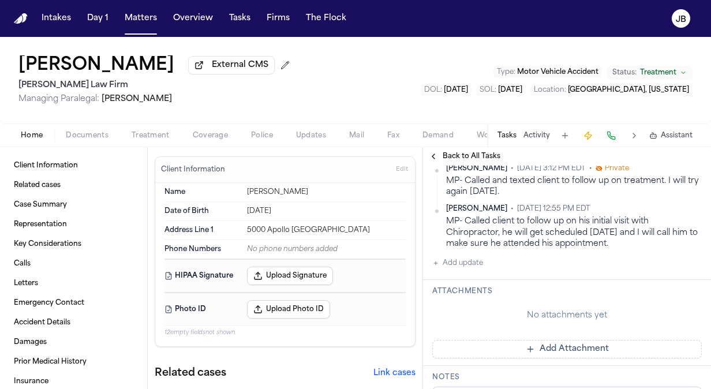
scroll to position [380, 0]
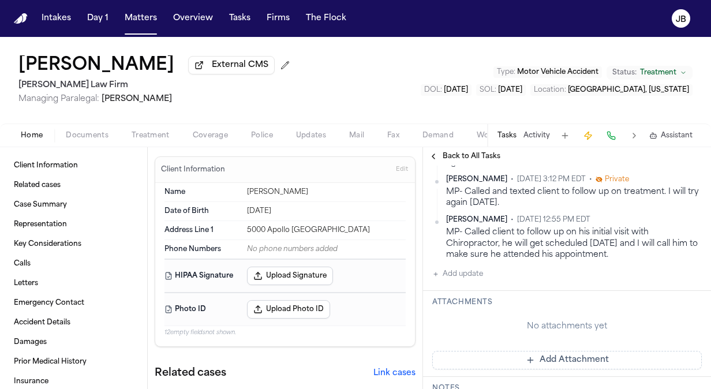
click at [451, 271] on button "Add update" at bounding box center [457, 274] width 51 height 14
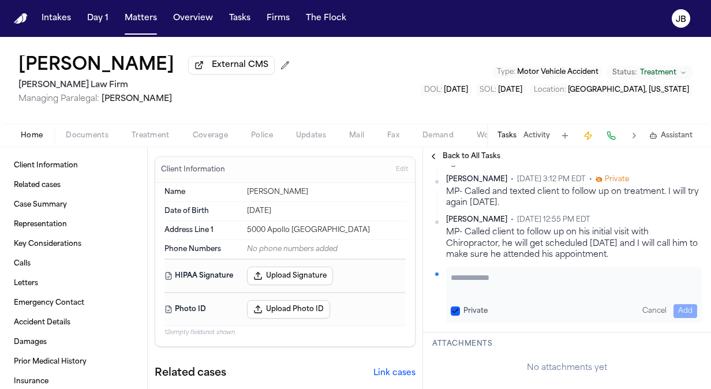
click at [480, 281] on textarea "Add your update" at bounding box center [573, 283] width 246 height 23
click at [598, 273] on textarea "**********" at bounding box center [569, 283] width 238 height 23
click at [656, 278] on textarea "**********" at bounding box center [569, 283] width 238 height 23
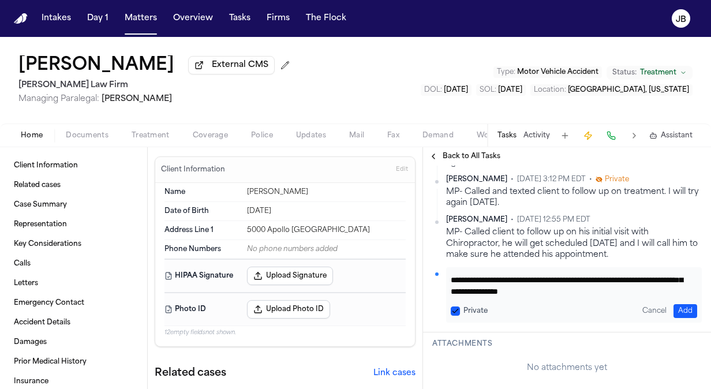
scroll to position [21, 0]
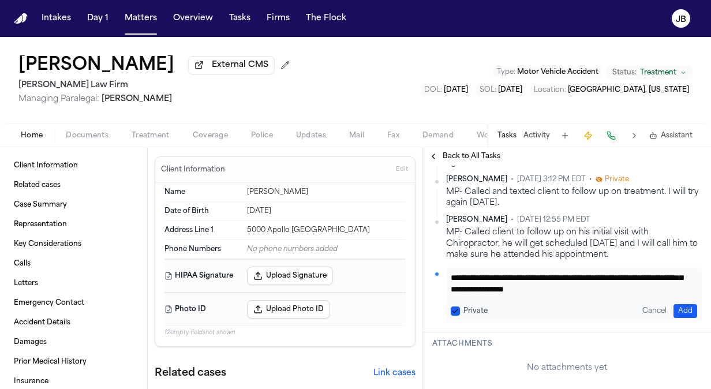
click at [675, 311] on button "Add" at bounding box center [685, 311] width 24 height 14
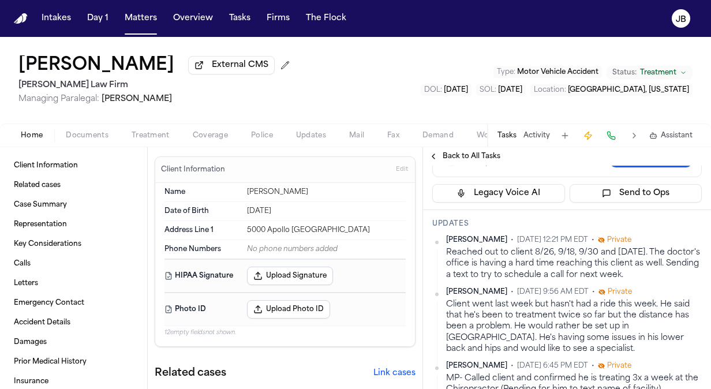
scroll to position [127, 0]
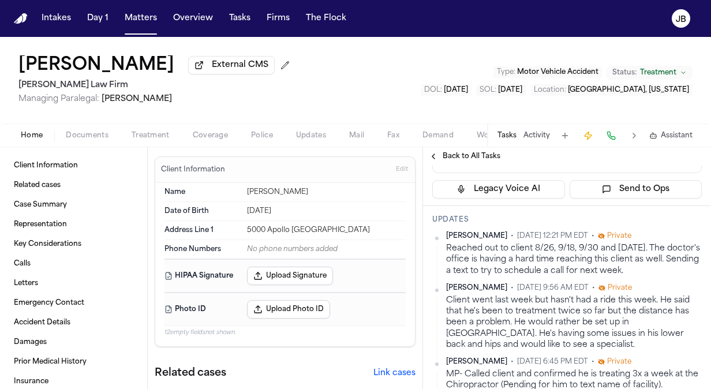
click at [144, 20] on button "Matters" at bounding box center [141, 18] width 42 height 21
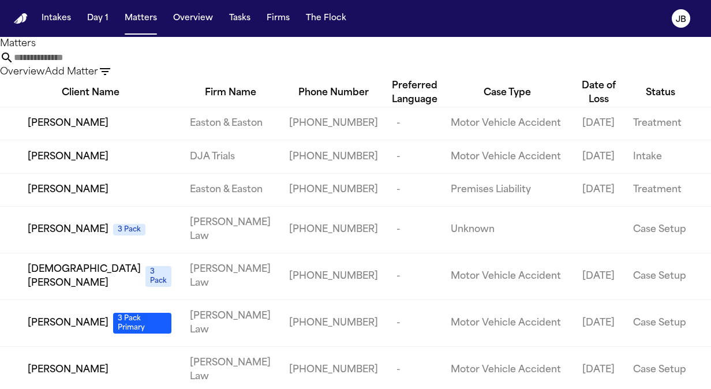
click at [106, 65] on input "text" at bounding box center [60, 58] width 92 height 14
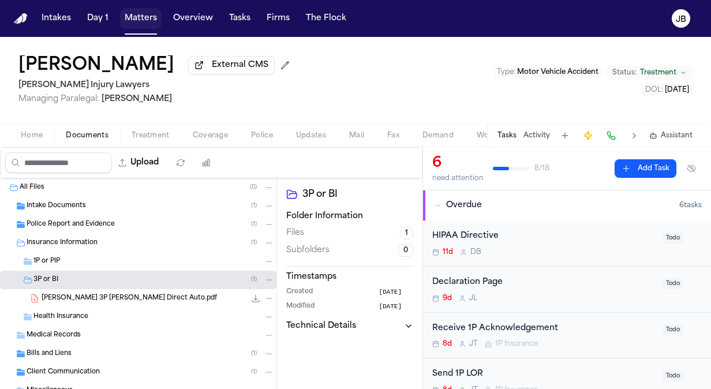
click at [141, 16] on button "Matters" at bounding box center [141, 18] width 42 height 21
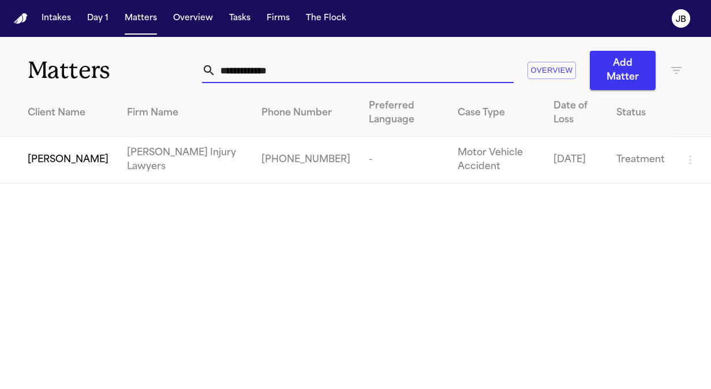
drag, startPoint x: 310, startPoint y: 67, endPoint x: -2, endPoint y: 60, distance: 312.1
click at [0, 60] on html "**********" at bounding box center [355, 194] width 711 height 389
type input "*****"
type input "**********"
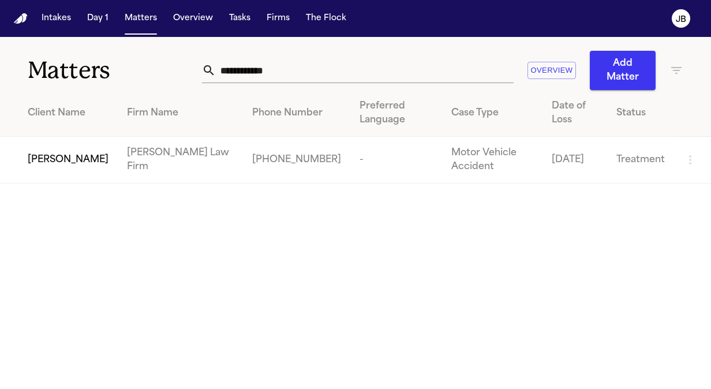
click at [55, 137] on td "[PERSON_NAME]" at bounding box center [59, 160] width 118 height 47
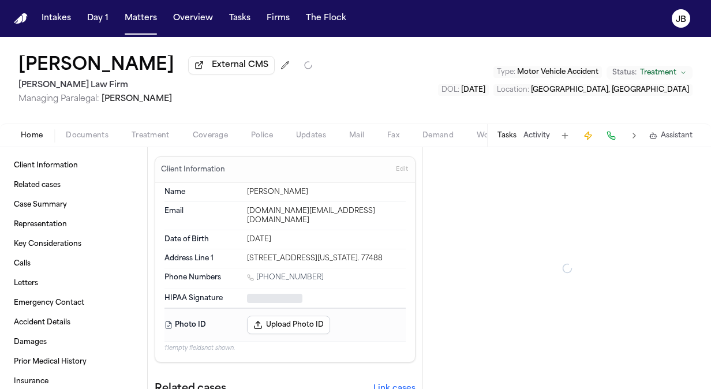
type textarea "*"
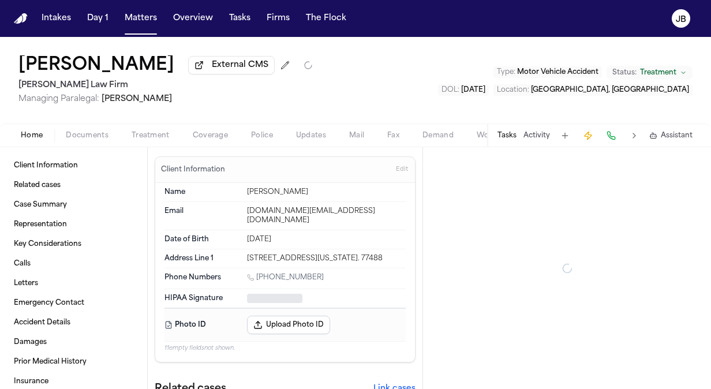
type textarea "*"
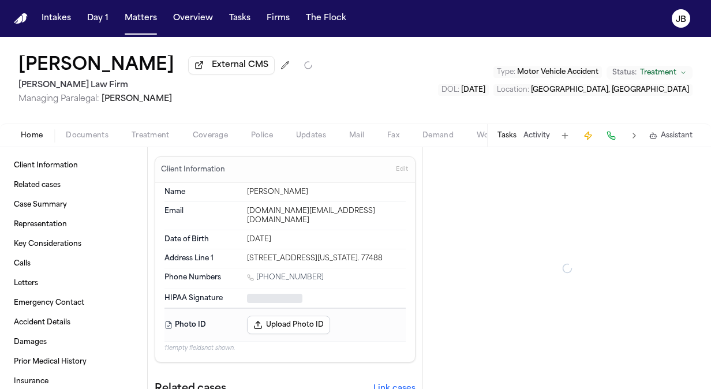
type textarea "*"
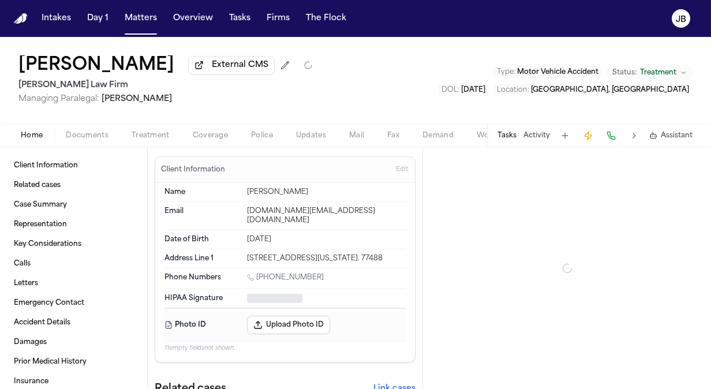
type textarea "*"
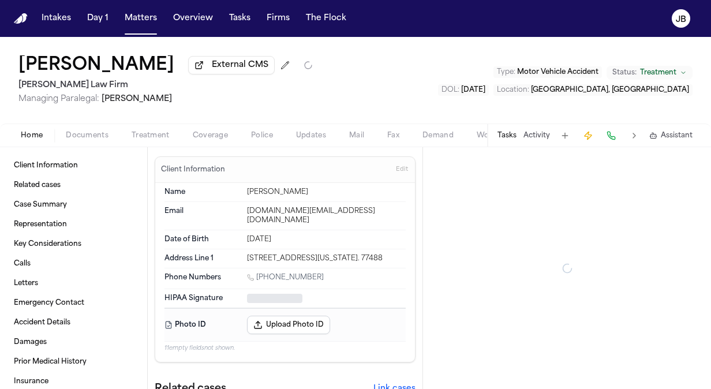
type textarea "*"
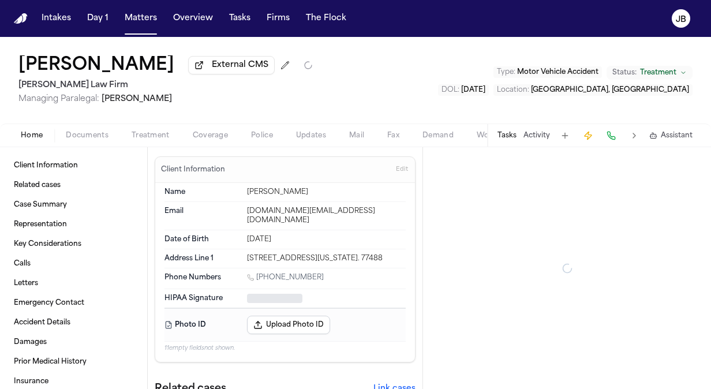
type textarea "*"
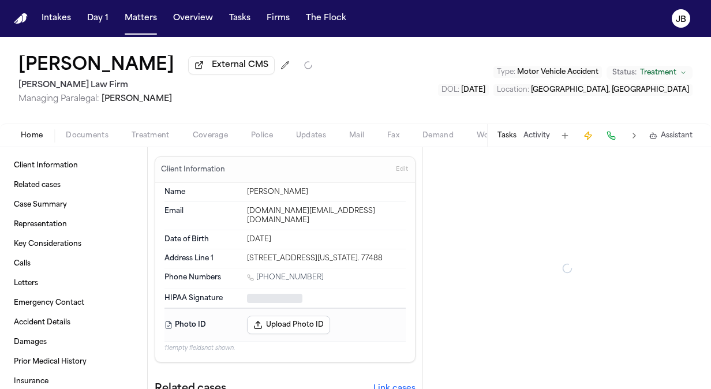
type textarea "*"
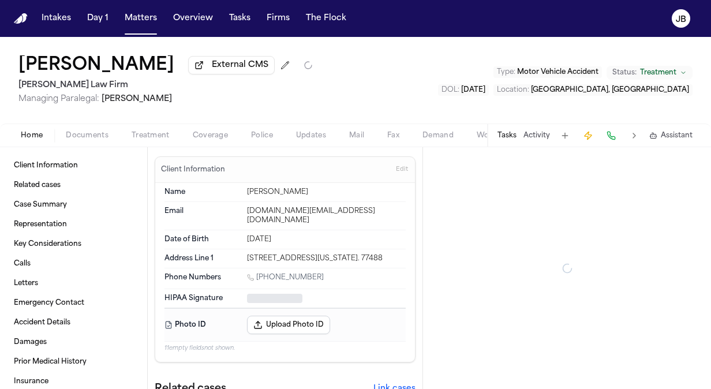
type textarea "*"
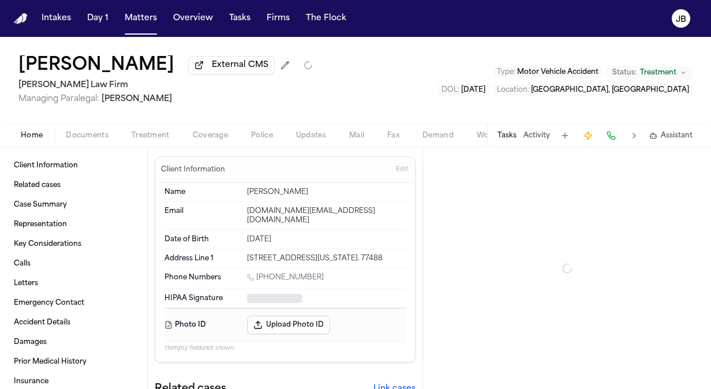
type textarea "*"
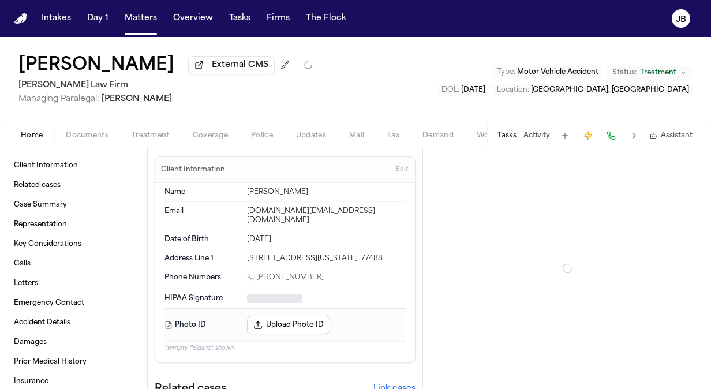
type textarea "*"
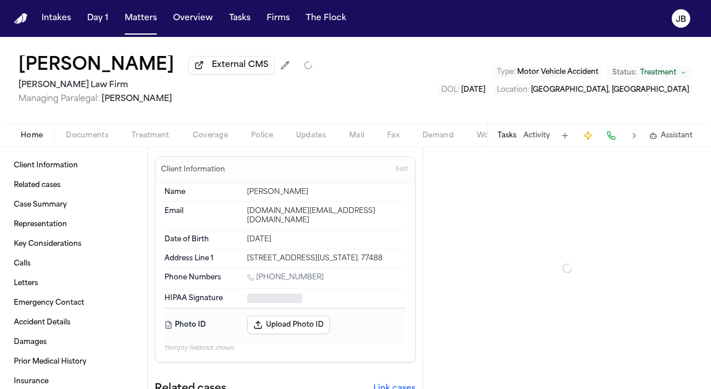
type textarea "*"
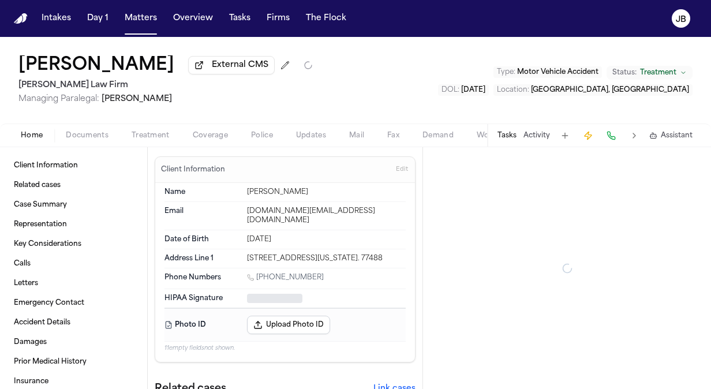
type textarea "*"
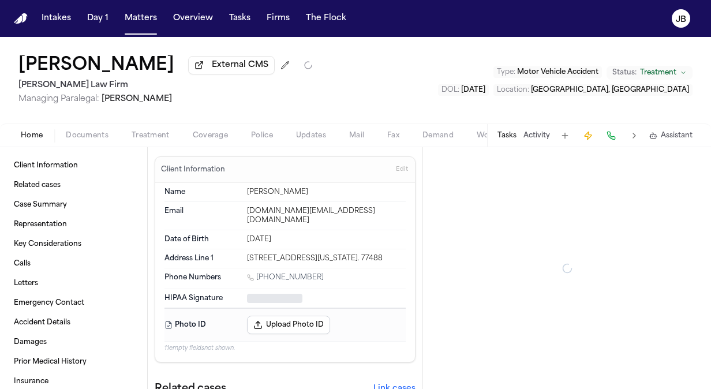
type textarea "*"
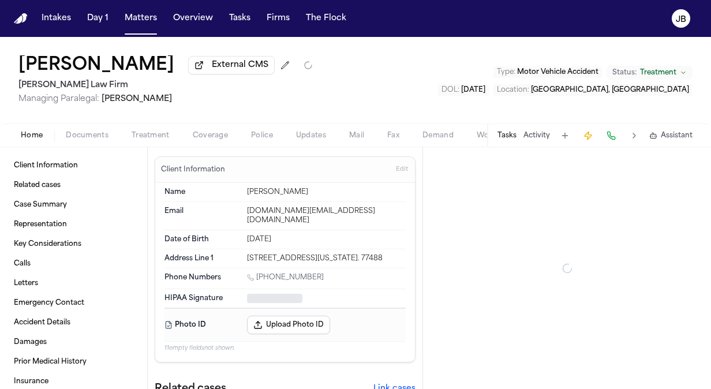
type textarea "*"
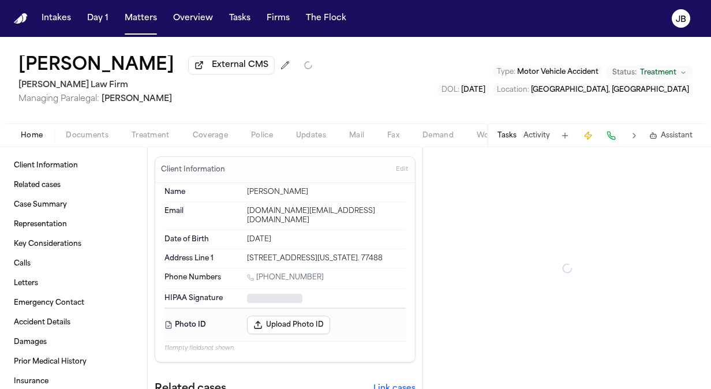
type textarea "*"
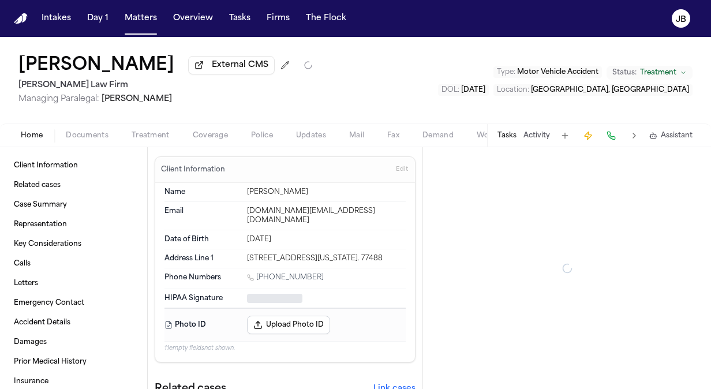
type textarea "*"
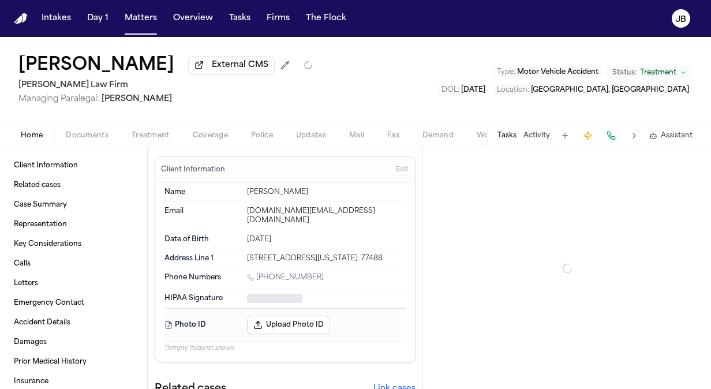
type textarea "*"
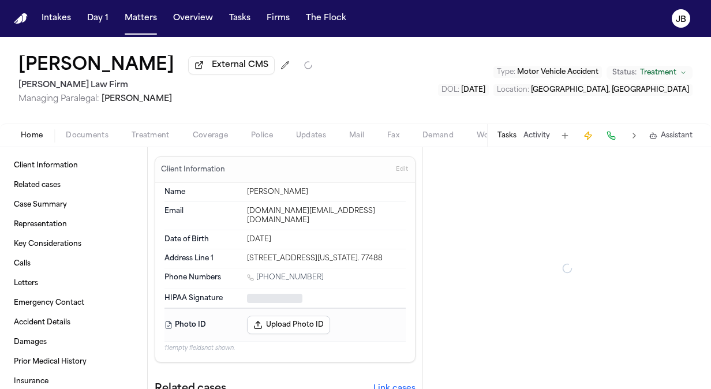
type textarea "*"
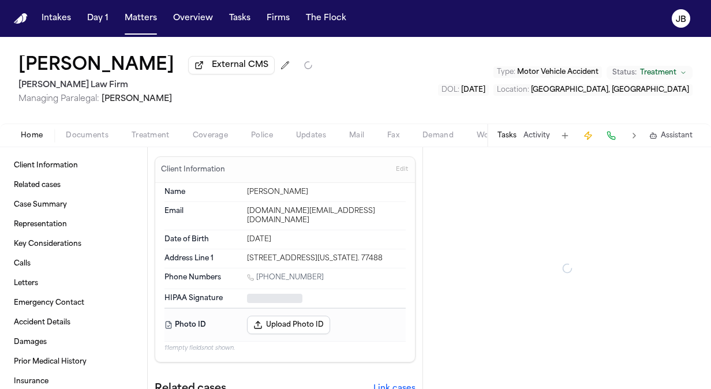
type textarea "*"
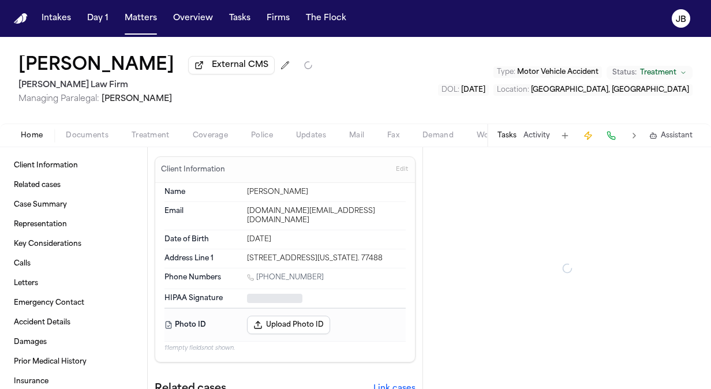
type textarea "*"
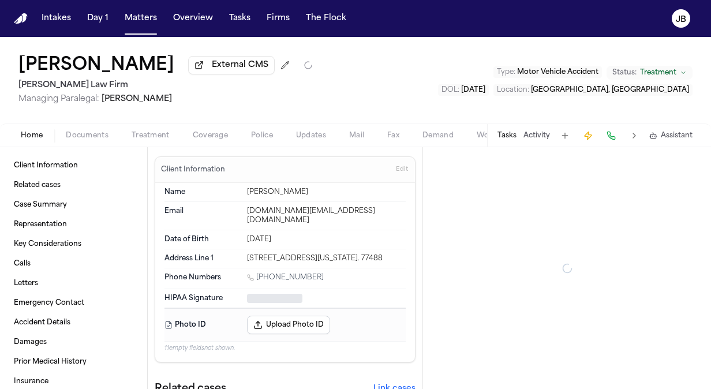
type textarea "*"
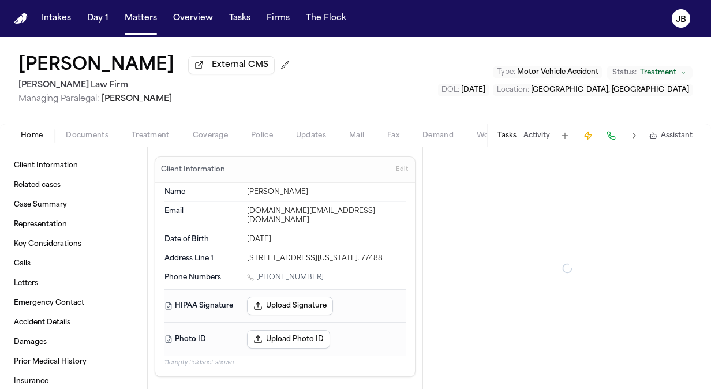
type textarea "*"
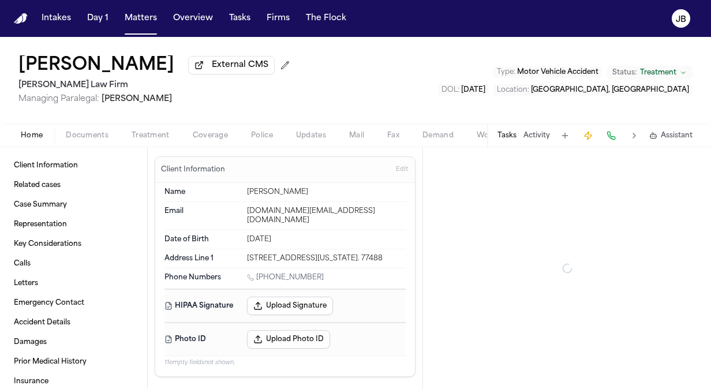
type textarea "*"
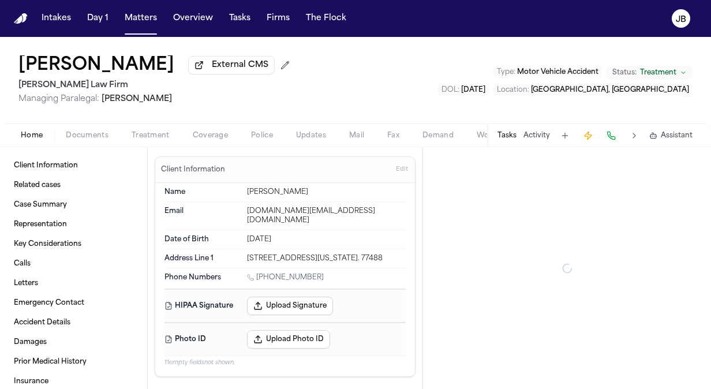
type textarea "*"
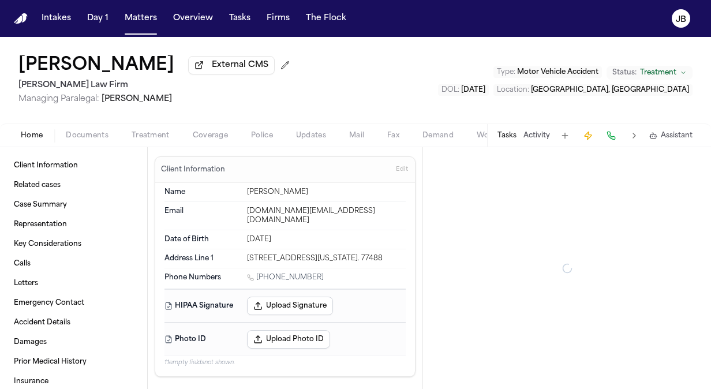
type textarea "*"
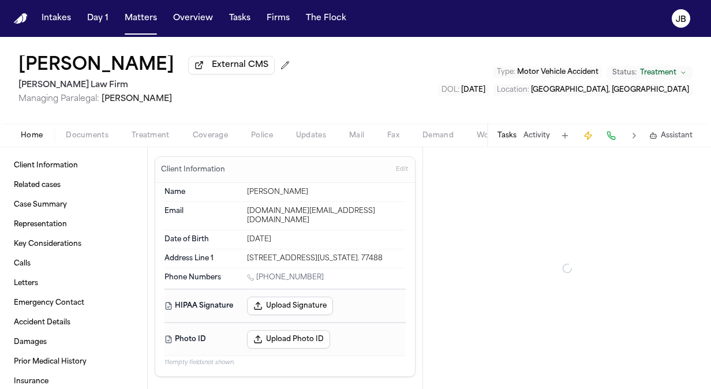
type textarea "*"
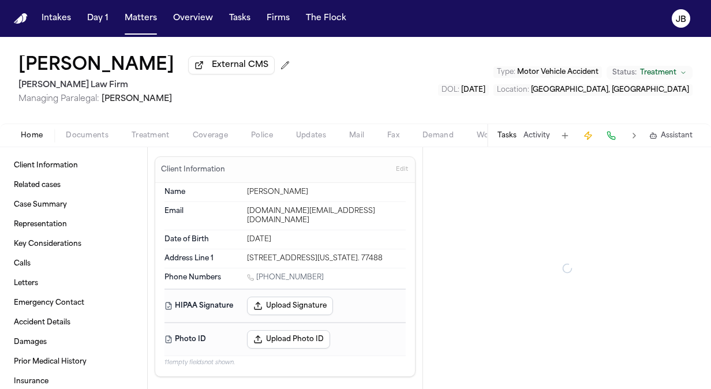
type textarea "*"
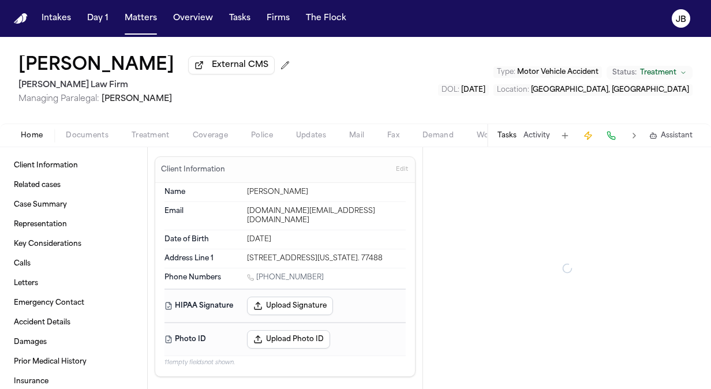
type textarea "*"
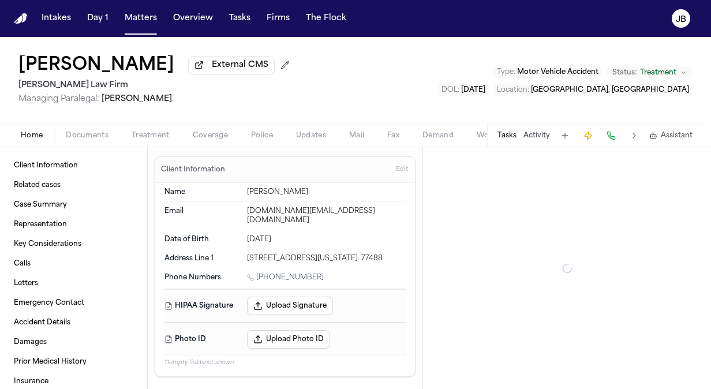
type textarea "*"
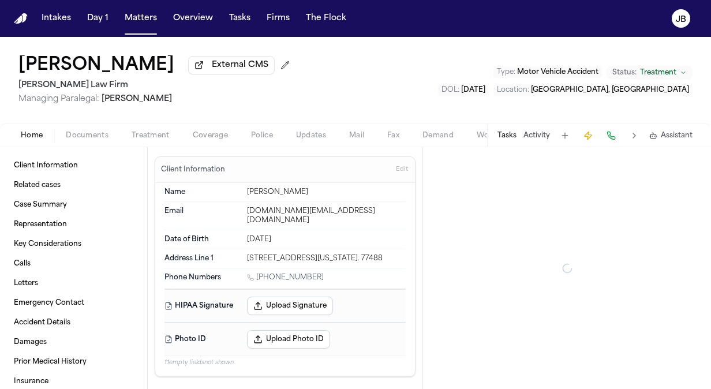
type textarea "*"
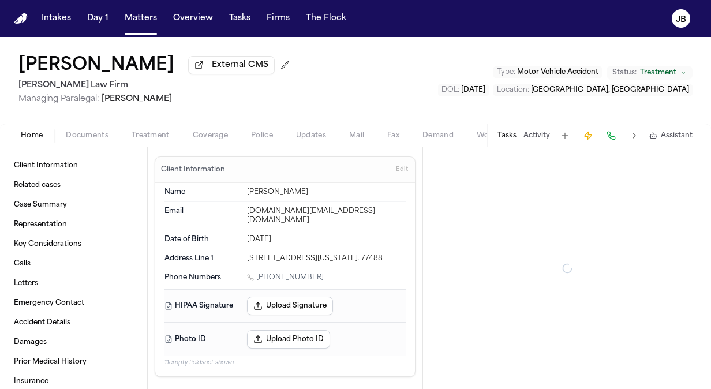
type textarea "*"
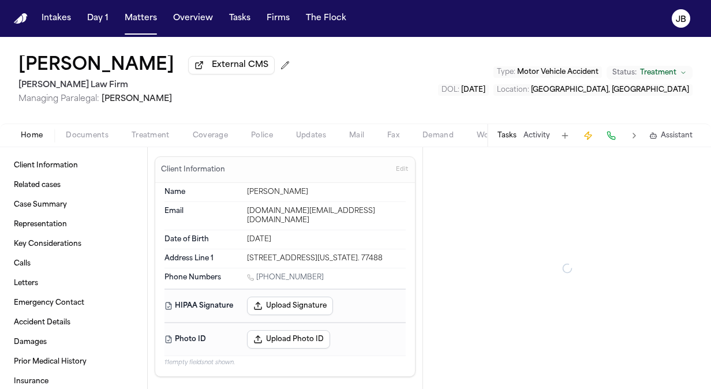
type textarea "*"
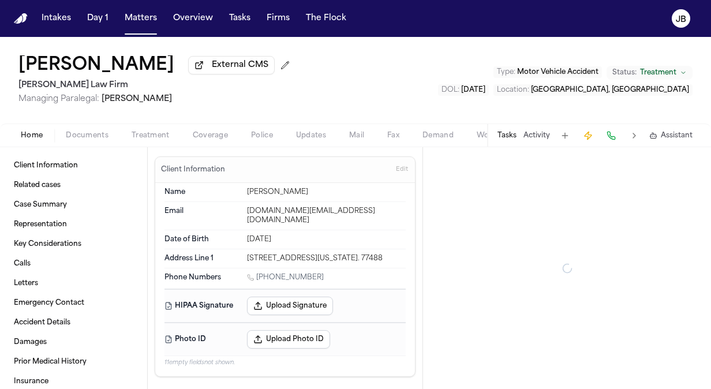
type textarea "*"
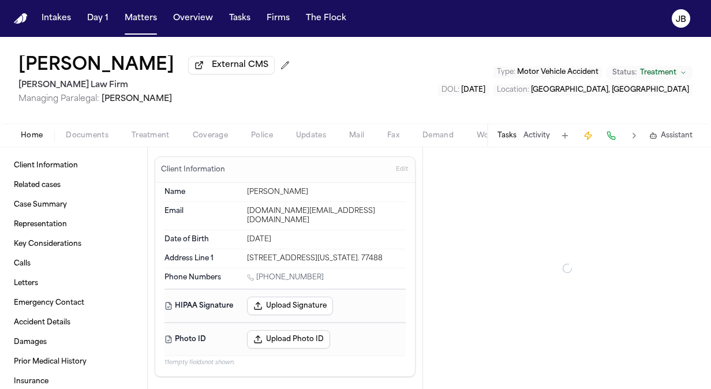
type textarea "*"
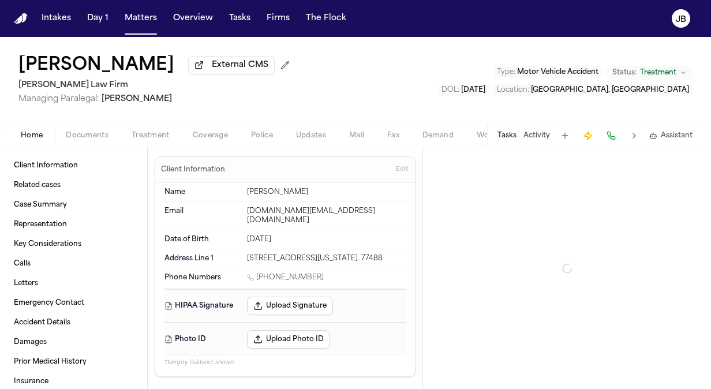
type textarea "*"
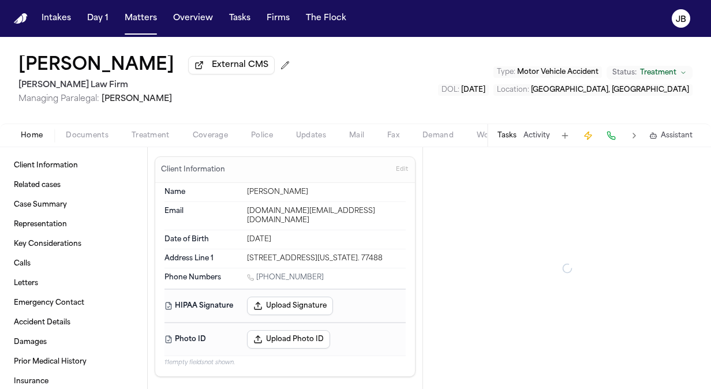
type textarea "*"
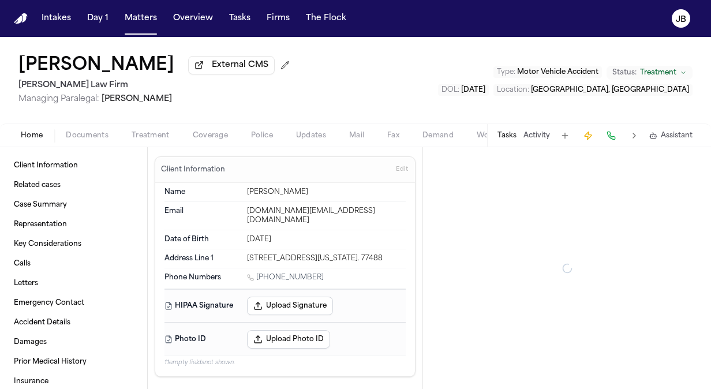
type textarea "*"
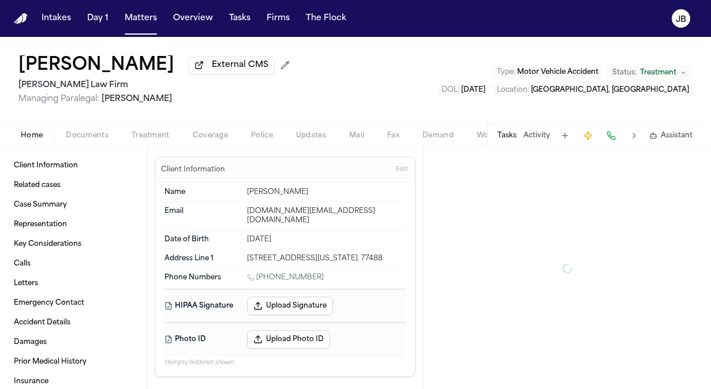
type textarea "*"
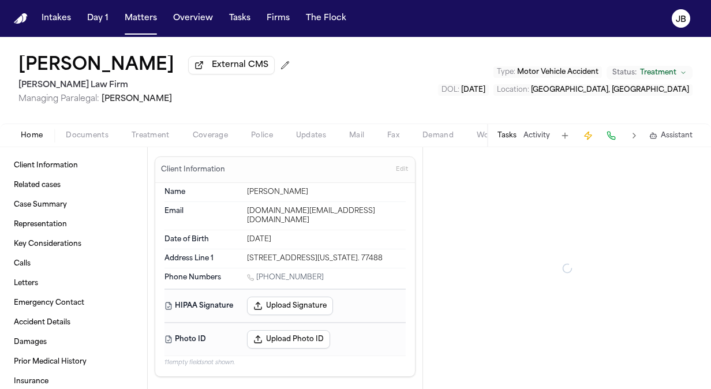
type textarea "*"
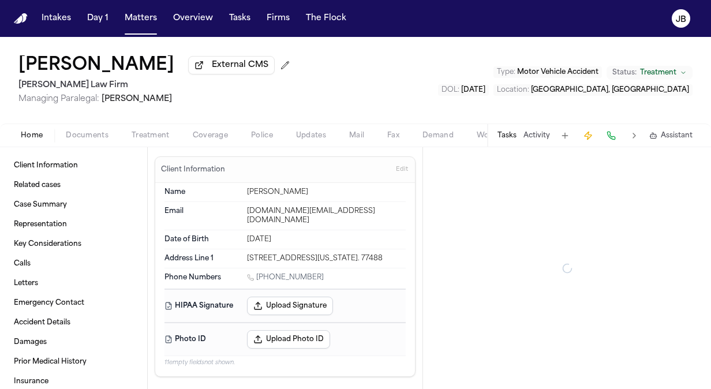
type textarea "*"
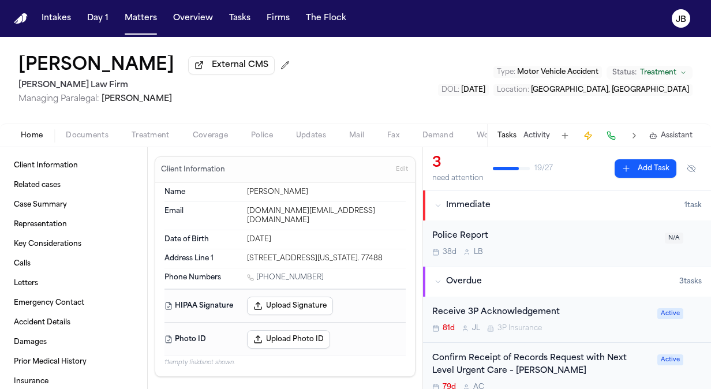
click at [538, 131] on button "Activity" at bounding box center [536, 135] width 27 height 9
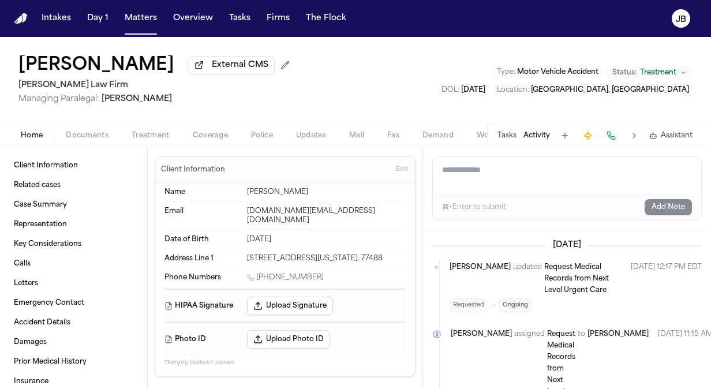
click at [162, 126] on div "Home Documents Treatment Coverage Police Updates Mail Fax Demand Workspaces Art…" at bounding box center [355, 134] width 711 height 23
click at [155, 127] on div "Home Documents Treatment Coverage Police Updates Mail Fax Demand Workspaces Art…" at bounding box center [355, 134] width 711 height 23
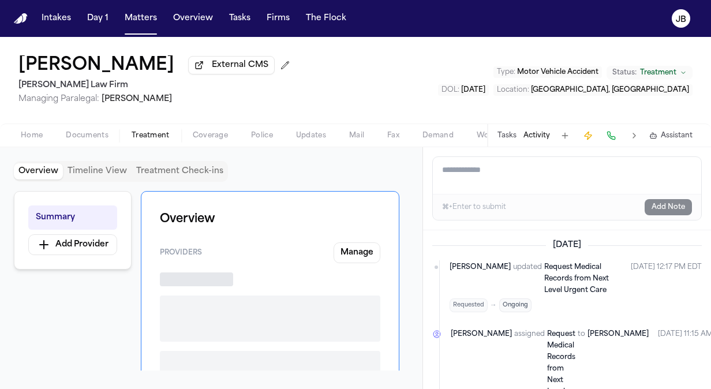
click at [151, 134] on span "Treatment" at bounding box center [151, 135] width 38 height 9
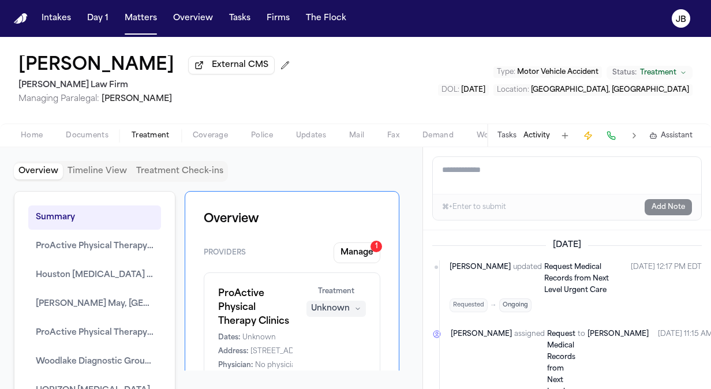
click at [509, 136] on button "Tasks" at bounding box center [506, 135] width 19 height 9
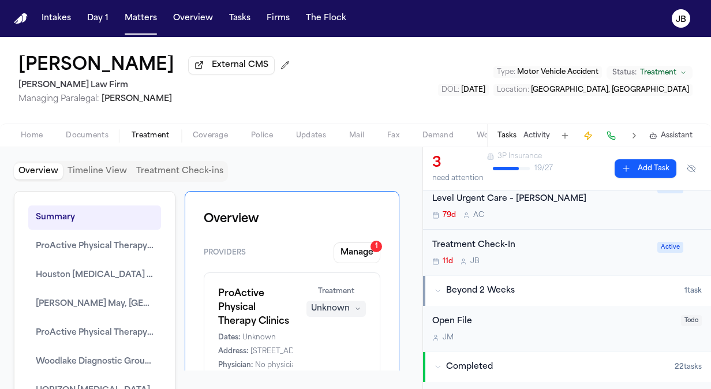
scroll to position [174, 0]
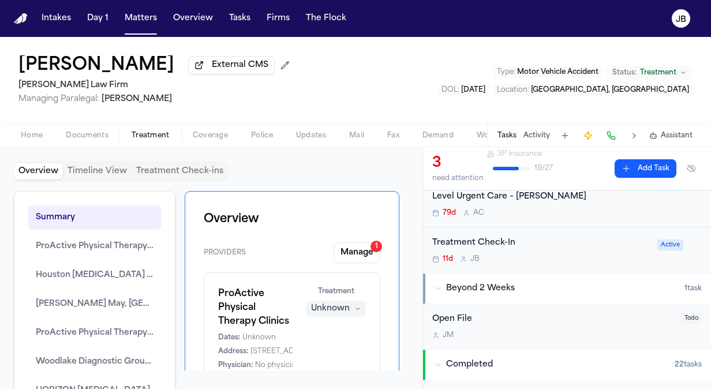
click at [554, 247] on div "Treatment Check-In" at bounding box center [541, 242] width 218 height 13
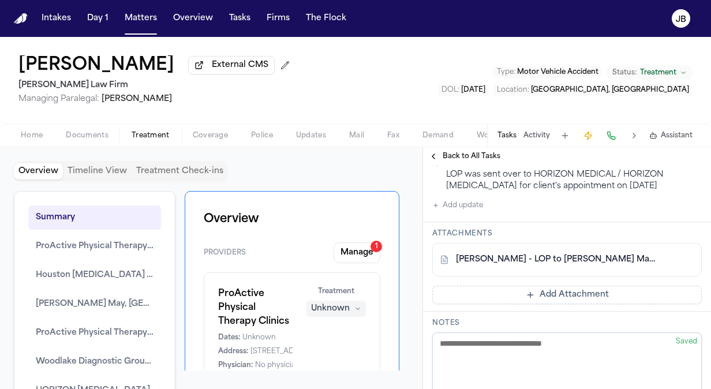
scroll to position [445, 0]
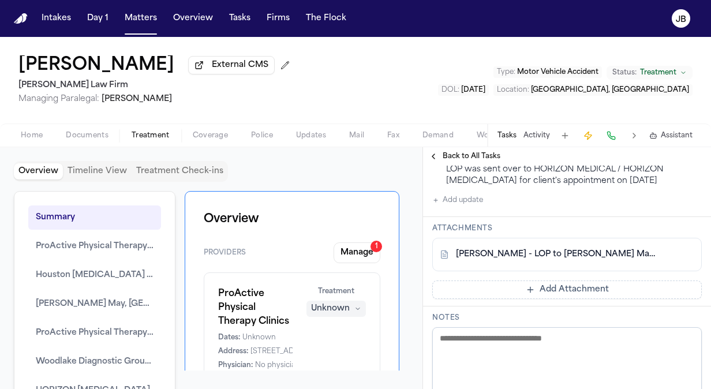
click at [473, 198] on button "Add update" at bounding box center [457, 200] width 51 height 14
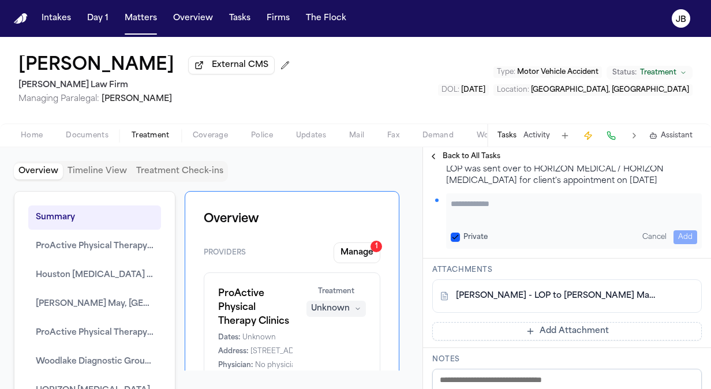
click at [497, 210] on textarea "Add your update" at bounding box center [573, 209] width 246 height 23
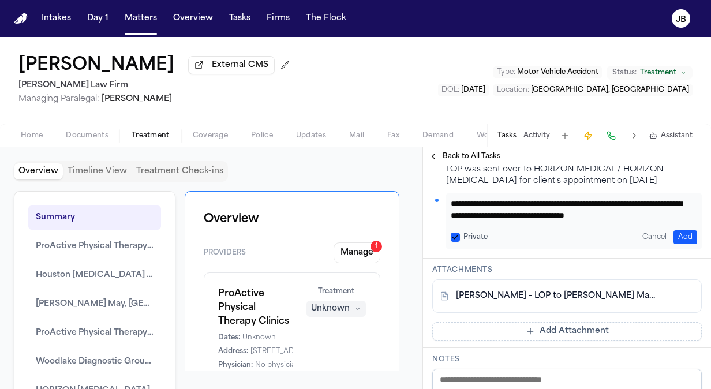
scroll to position [10, 0]
click at [685, 230] on button "Add" at bounding box center [685, 237] width 24 height 14
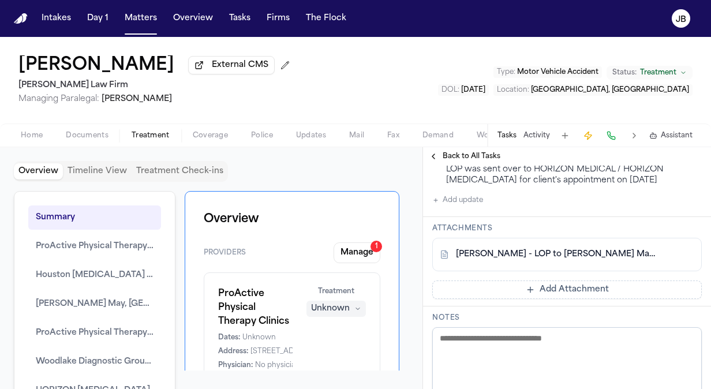
scroll to position [0, 0]
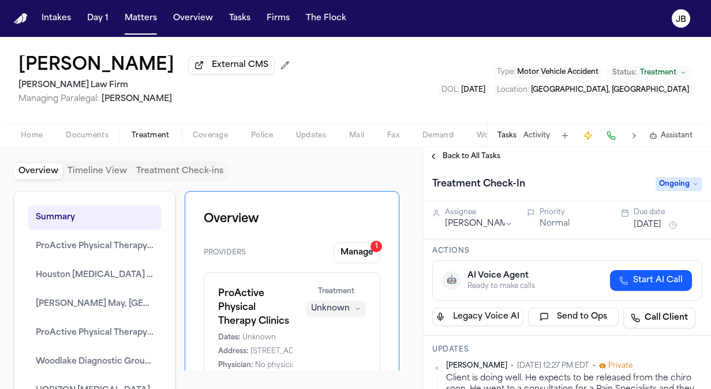
click at [658, 228] on button "Sep 29, 2025" at bounding box center [647, 225] width 28 height 12
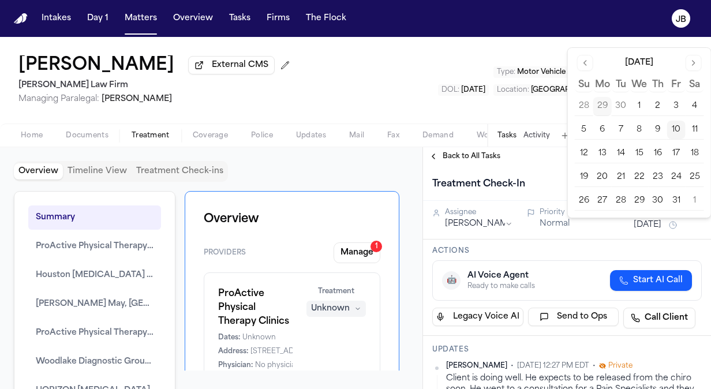
click at [660, 175] on button "23" at bounding box center [657, 177] width 18 height 18
